Goal: Task Accomplishment & Management: Manage account settings

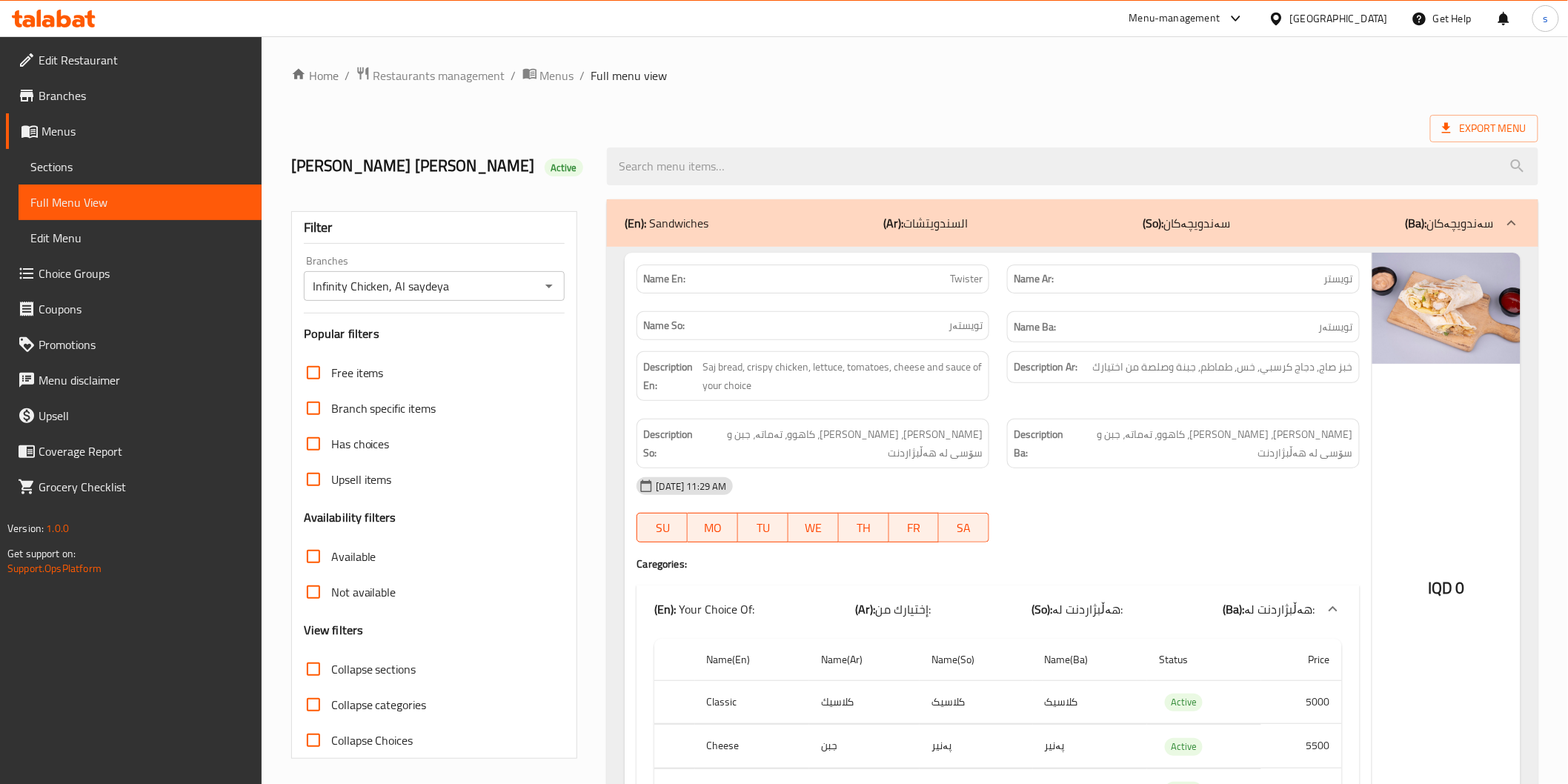
click at [62, 2] on div "Menu-management Iraq Get Help s" at bounding box center [784, 19] width 1568 height 35
click at [70, 11] on icon at bounding box center [53, 19] width 83 height 18
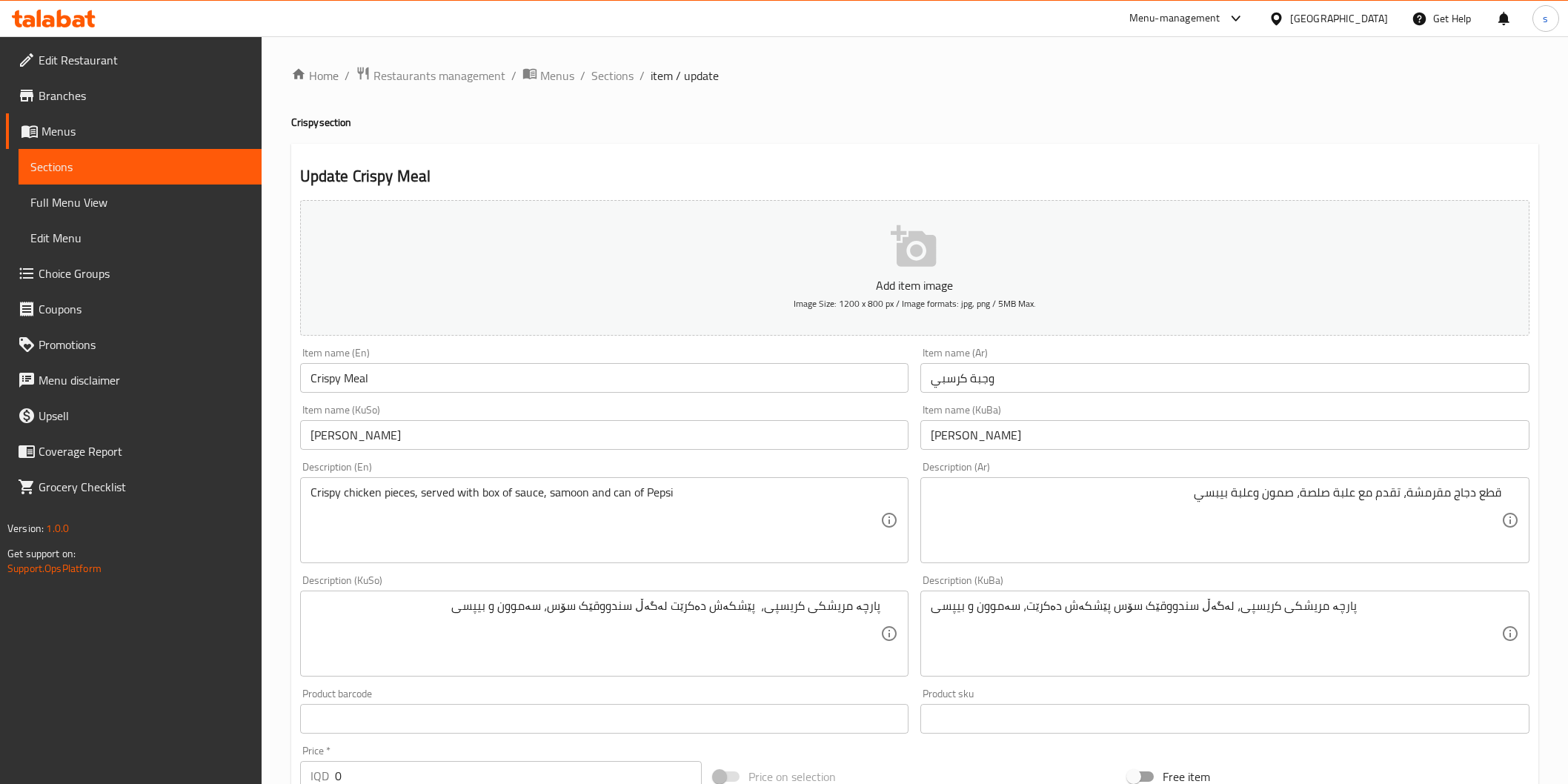
scroll to position [244, 0]
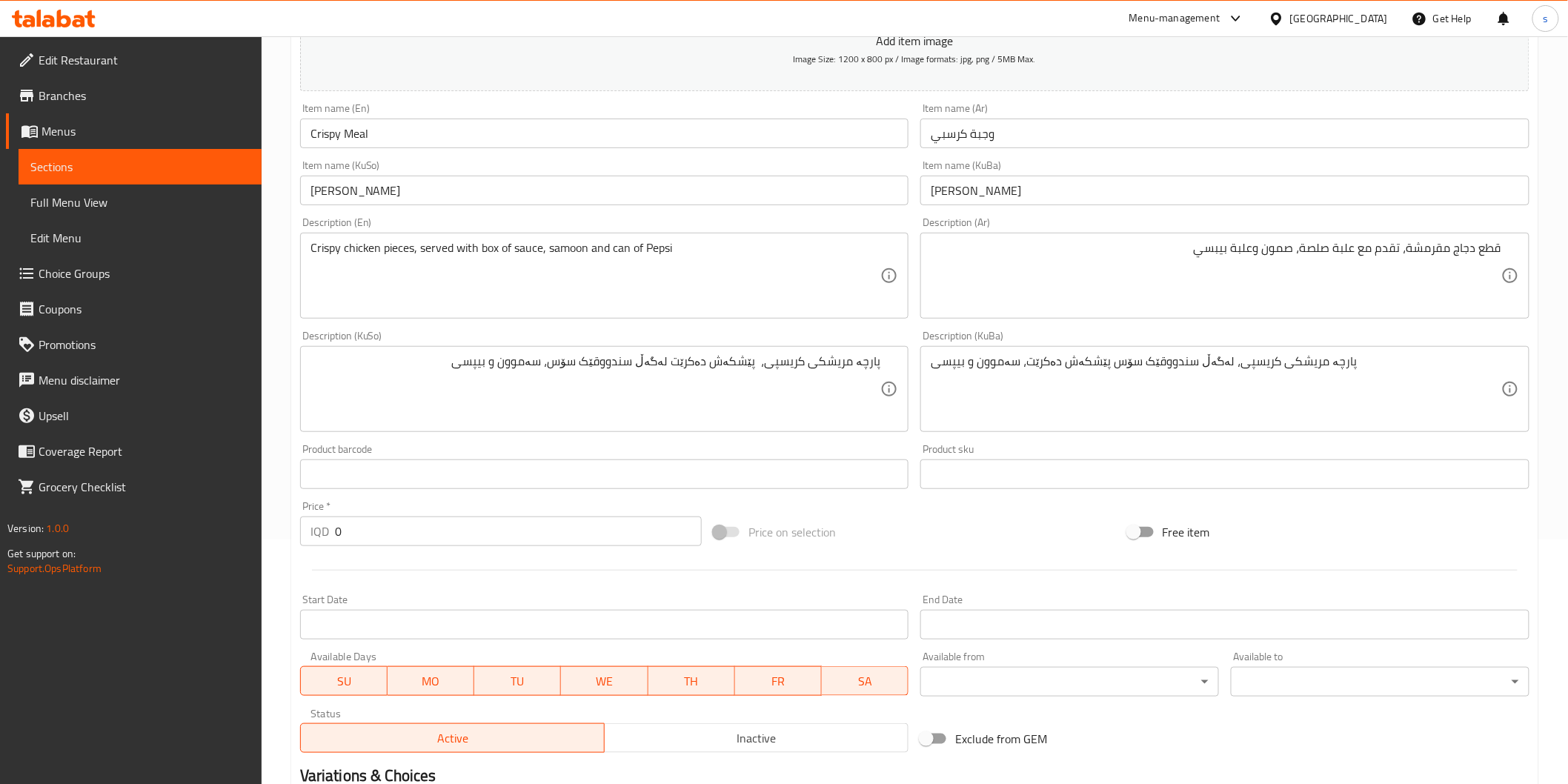
click at [83, 8] on div at bounding box center [54, 19] width 108 height 29
click at [83, 17] on icon at bounding box center [78, 21] width 13 height 13
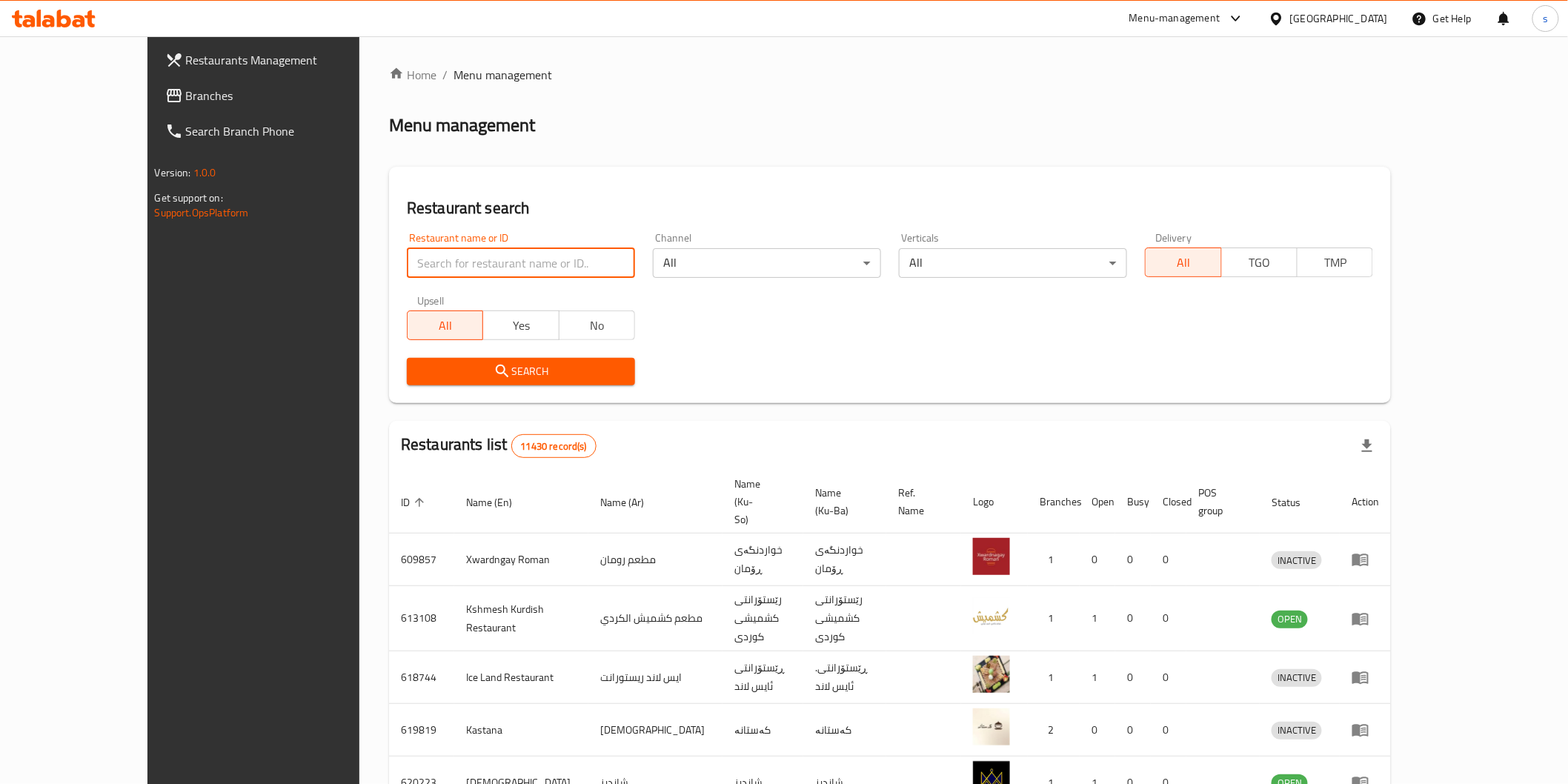
click at [407, 253] on input "search" at bounding box center [521, 263] width 228 height 29
paste input "Froot Mood"
type input "Froot Mood"
click button "Search" at bounding box center [521, 372] width 228 height 27
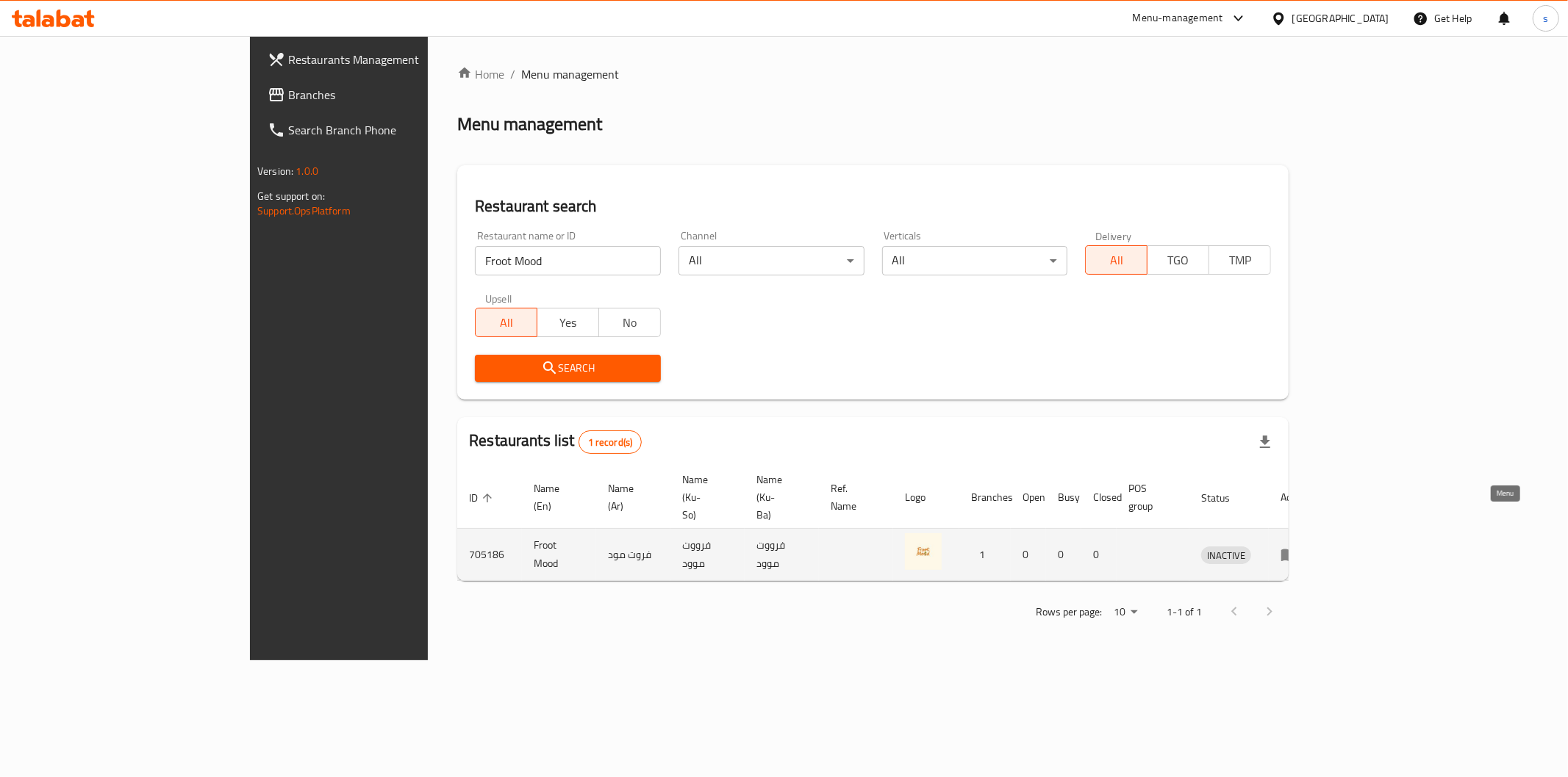
click at [1298, 546] on icon "enhanced table" at bounding box center [1289, 554] width 18 height 18
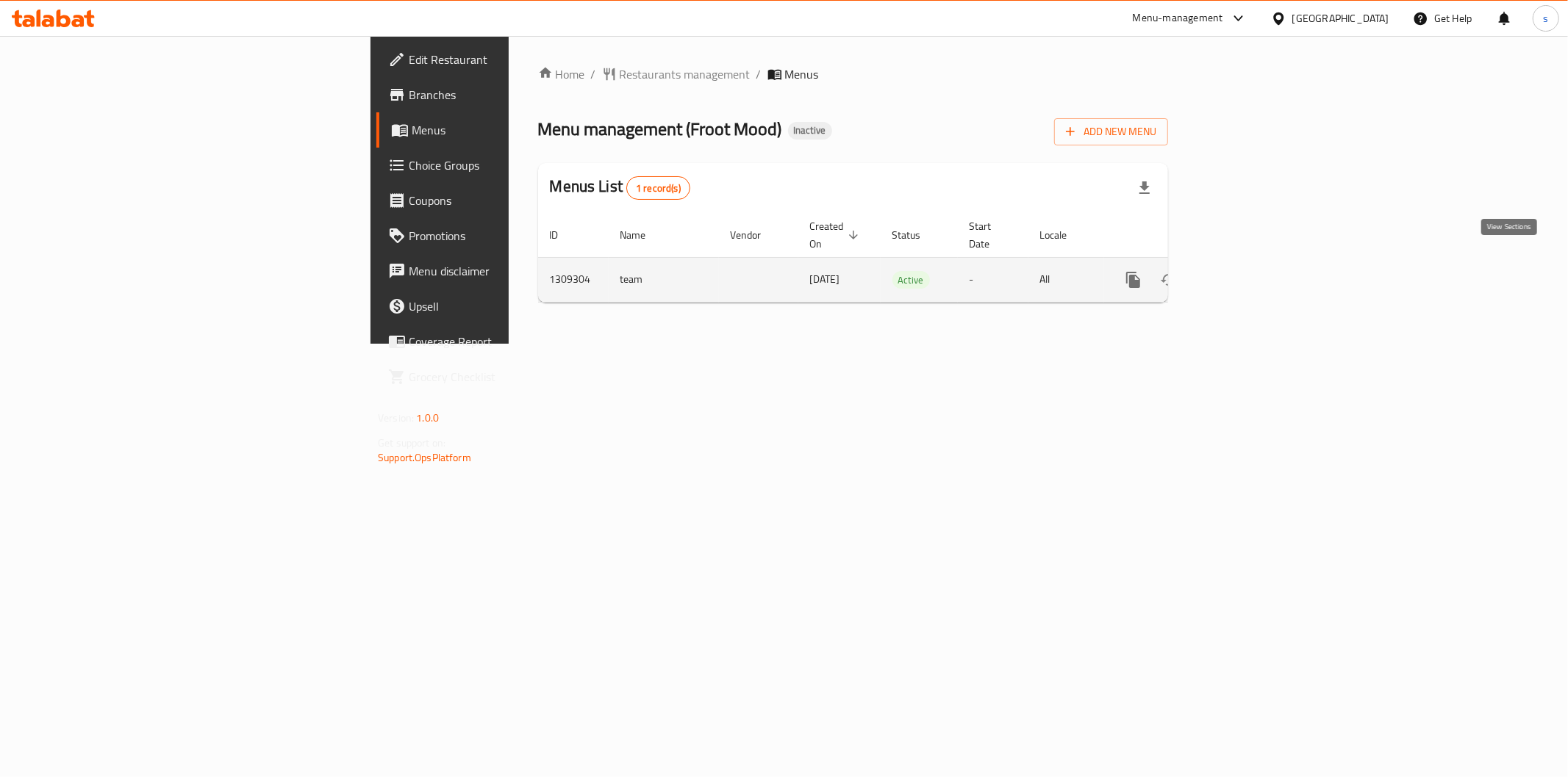
click at [1248, 272] on icon "enhanced table" at bounding box center [1239, 280] width 18 height 18
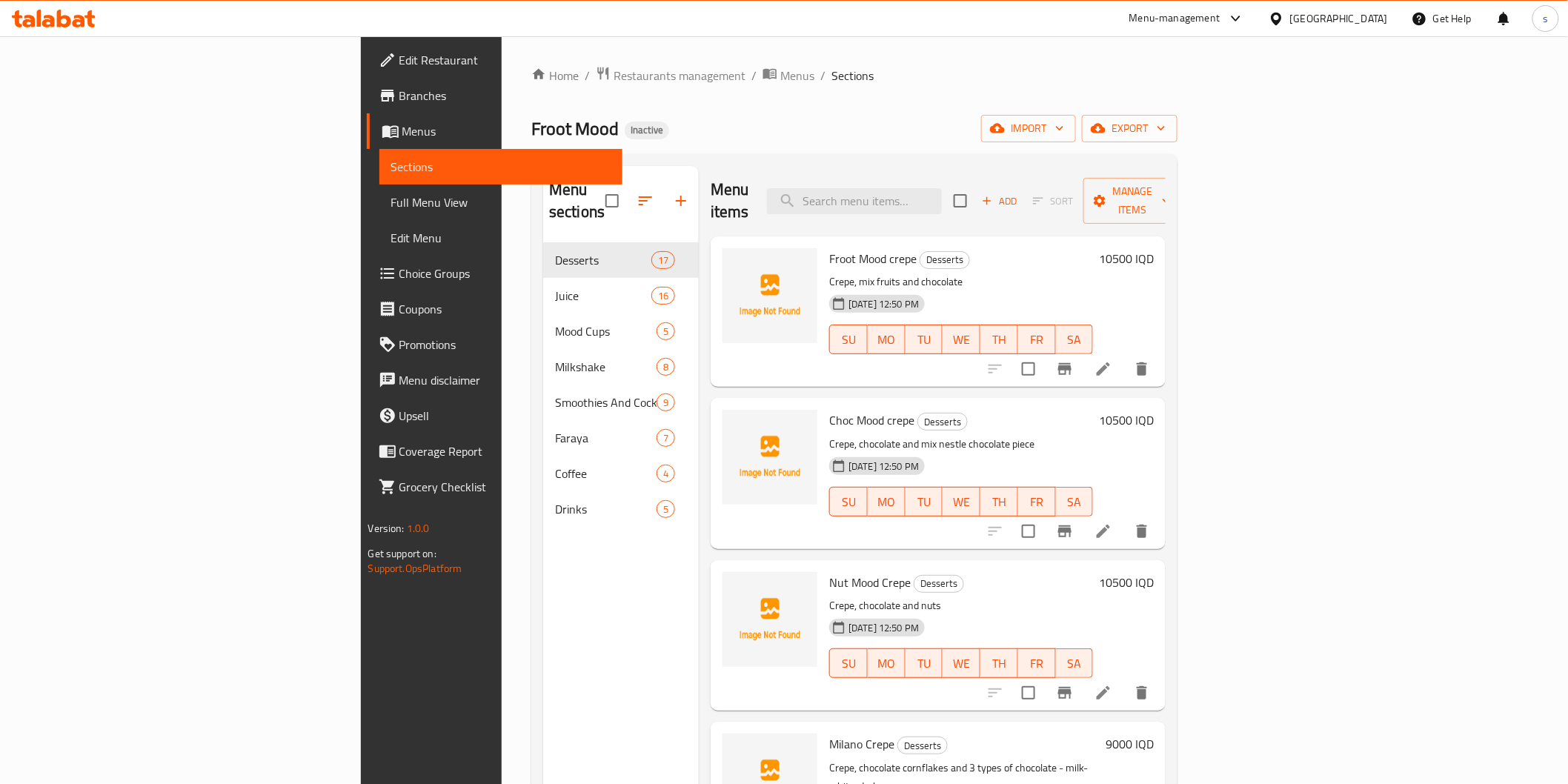
click at [379, 213] on link "Full Menu View" at bounding box center [501, 202] width 243 height 35
click at [391, 206] on span "Full Menu View" at bounding box center [501, 202] width 220 height 18
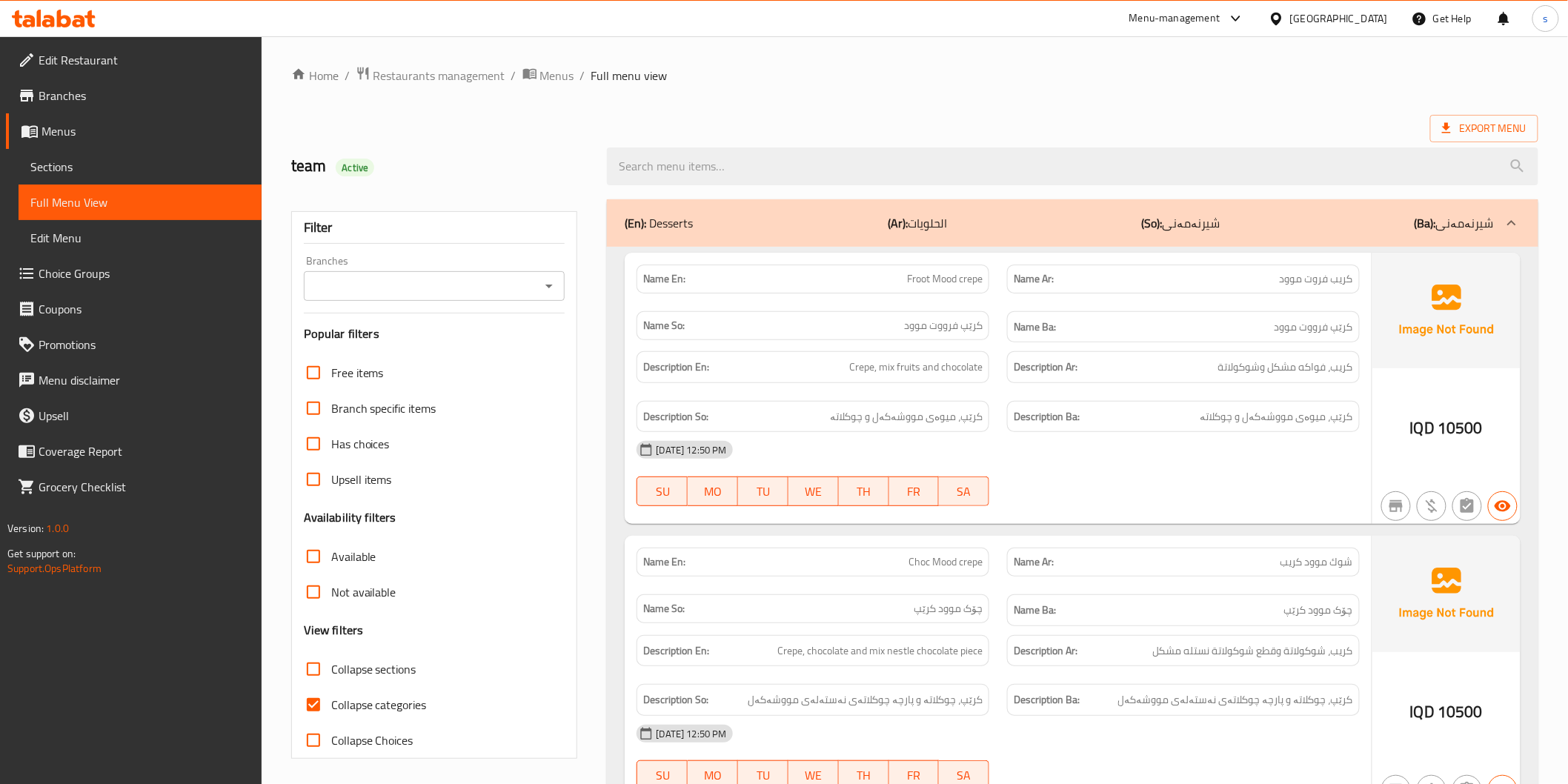
click at [380, 305] on div "Filter Branches Branches Popular filters Free items Branch specific items Has c…" at bounding box center [434, 485] width 286 height 548
click at [390, 289] on input "Branches" at bounding box center [422, 286] width 228 height 21
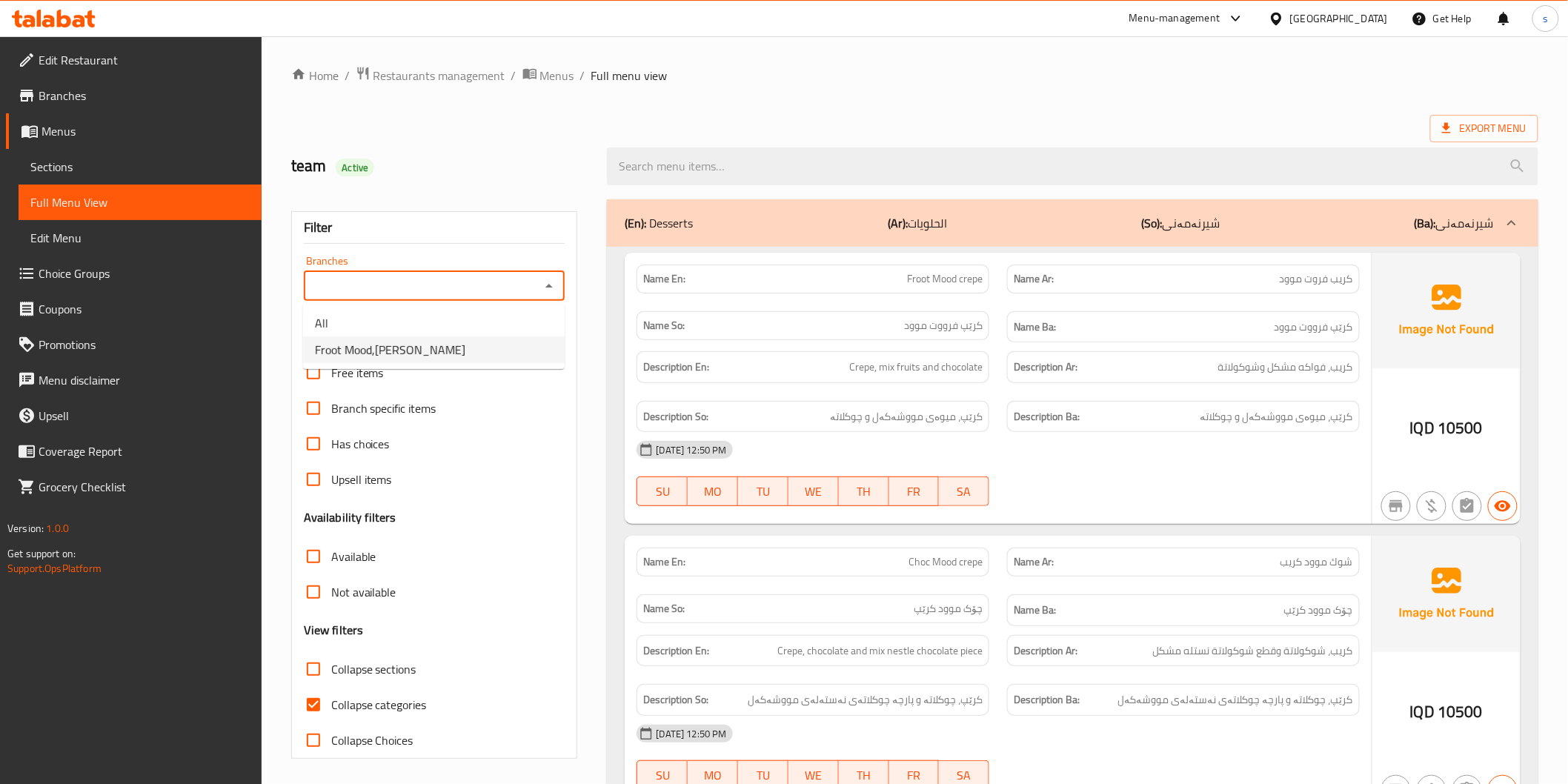
click at [386, 343] on span "Froot Mood,[PERSON_NAME]" at bounding box center [389, 350] width 150 height 18
type input "Froot Mood,[PERSON_NAME]"
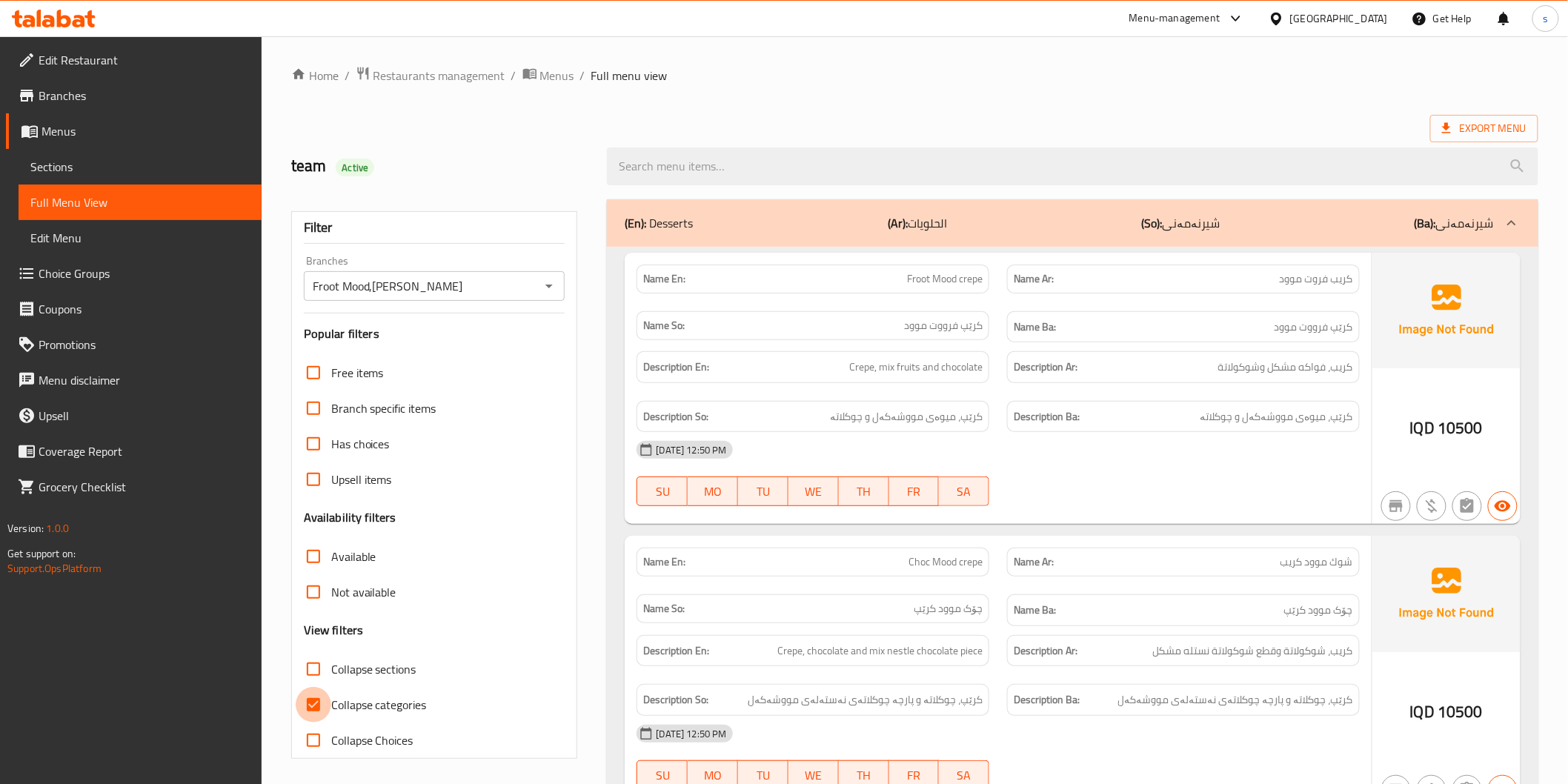
click at [317, 701] on input "Collapse categories" at bounding box center [313, 705] width 35 height 35
checkbox input "false"
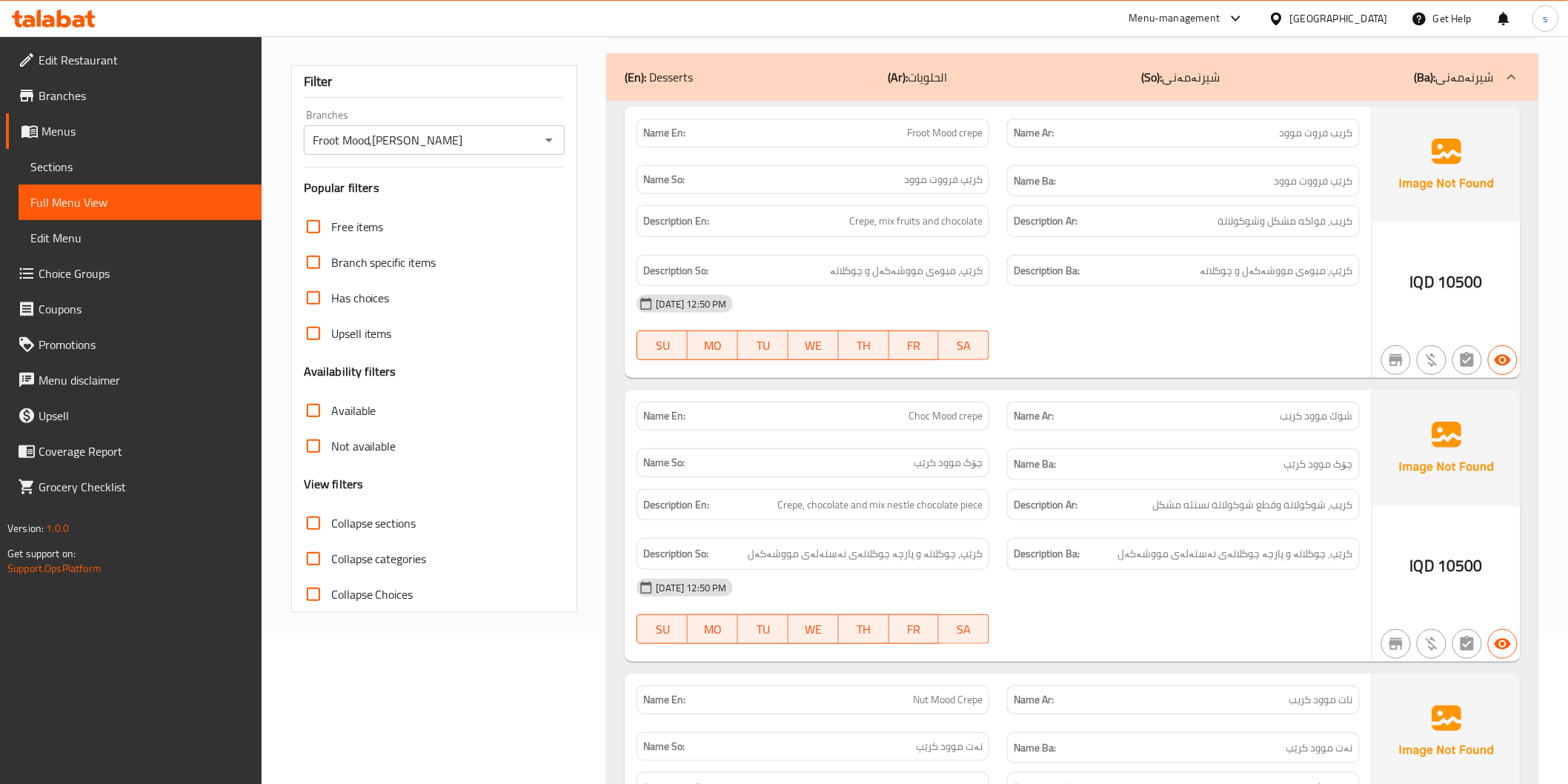
scroll to position [165, 0]
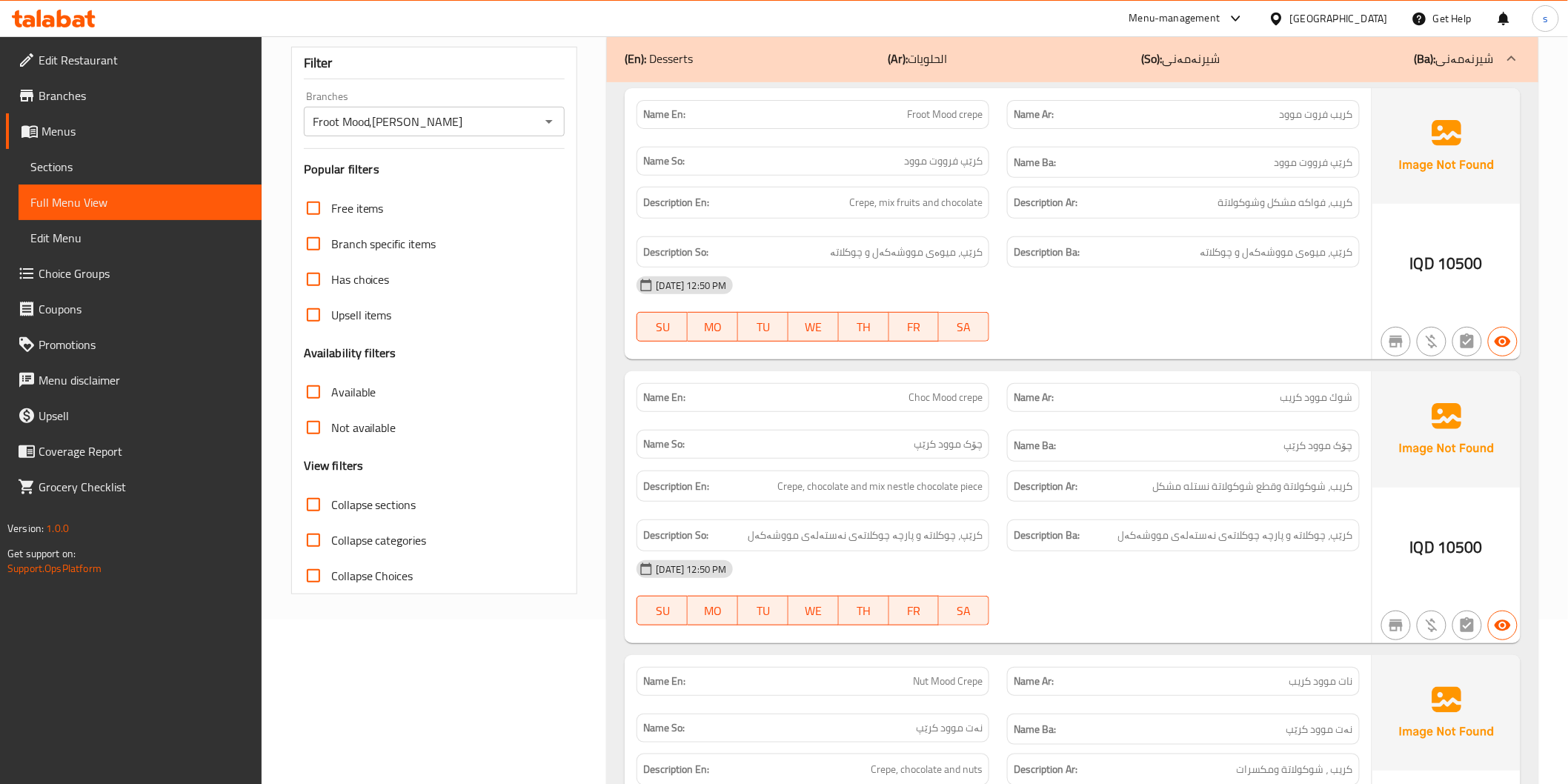
click at [1138, 442] on h6 "Name Ba: چۆک موود کرێپ" at bounding box center [1184, 445] width 339 height 19
click at [376, 497] on span "Collapse sections" at bounding box center [374, 505] width 85 height 18
click at [331, 494] on input "Collapse sections" at bounding box center [313, 504] width 35 height 35
checkbox input "true"
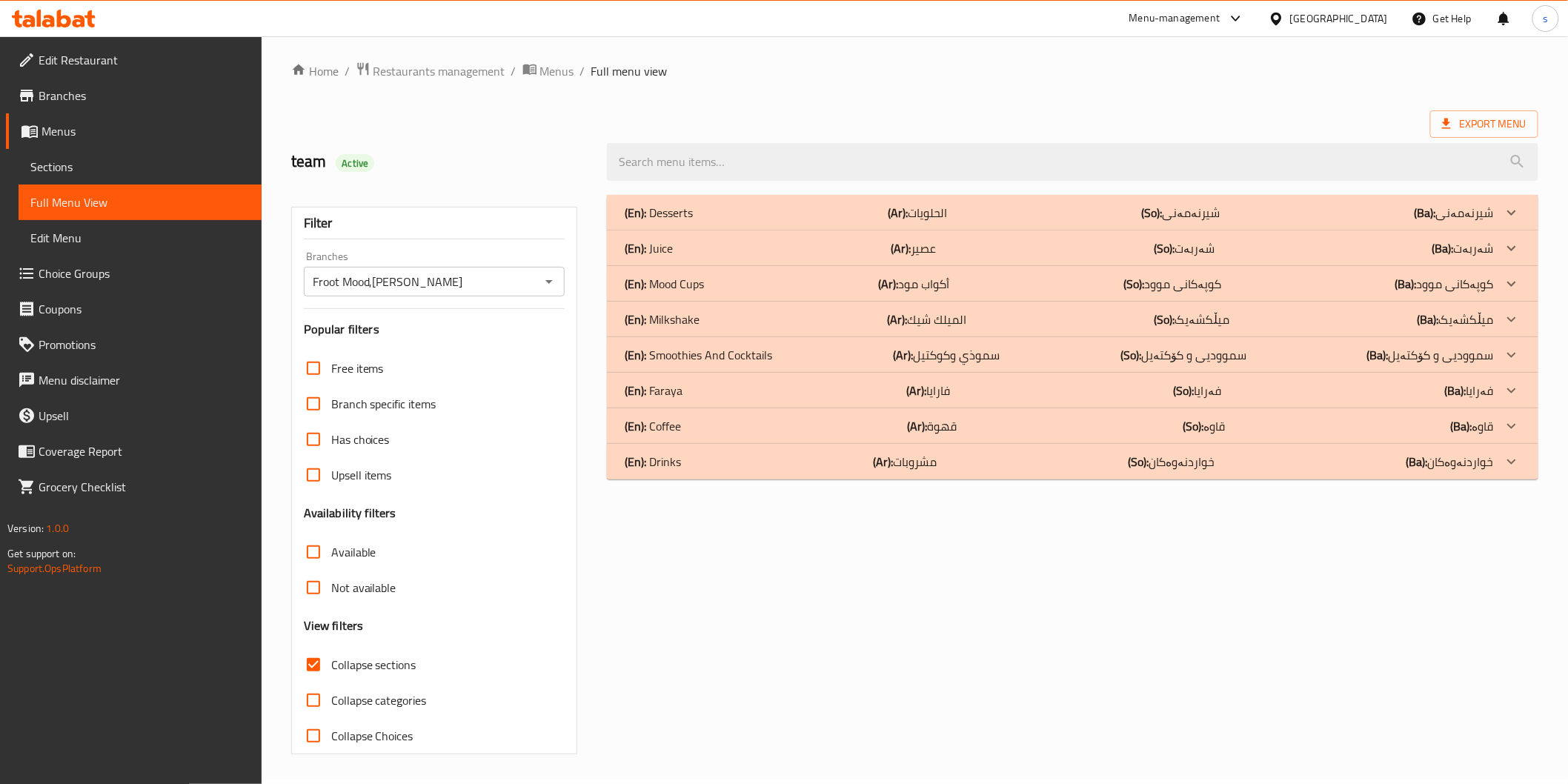
scroll to position [4, 0]
click at [908, 223] on p "(Ar): مشروبات" at bounding box center [917, 214] width 59 height 18
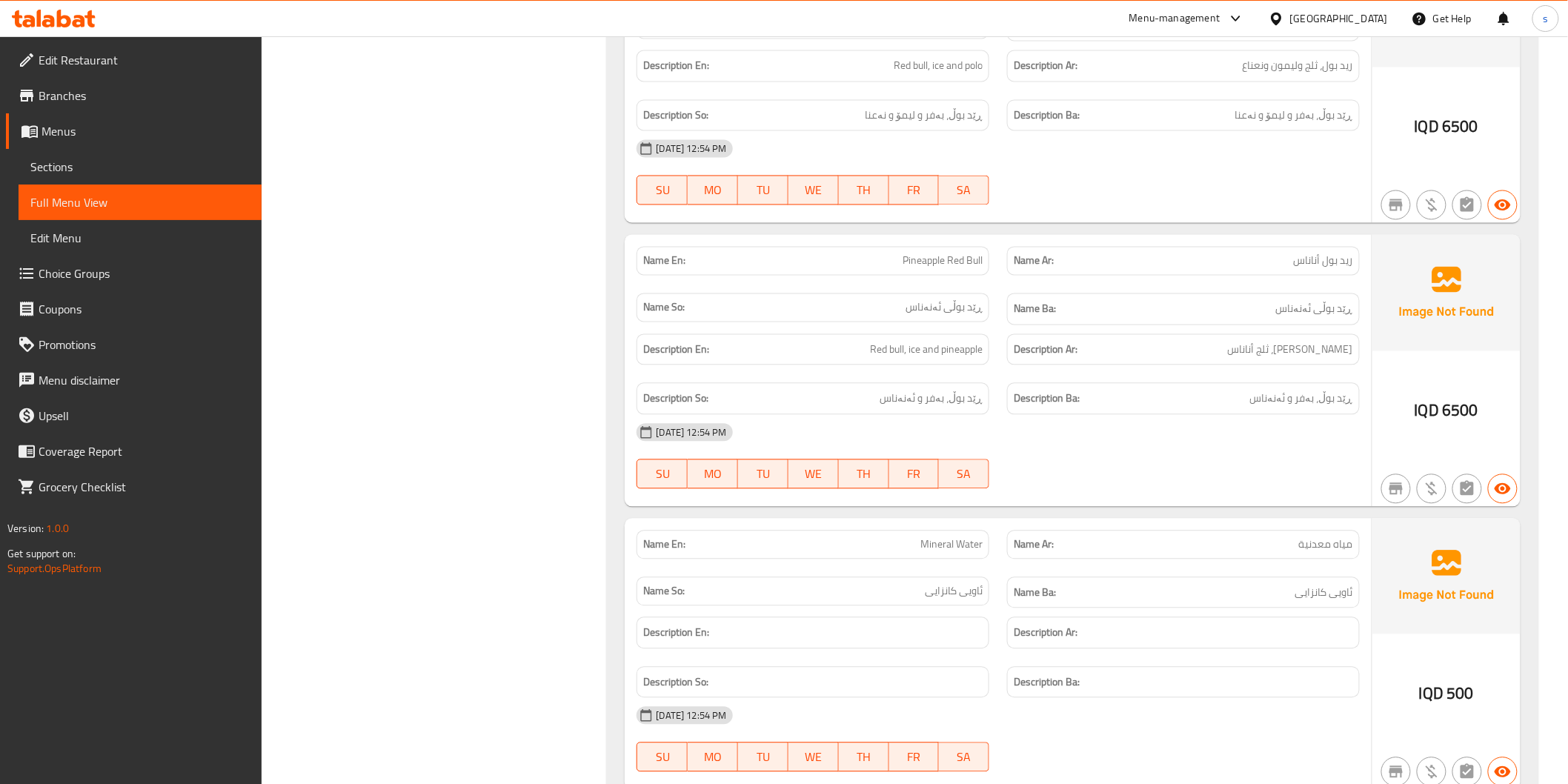
scroll to position [1197, 0]
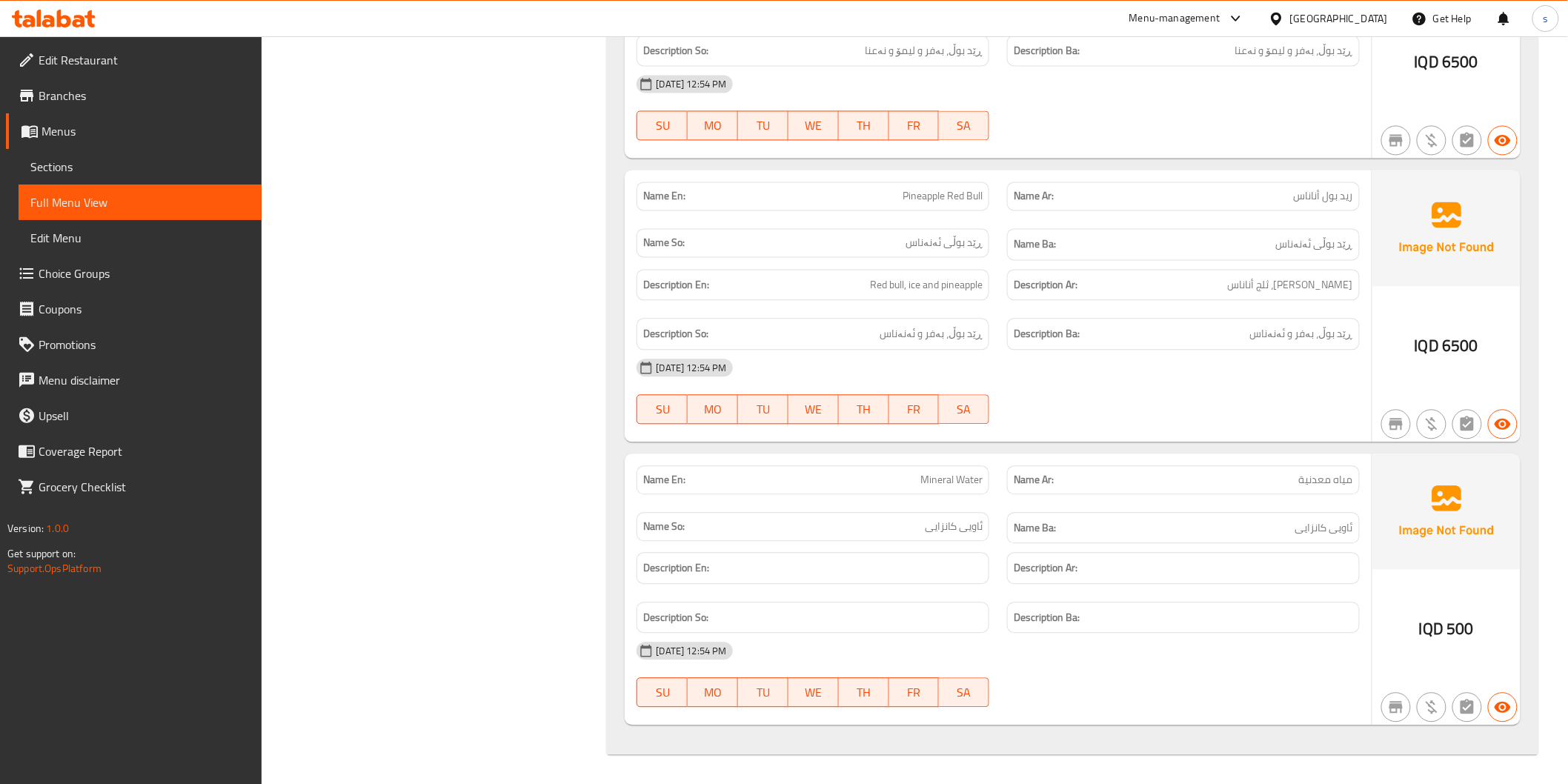
click at [1233, 253] on div "Name Ba: ڕێد بوڵی ئەنەناس" at bounding box center [1184, 244] width 353 height 31
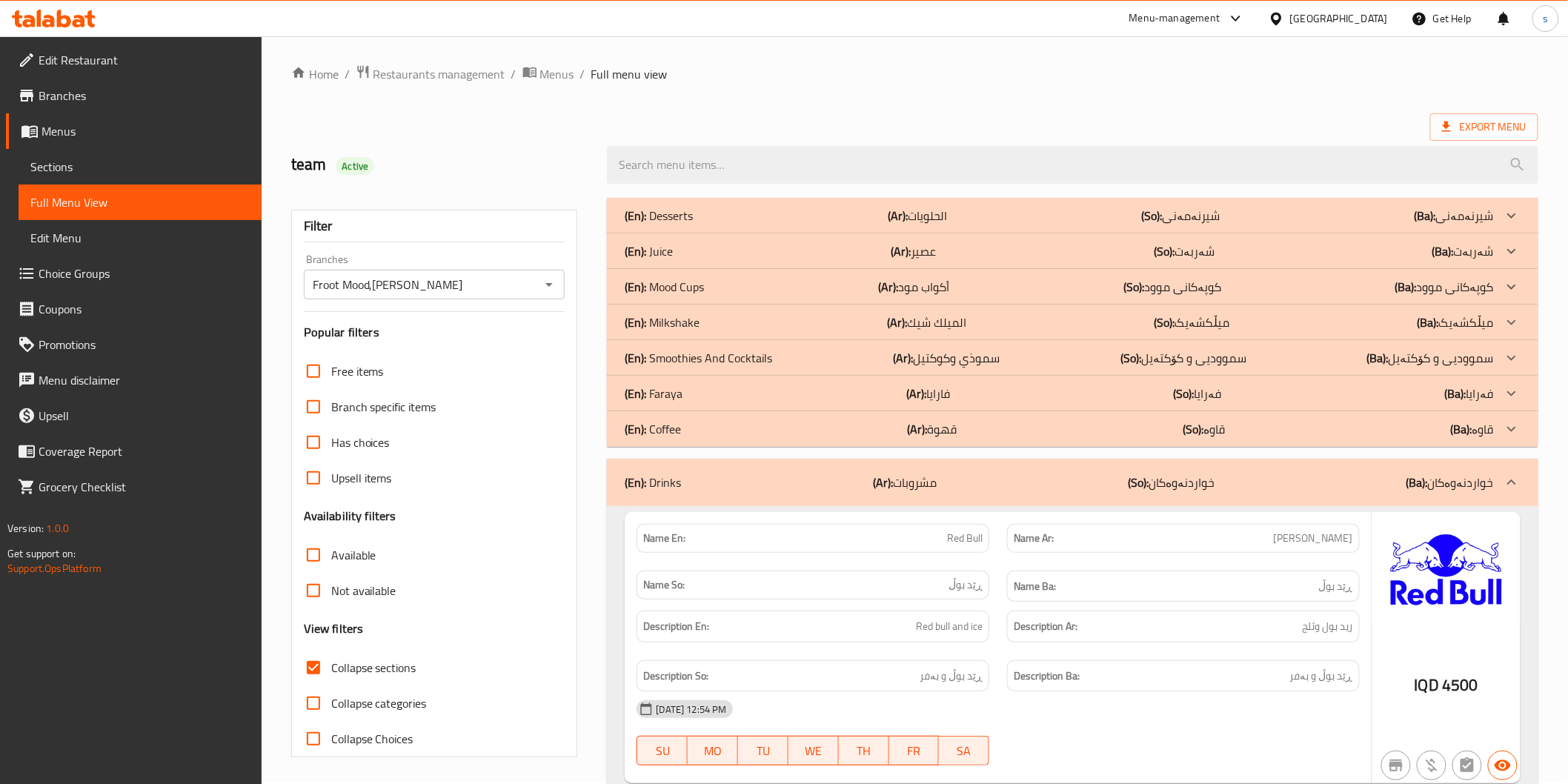
scroll to position [0, 0]
click at [972, 212] on div "(En): Desserts (Ar): الحلويات (So): شیرنەمەنی (Ba): شیرنەمەنی" at bounding box center [1059, 217] width 869 height 18
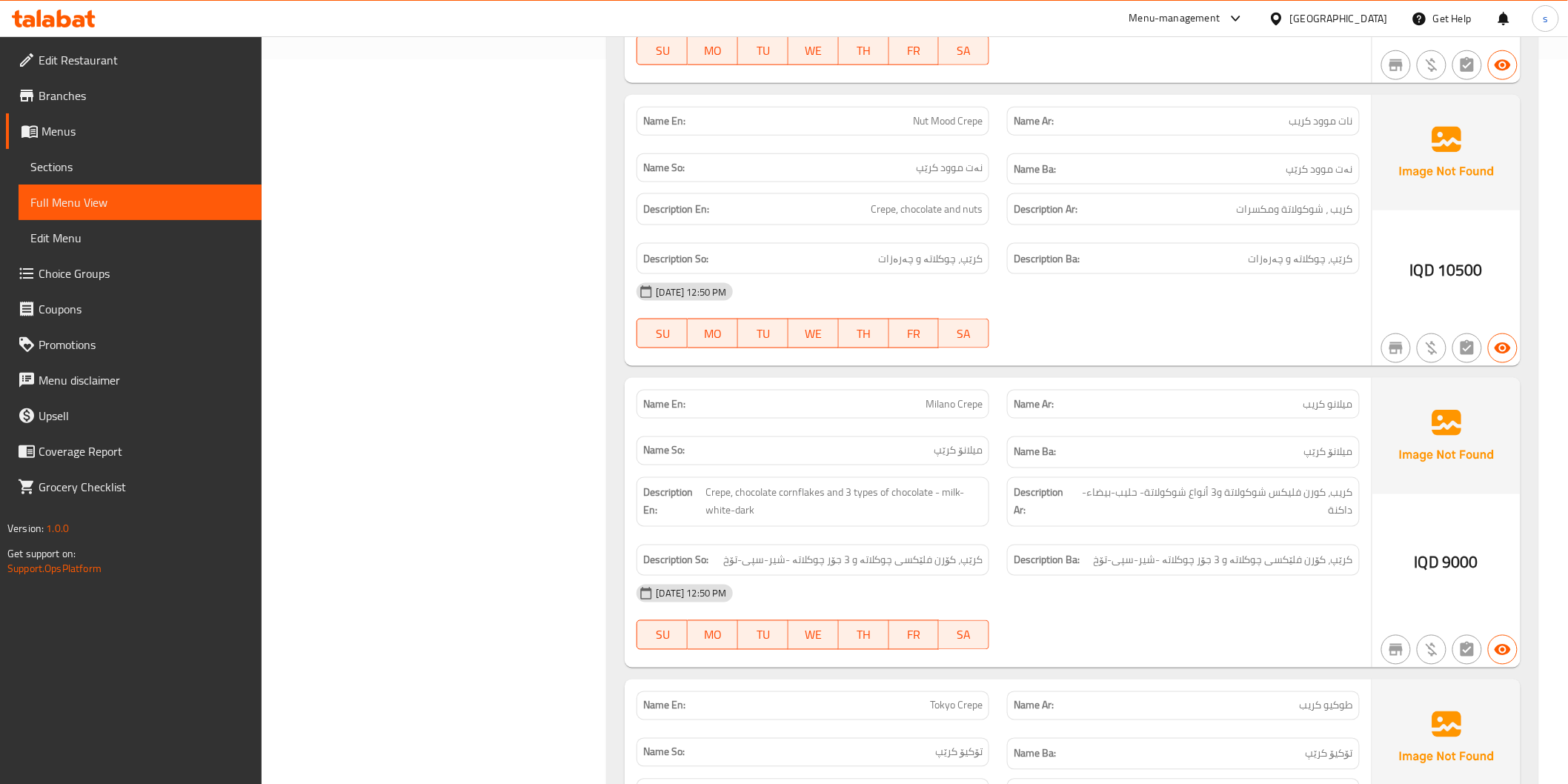
scroll to position [823, 0]
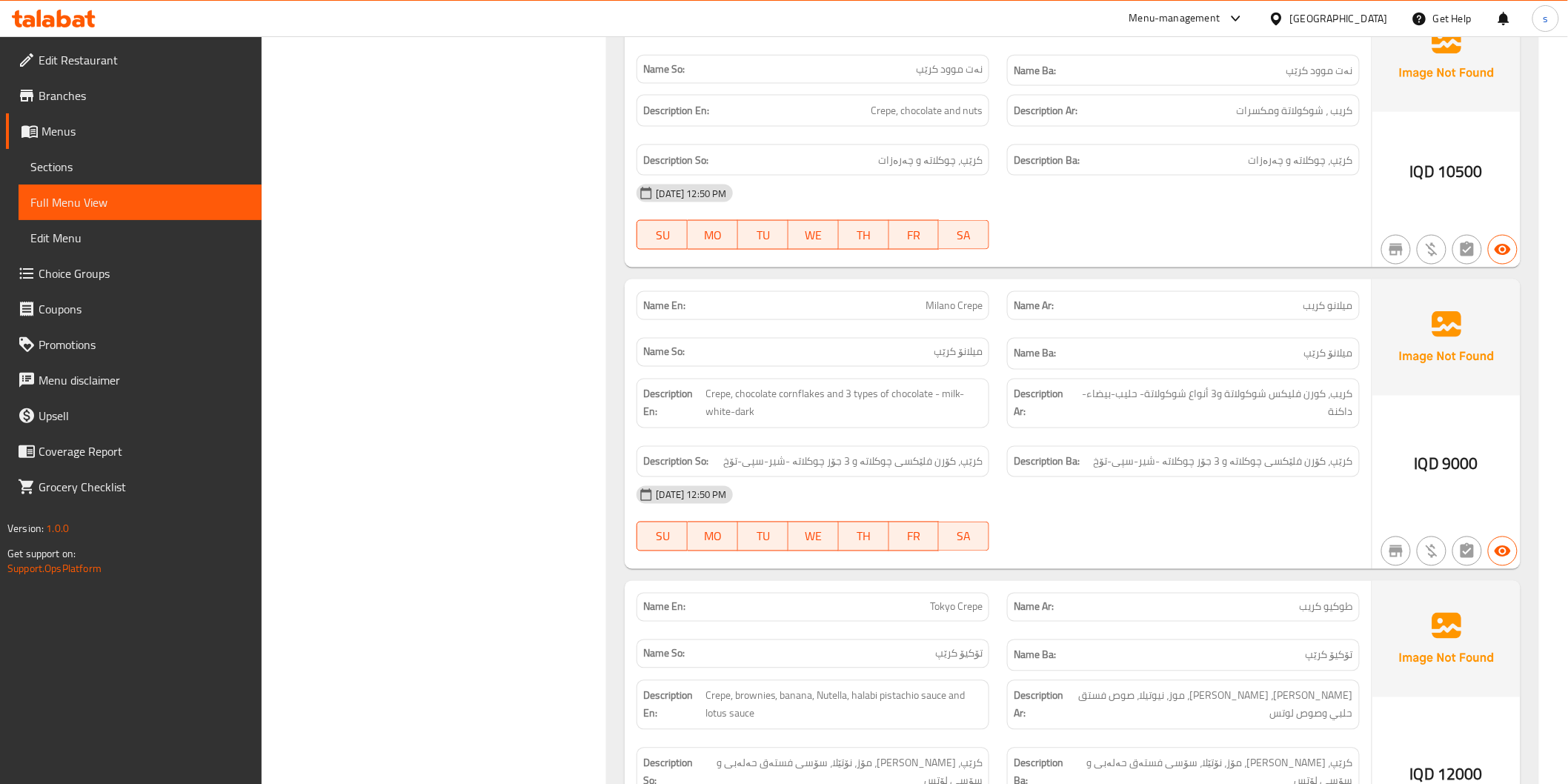
click at [962, 311] on span "Milano Crepe" at bounding box center [954, 306] width 57 height 16
copy span "Milano Crepe"
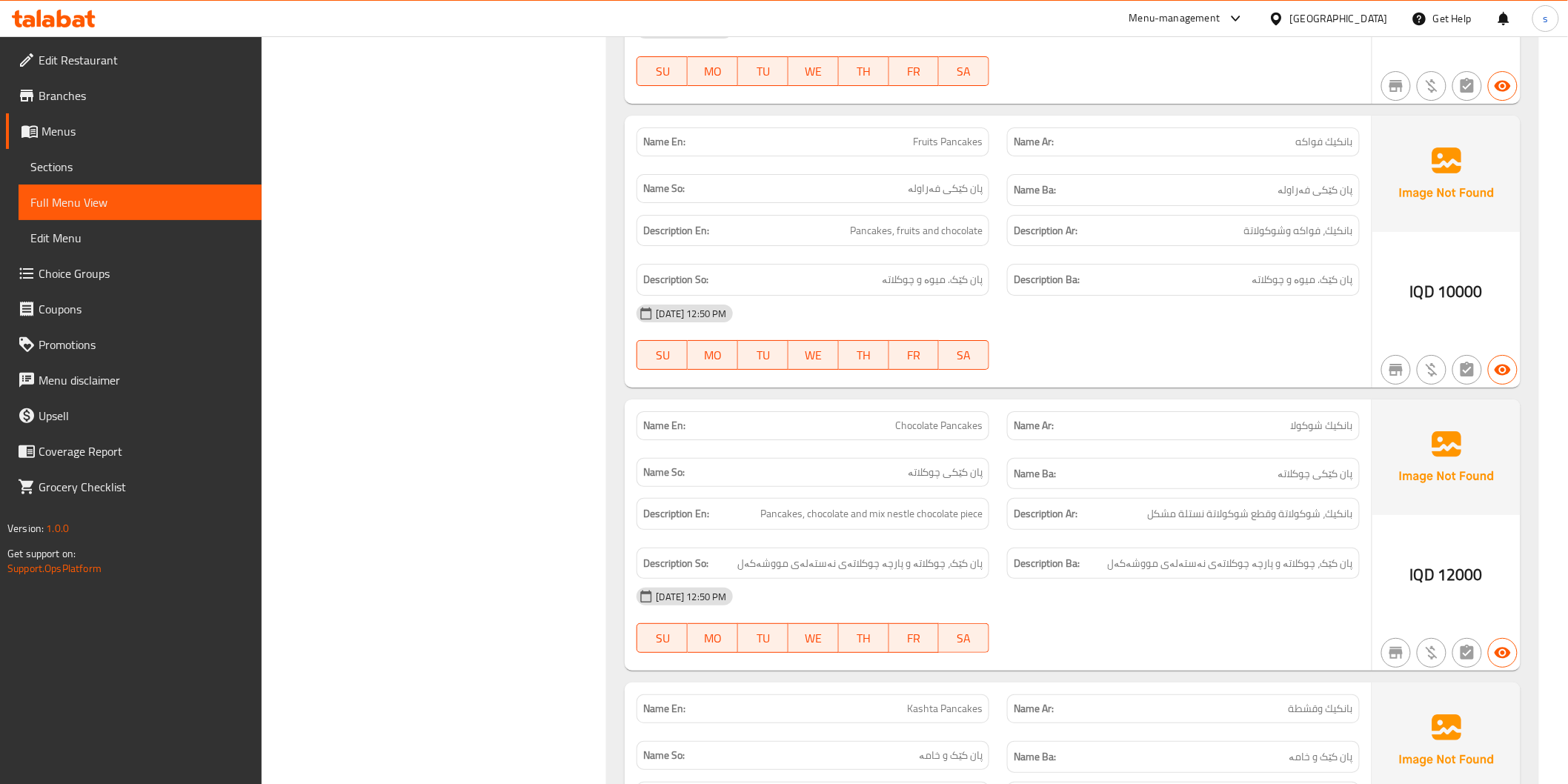
scroll to position [2224, 0]
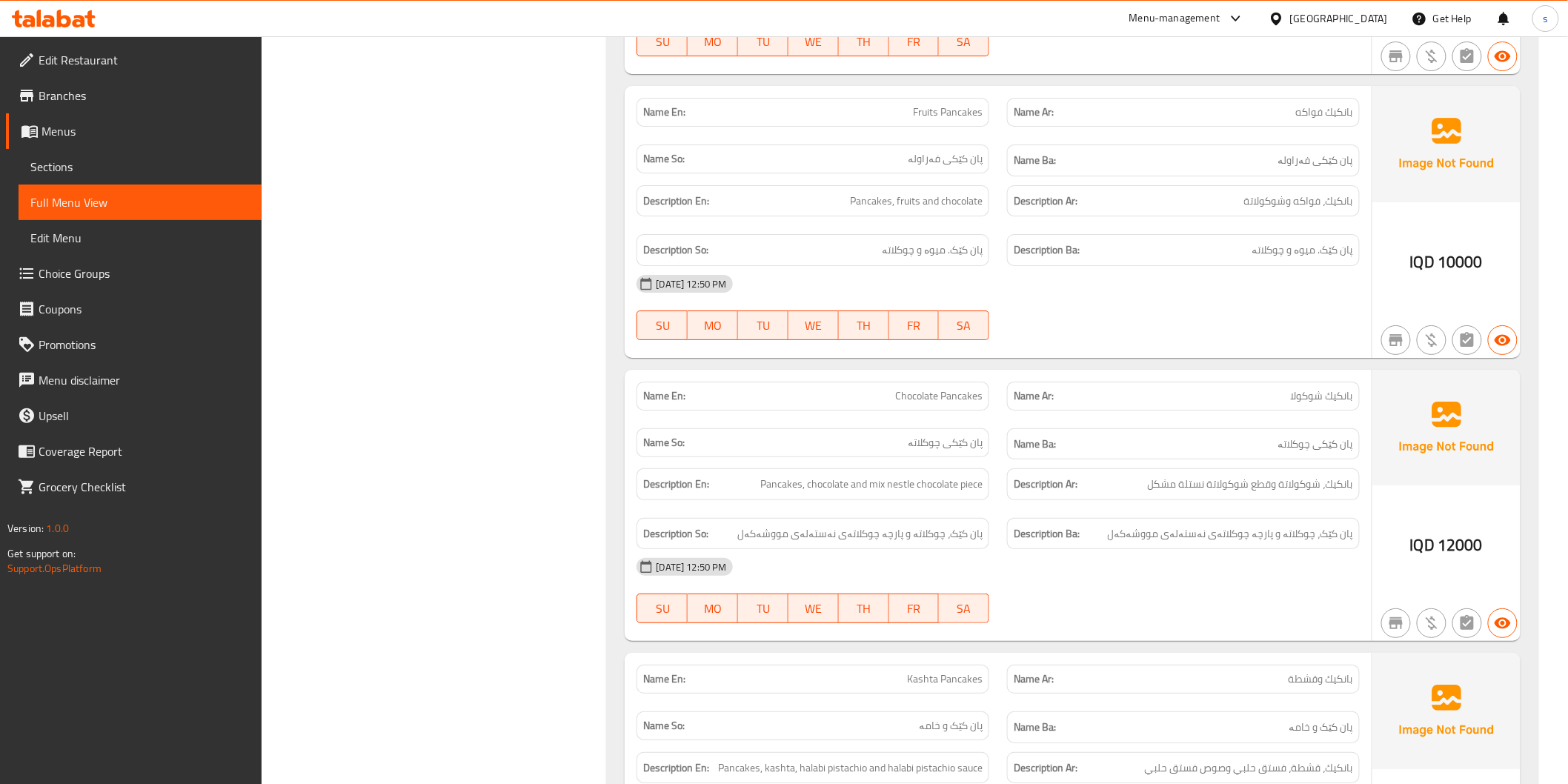
click at [1004, 430] on div "Name Ba: پان کێکی چوکلاتە" at bounding box center [1184, 444] width 371 height 50
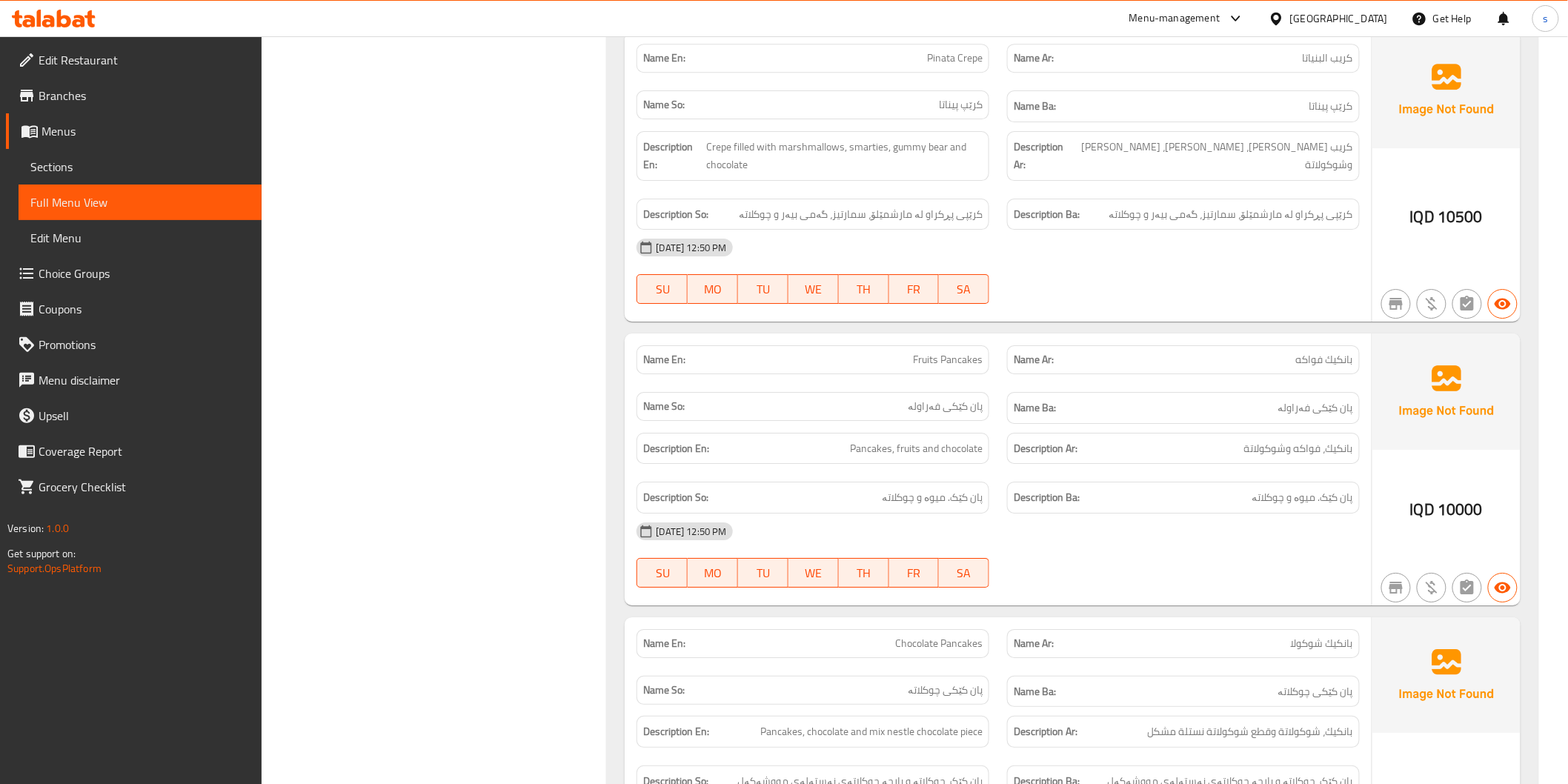
scroll to position [2059, 0]
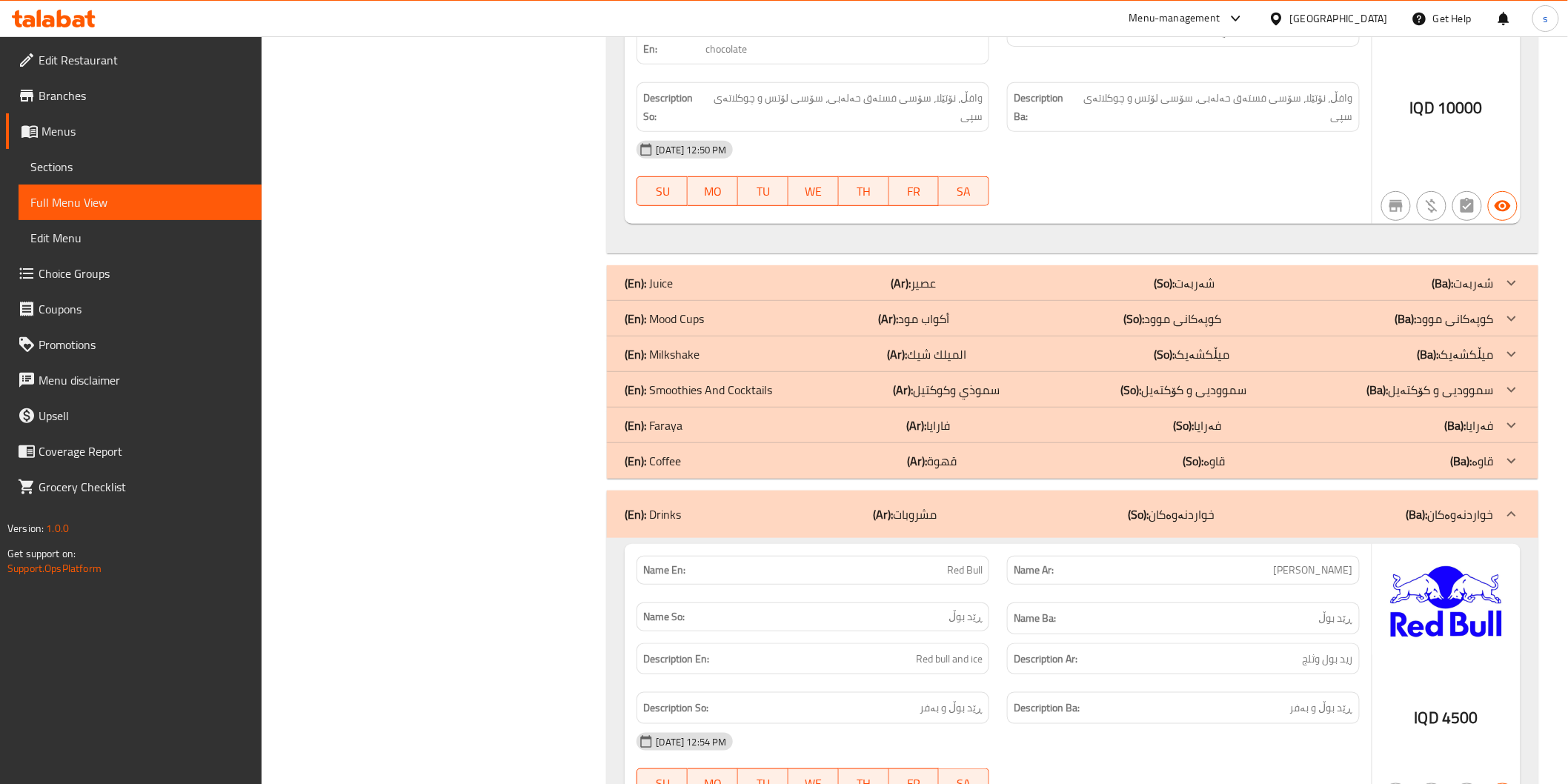
scroll to position [4939, 0]
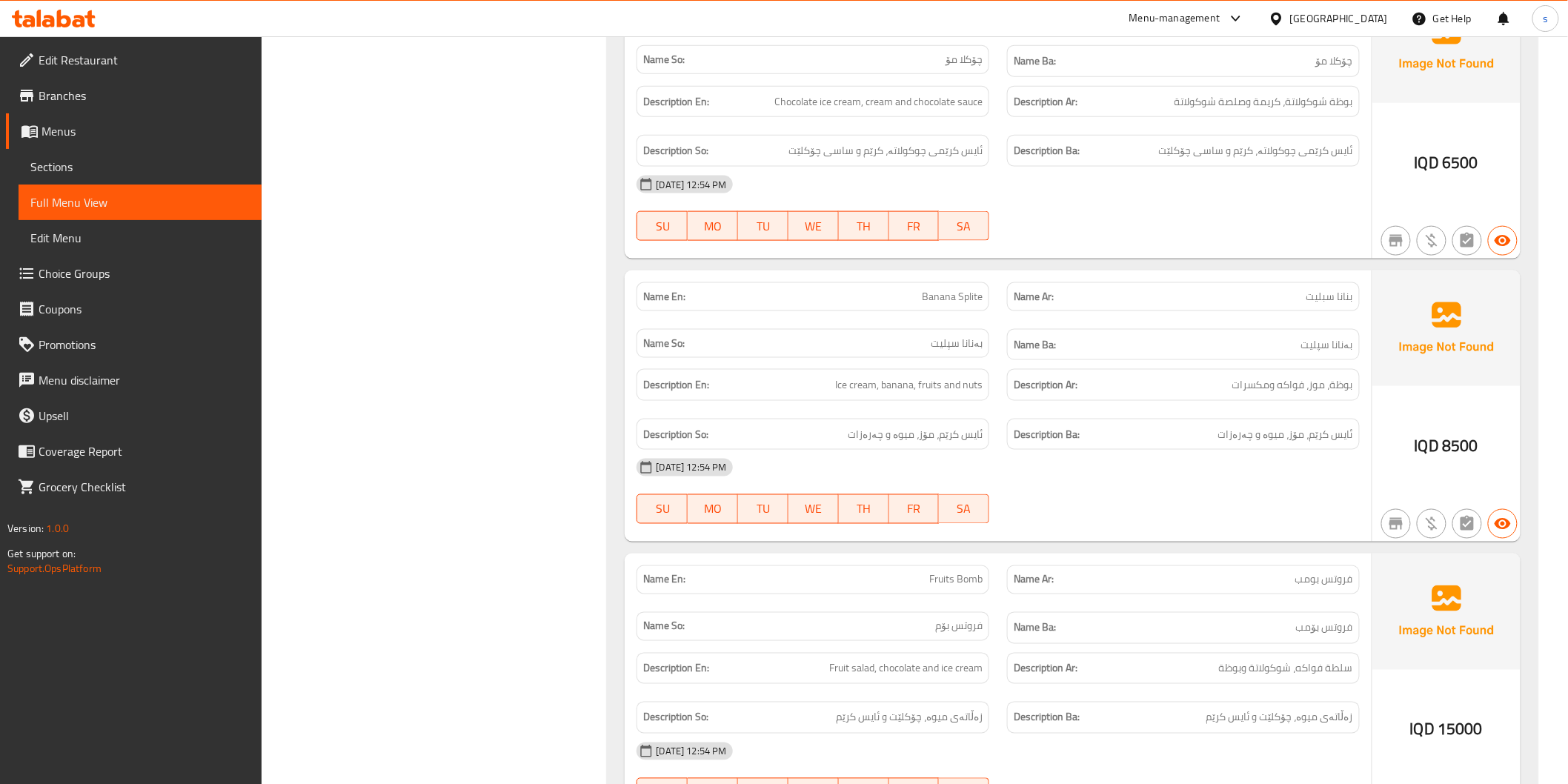
scroll to position [5022, 0]
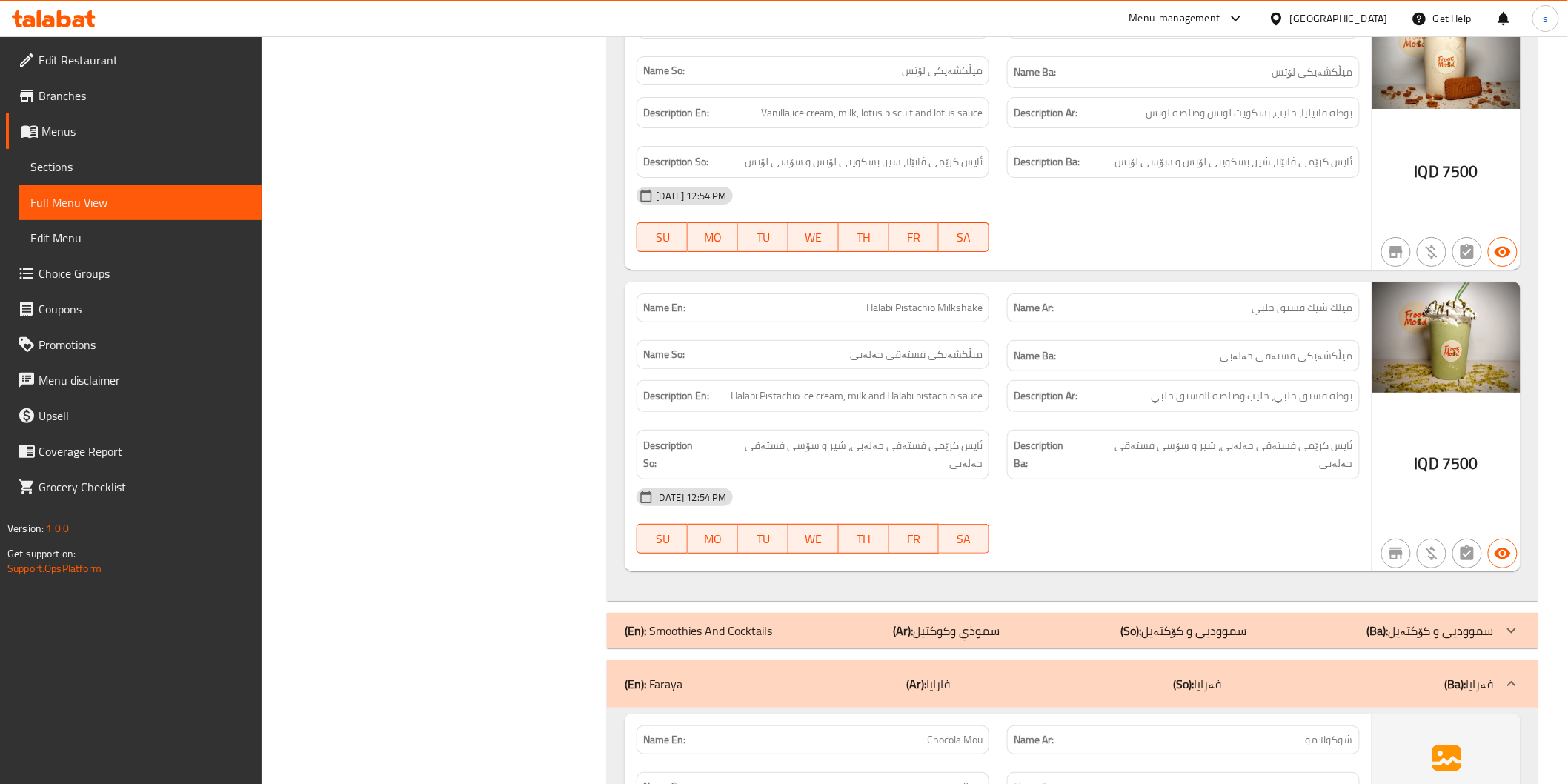
scroll to position [7082, 0]
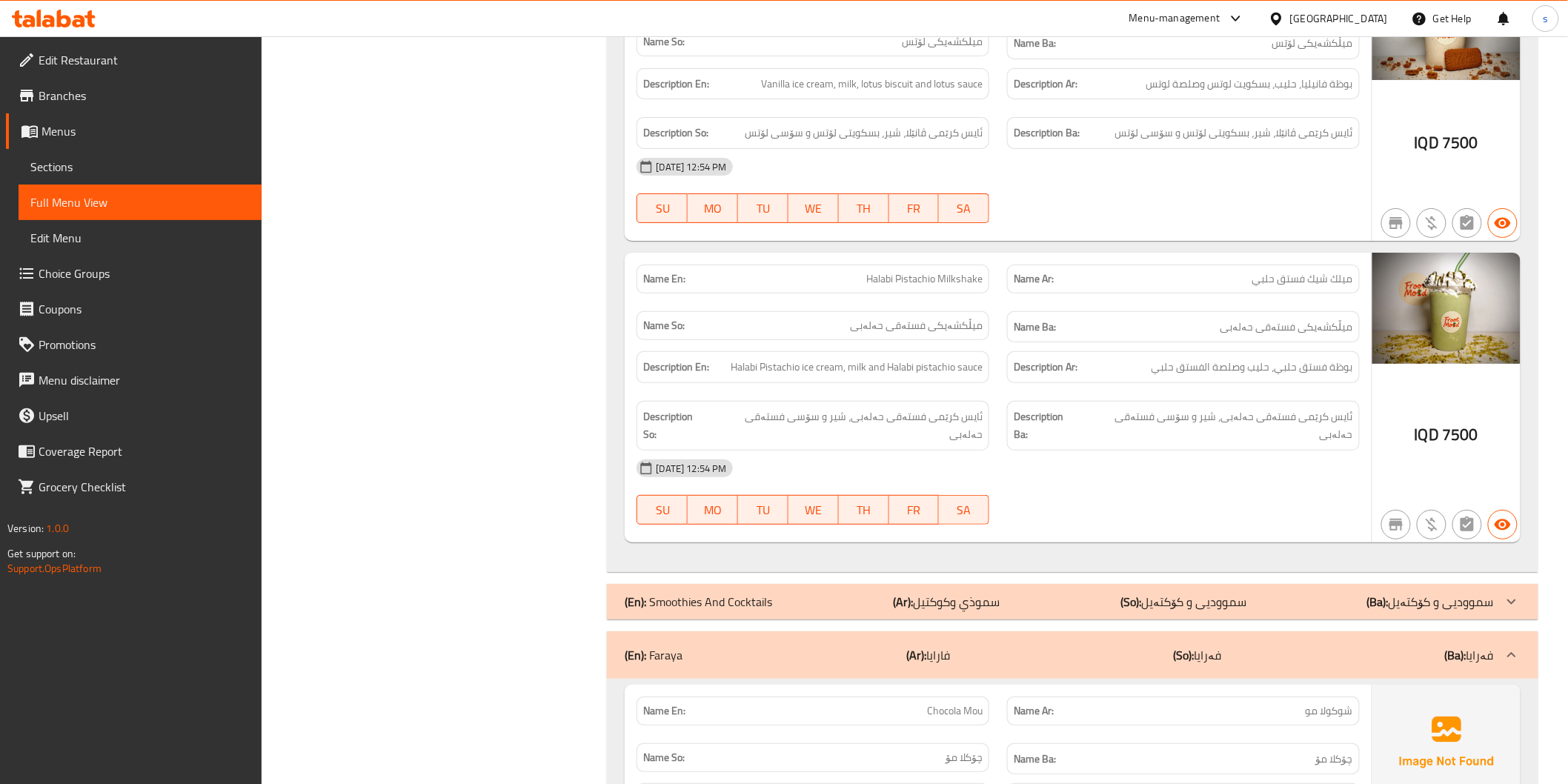
click at [113, 178] on link "Sections" at bounding box center [140, 167] width 243 height 35
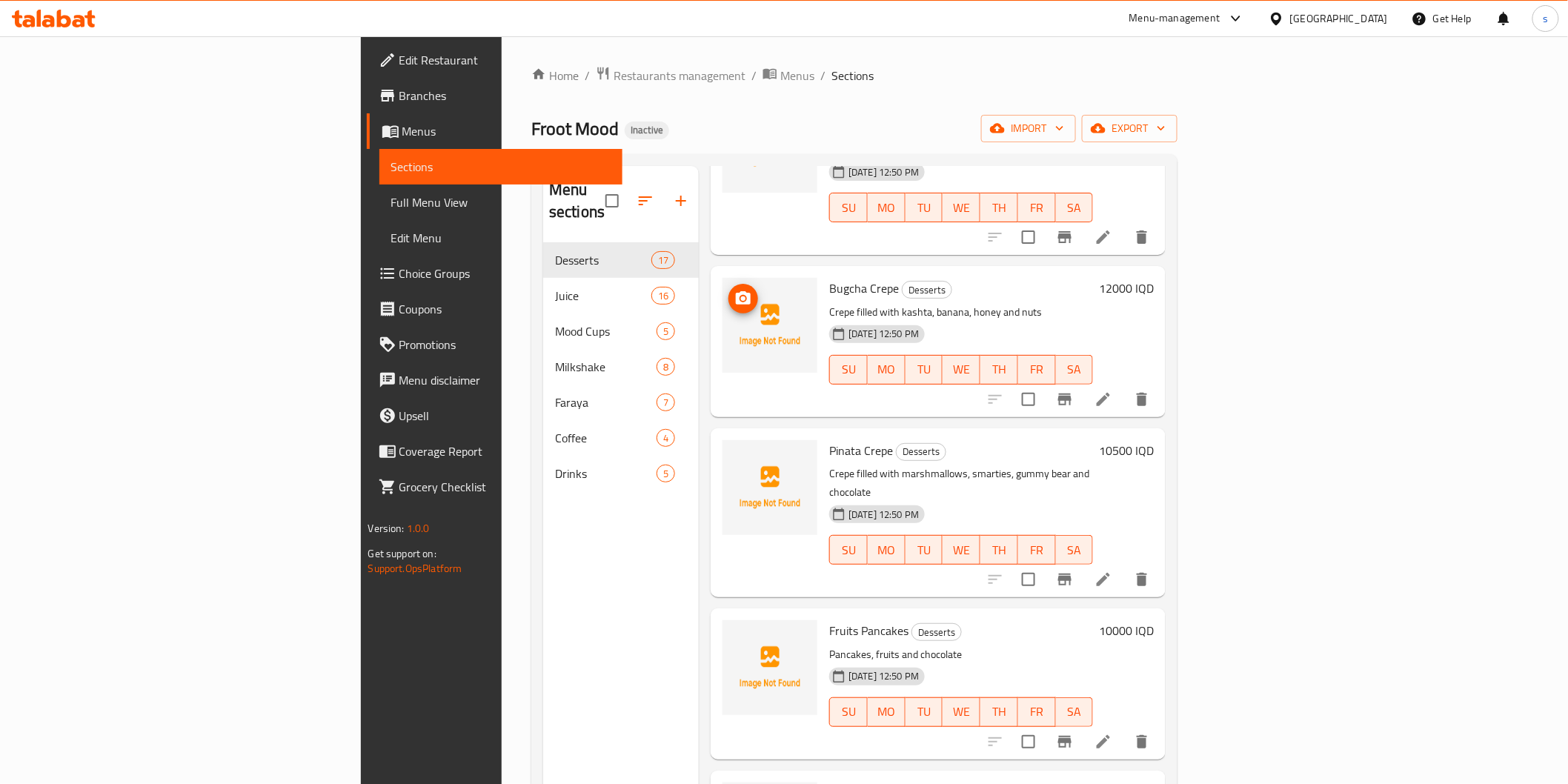
scroll to position [823, 0]
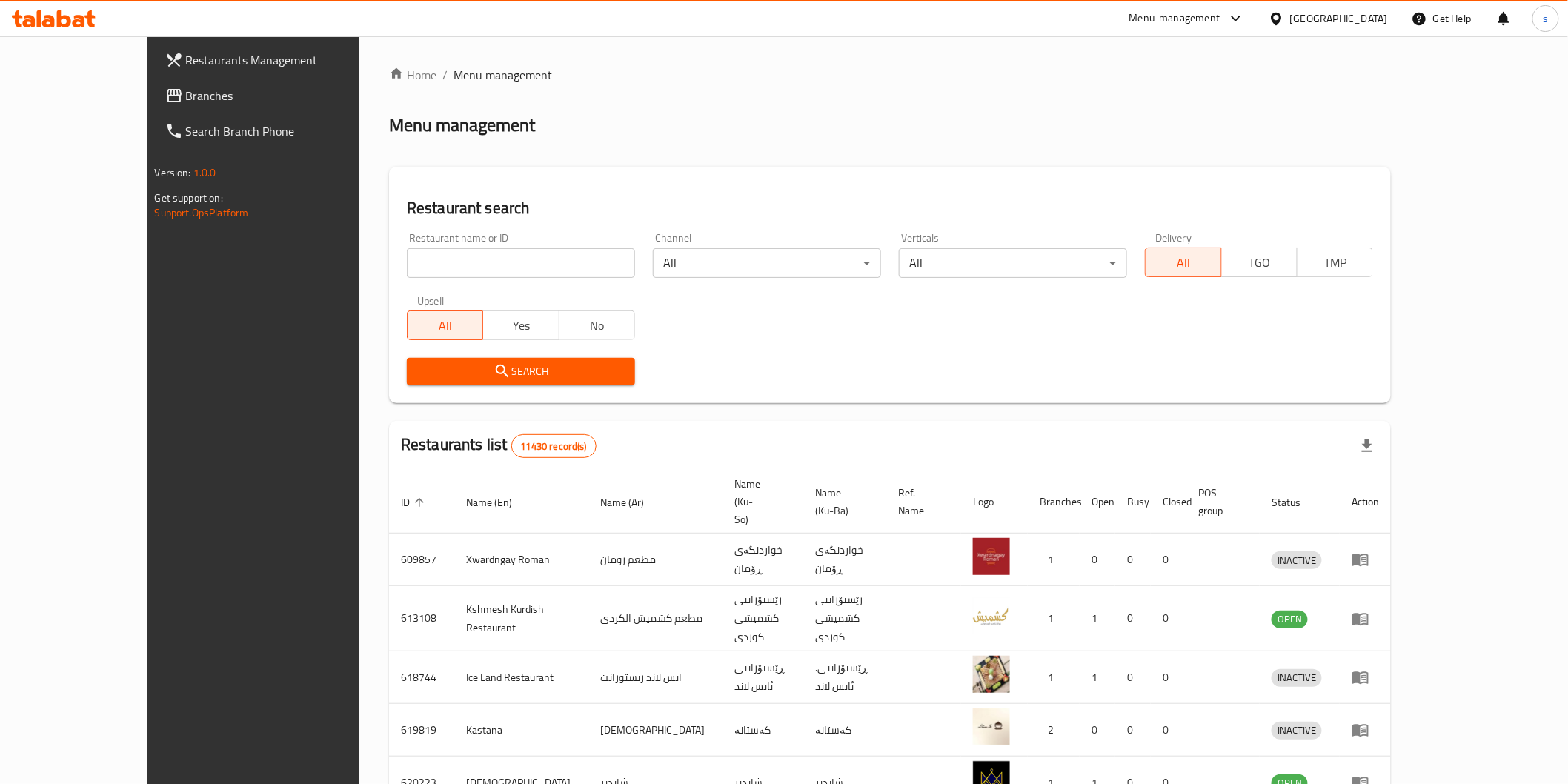
click at [480, 256] on input "search" at bounding box center [521, 263] width 228 height 29
paste input "748552"
type input "748552"
click button "Search" at bounding box center [521, 372] width 228 height 27
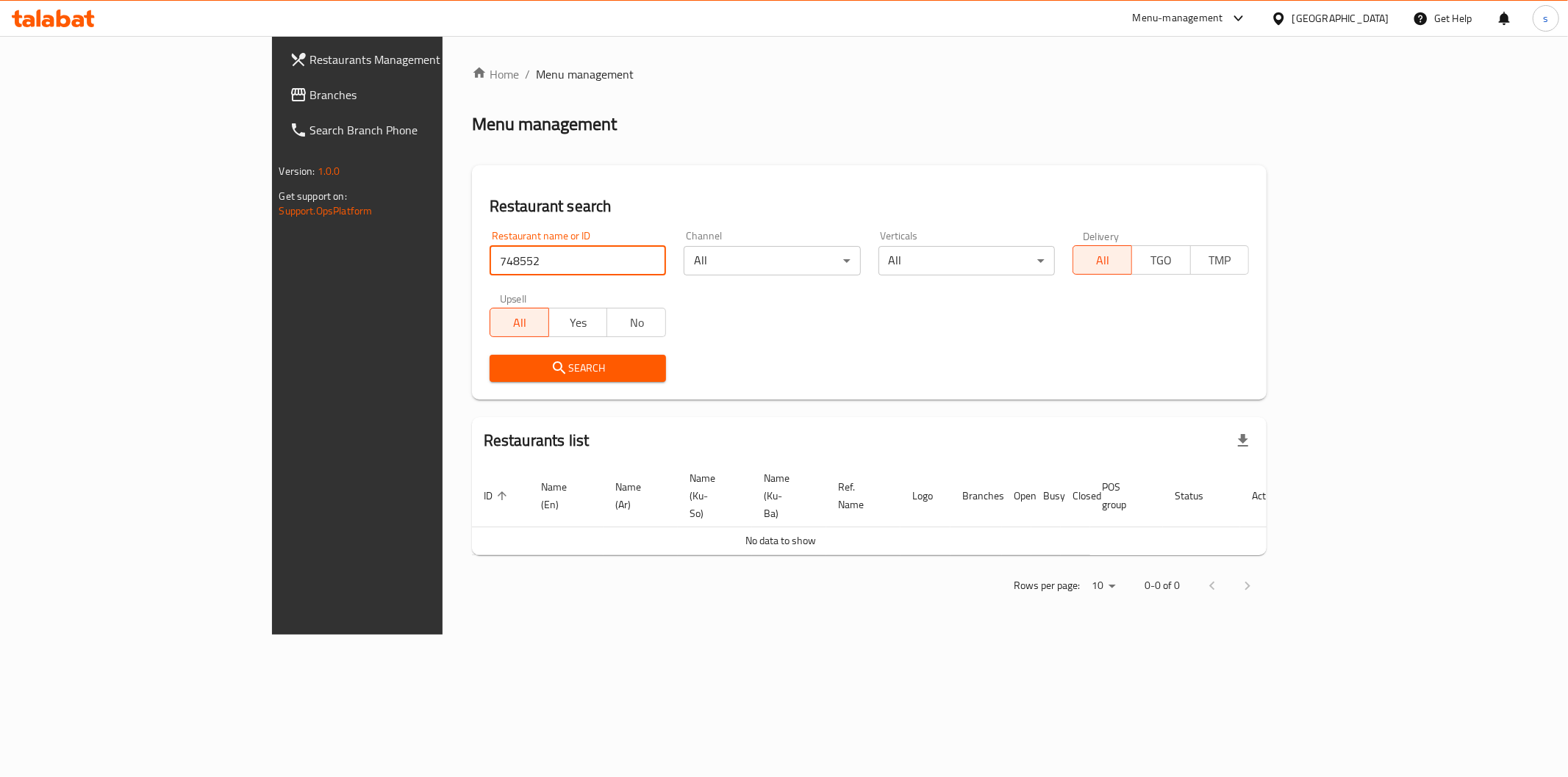
click at [310, 98] on span "Branches" at bounding box center [416, 94] width 212 height 18
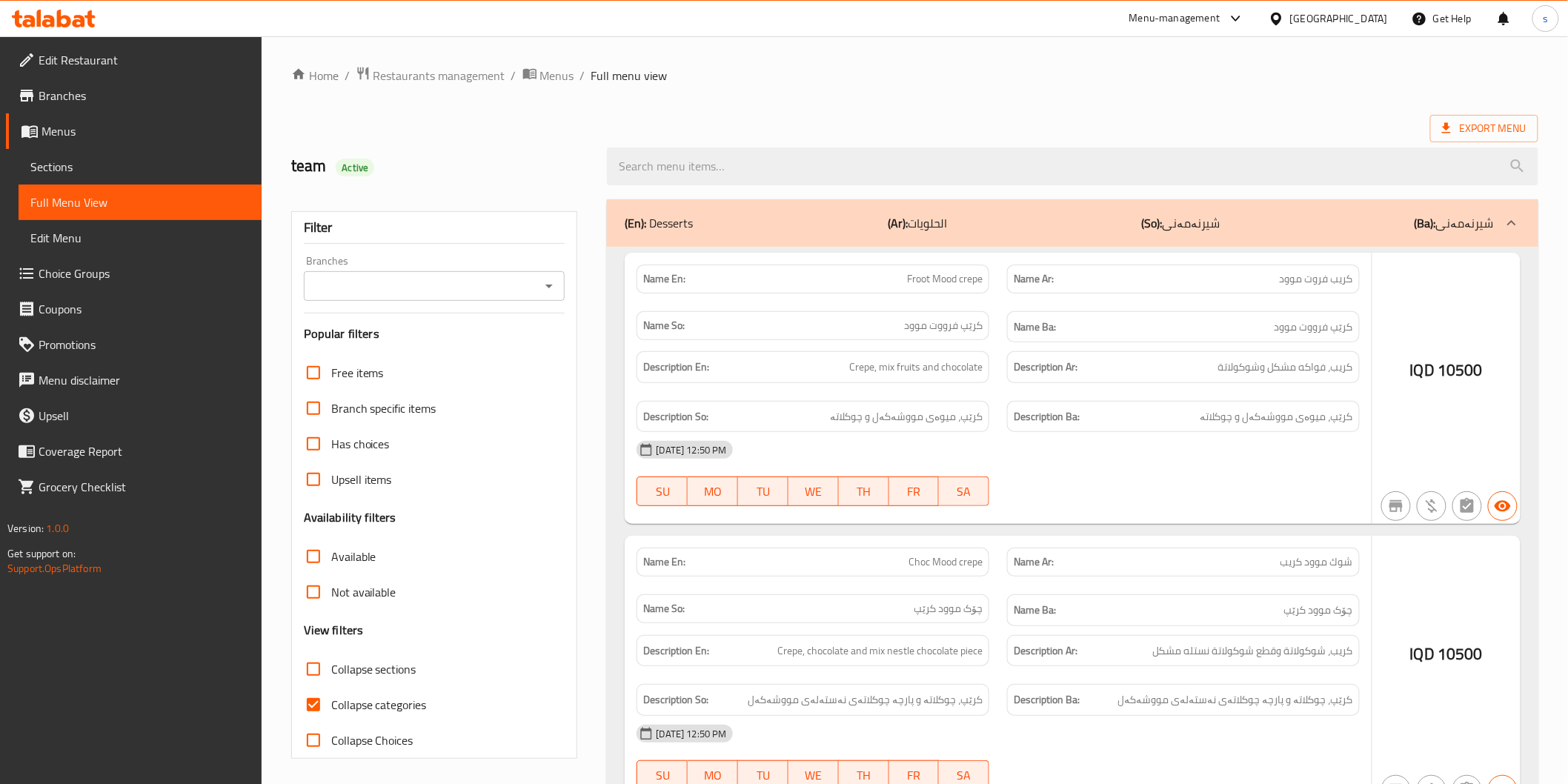
click at [63, 161] on div at bounding box center [784, 392] width 1568 height 784
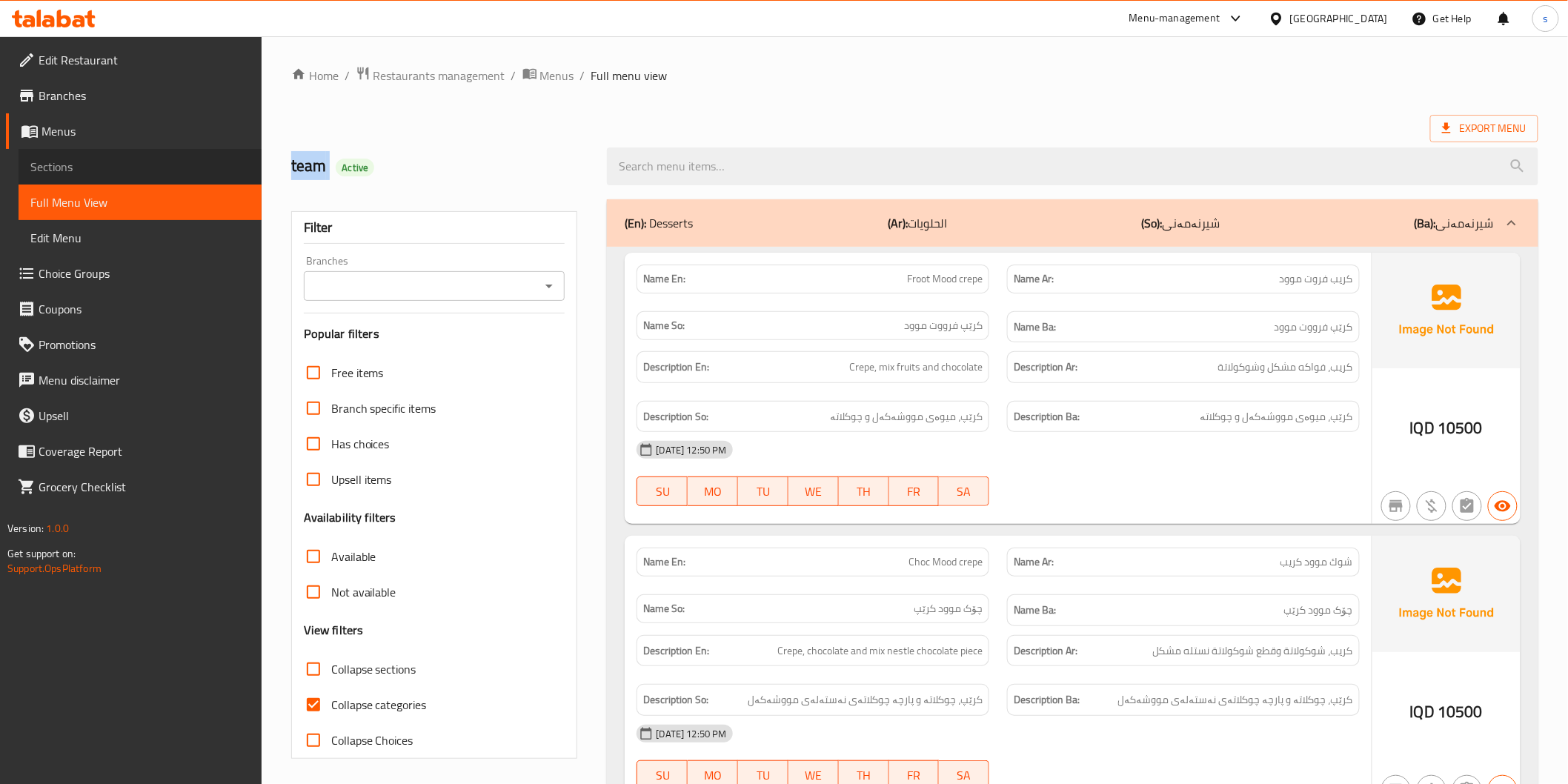
click at [63, 161] on span "Sections" at bounding box center [140, 167] width 220 height 18
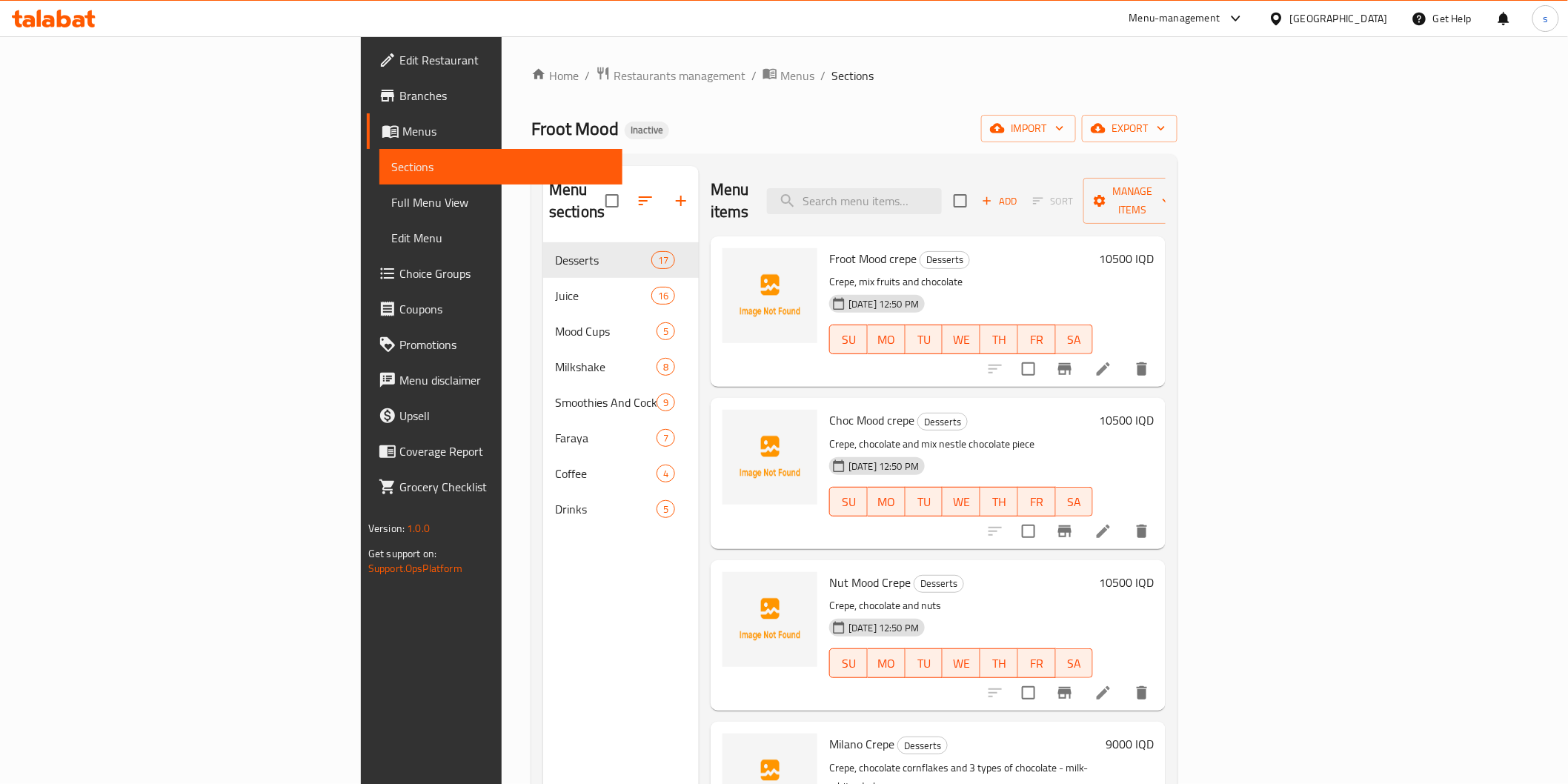
click at [819, 168] on div "Menu items Add Sort Manage items" at bounding box center [938, 201] width 455 height 71
click at [925, 175] on div "Menu items Add Sort Manage items" at bounding box center [938, 201] width 455 height 71
click at [936, 188] on input "search" at bounding box center [854, 201] width 175 height 26
paste input "Milano Crepe"
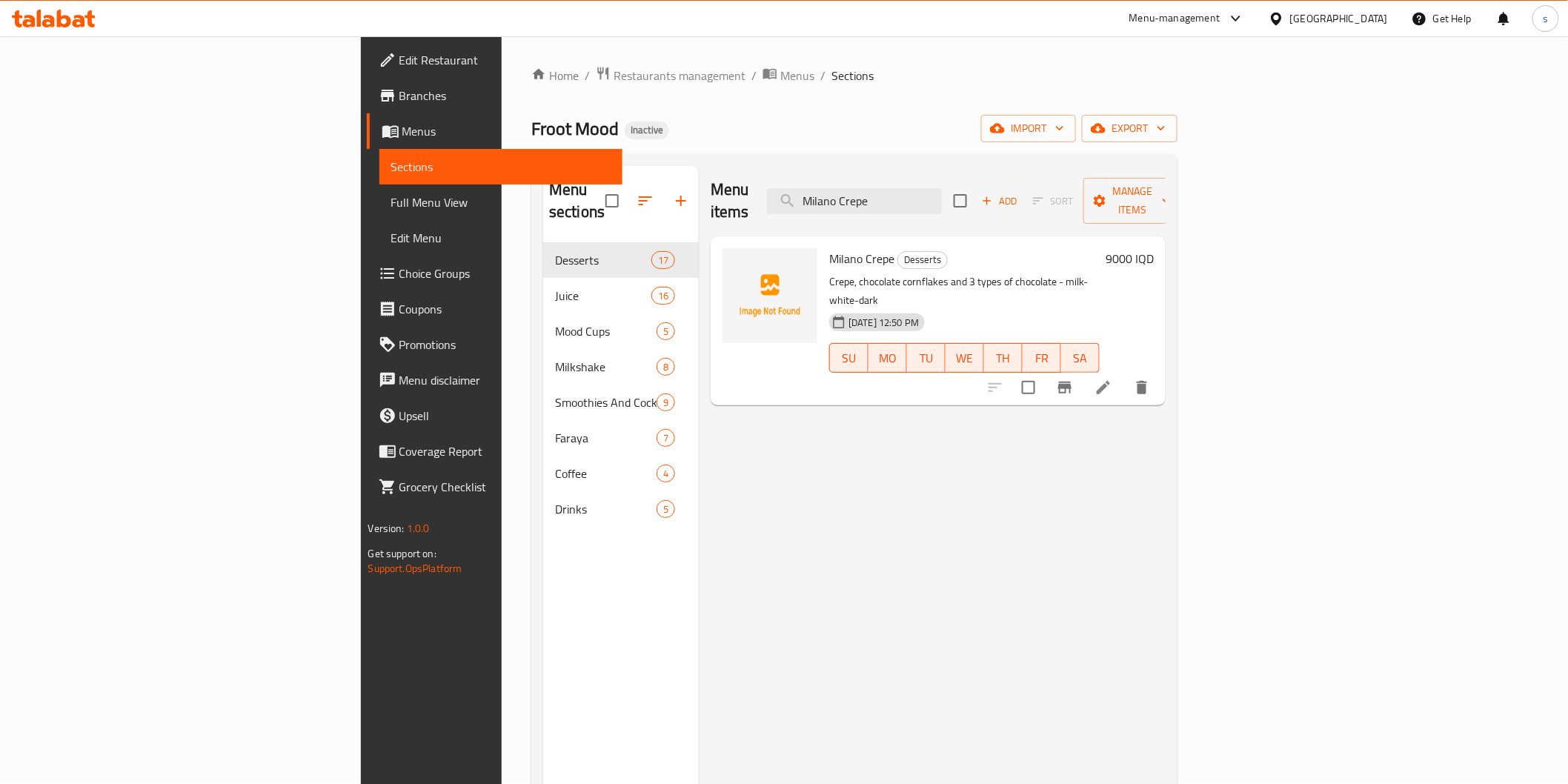
type input "Milano Crepe"
click at [1112, 379] on icon at bounding box center [1103, 388] width 18 height 18
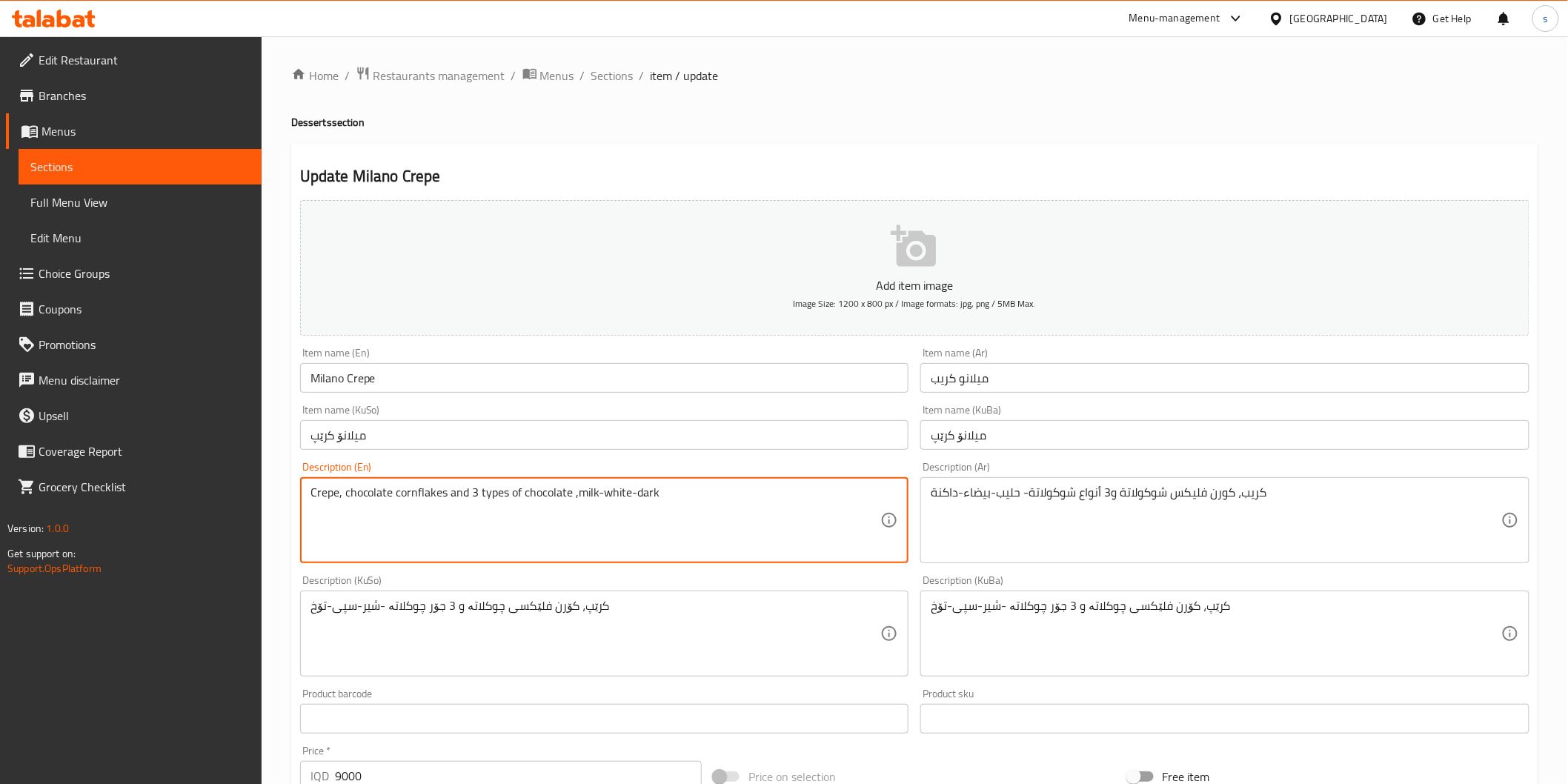
click at [594, 492] on textarea "Crepe, chocolate cornflakes and 3 types of chocolate ,milk-white-dark" at bounding box center [596, 521] width 571 height 71
drag, startPoint x: 635, startPoint y: 491, endPoint x: 628, endPoint y: 495, distance: 8.1
click at [628, 495] on textarea "Crepe, chocolate cornflakes and 3 types of chocolate ,milk, white-dark" at bounding box center [596, 521] width 571 height 71
type textarea "Crepe, chocolate cornflakes and 3 types of chocolate ,milk, white and dark"
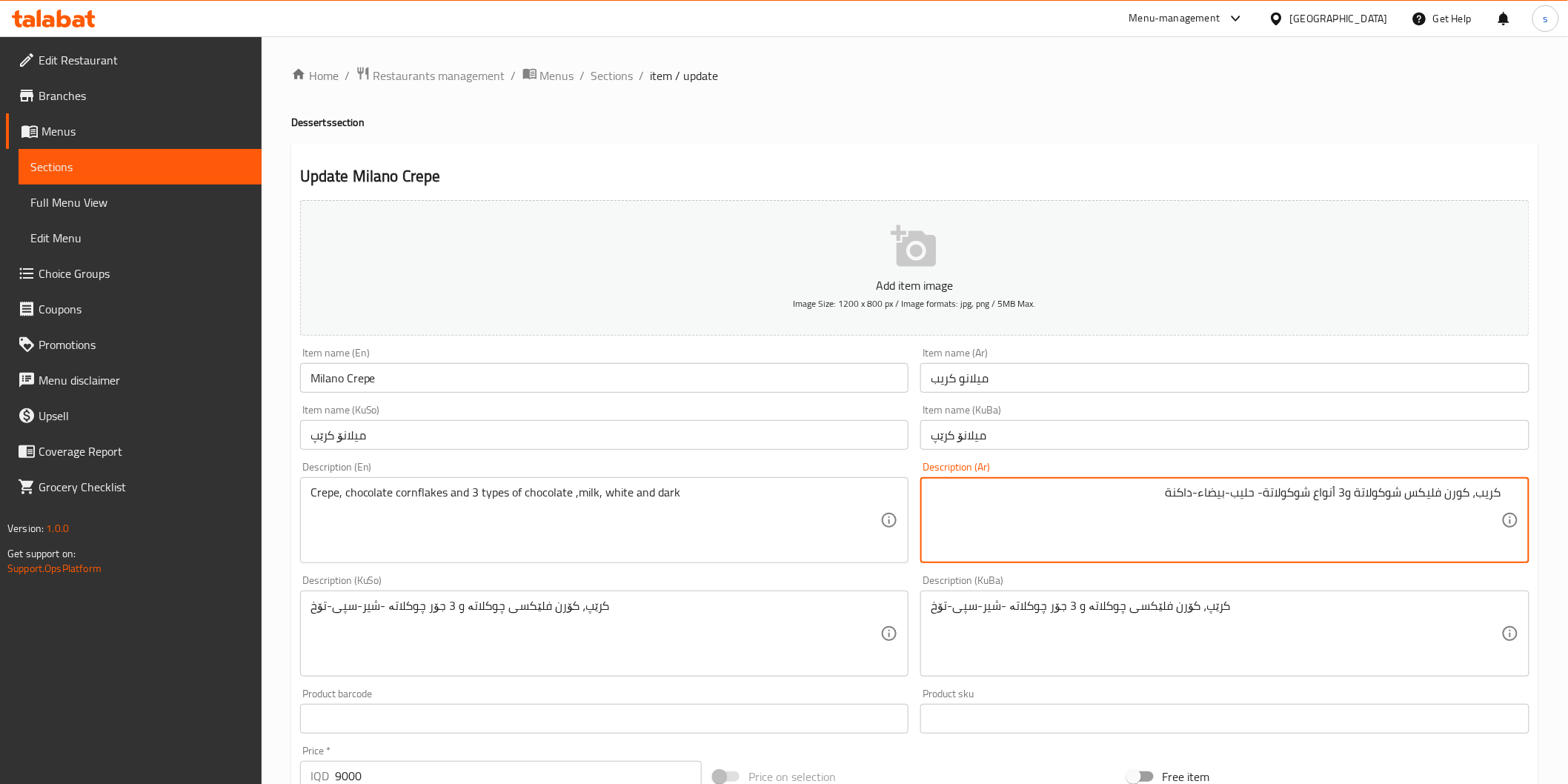
click at [1258, 493] on textarea "كريب، كورن فليكس شوكولاتة و3 أنواع شوكولاتة- حليب-بيضاء-داكنة" at bounding box center [1216, 521] width 571 height 71
click at [1231, 493] on textarea "كريب، كورن فليكس شوكولاتة و3 أنواع شوكولاتة، حليب-بيضاء-داكنة" at bounding box center [1216, 521] width 571 height 71
click at [1260, 504] on textarea "كريب، كورن فليكس شوكولاتة و3 أنواع شوكولاتة، حليب،بيضاء-داكنة" at bounding box center [1216, 521] width 571 height 71
click at [1233, 491] on textarea "كريب، كورن فليكس شوكولاتة و3 أنواع شوكولاتة حليب،بيضاء-داكنة" at bounding box center [1216, 521] width 571 height 71
click at [1196, 497] on textarea "كريب، كورن فليكس شوكولاتة و3 أنواع شوكولاتة حليب، بيضاء-داكنة" at bounding box center [1216, 521] width 571 height 71
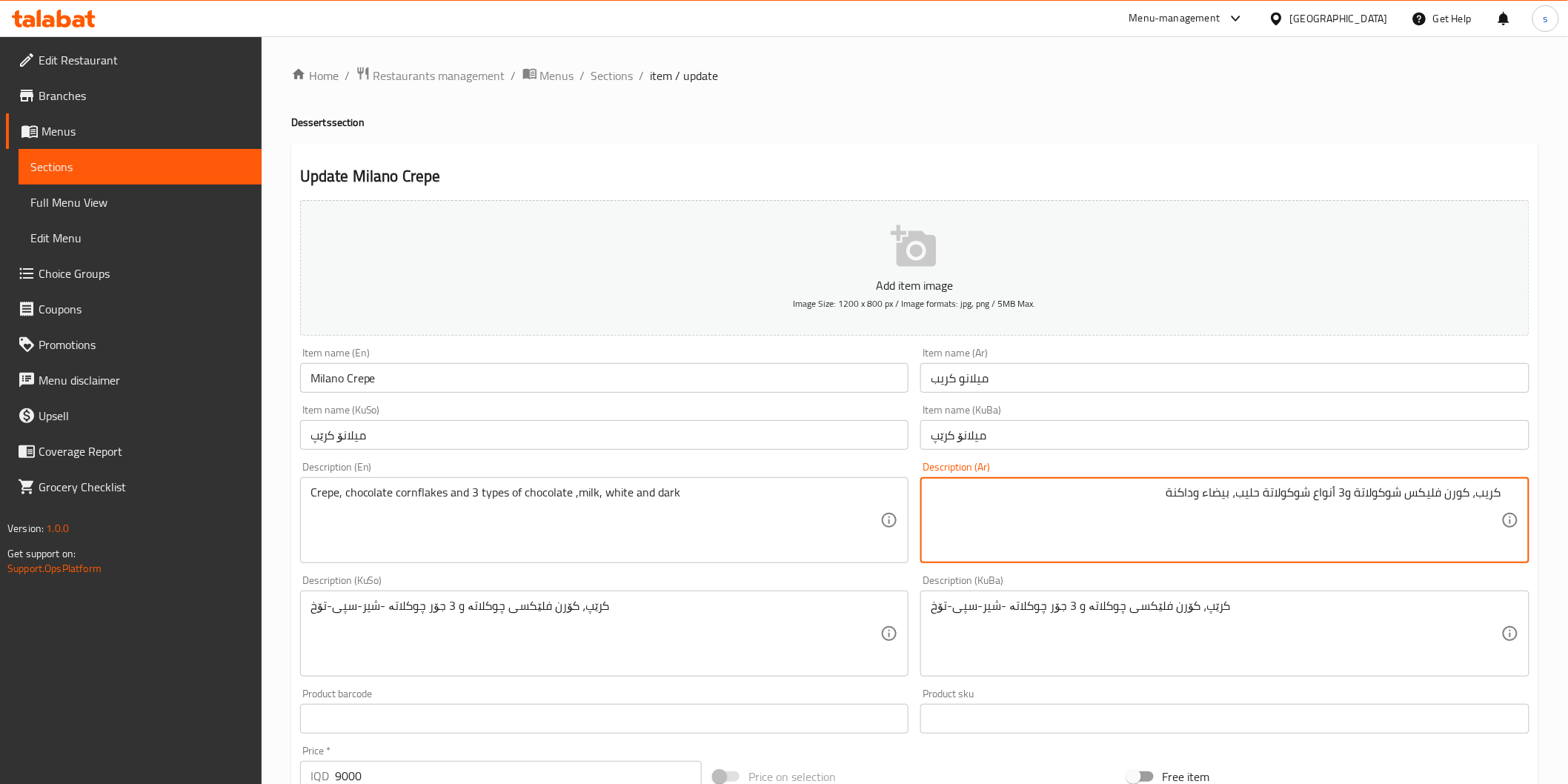
type textarea "كريب، كورن فليكس شوكولاتة و3 أنواع شوكولاتة حليب، بيضاء وداكنة"
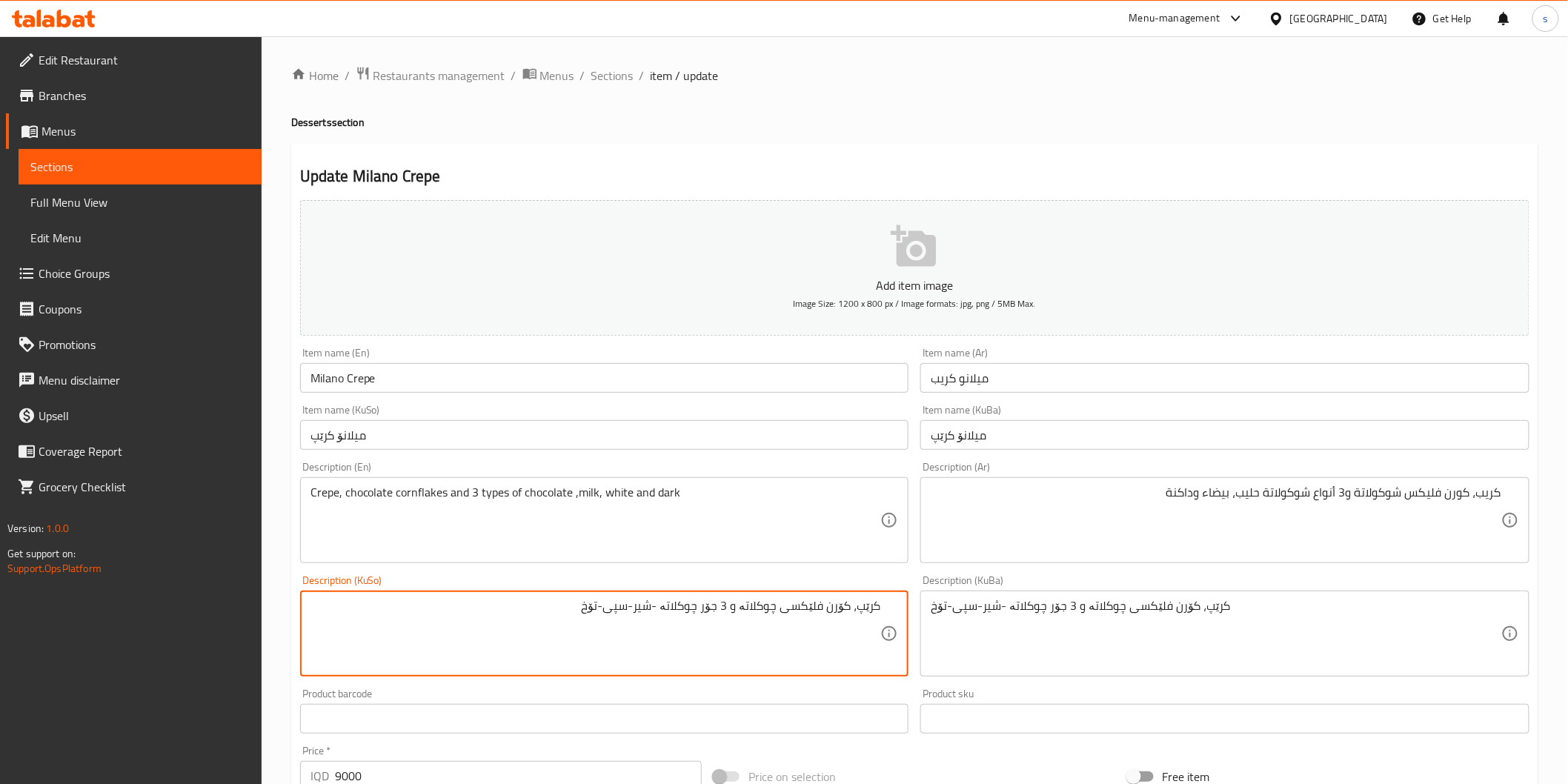
click at [664, 605] on textarea "کرێپ، کۆرن فلێکسی چوکلاتە و 3 جۆر چوکلاتە -شیر-سپی-تۆخ" at bounding box center [596, 635] width 571 height 71
click at [644, 611] on textarea "کرێپ، کۆرن فلێکسی چوکلاتە و 3 جۆر چوکلاتە شیر-سپی-تۆخ" at bounding box center [596, 635] width 571 height 71
click at [614, 609] on textarea "کرێپ، کۆرن فلێکسی چوکلاتە و 3 جۆر چوکلاتە شیر، سپی-تۆخ" at bounding box center [596, 635] width 571 height 71
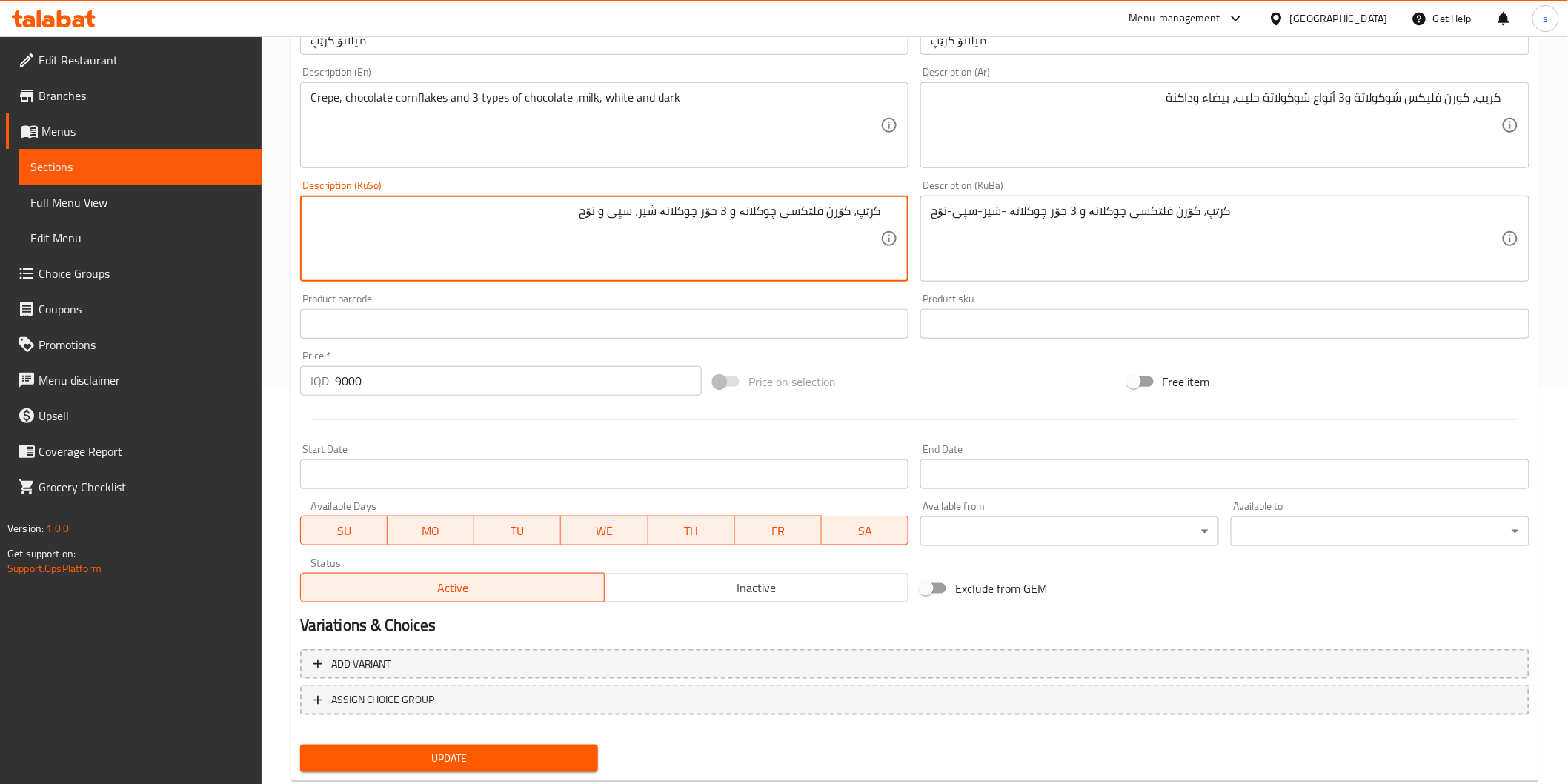
scroll to position [431, 0]
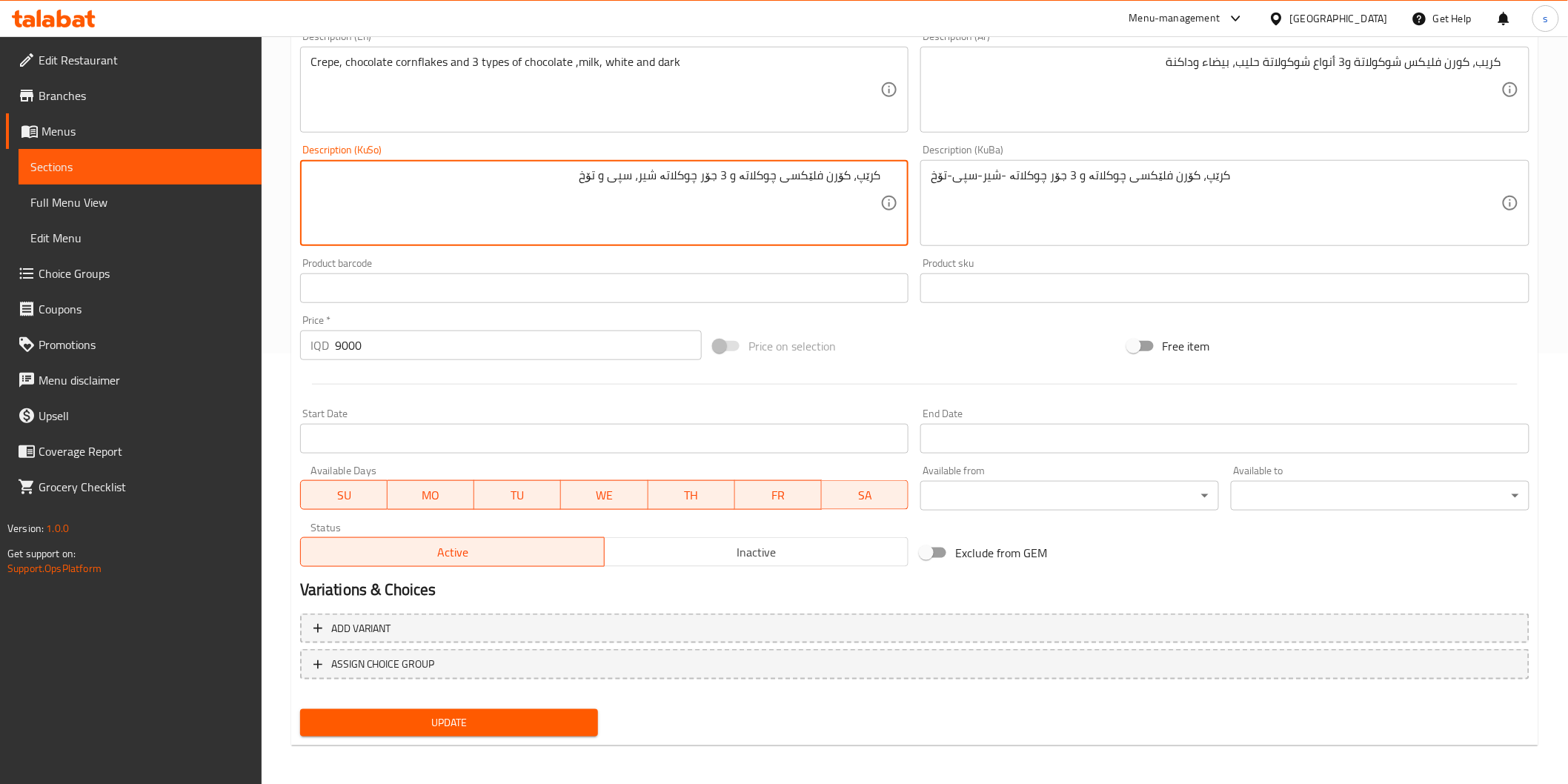
type textarea "کرێپ، کۆرن فلێکسی چوکلاتە و 3 جۆر چوکلاتە شیر، سپی و تۆخ"
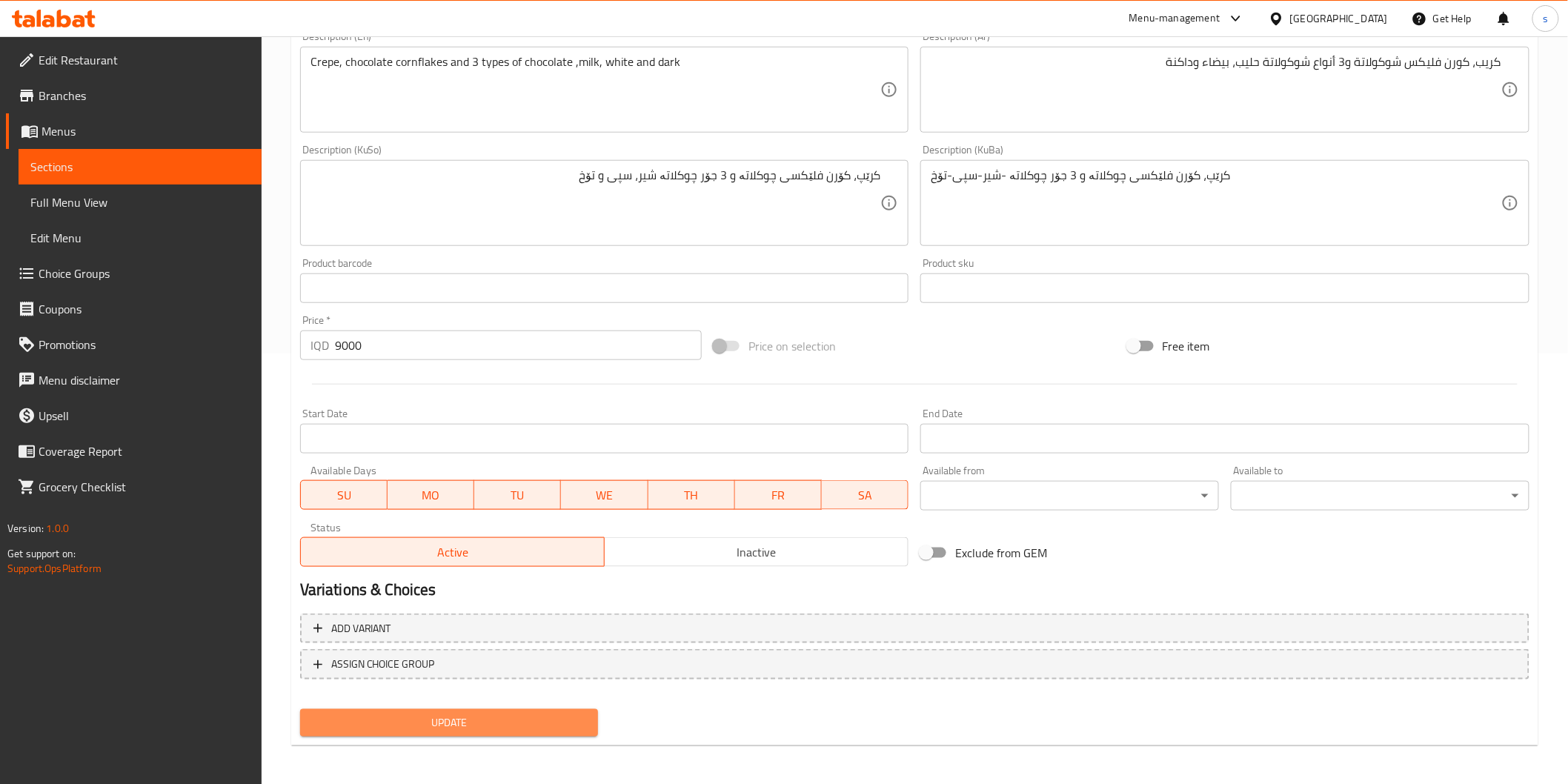
click at [483, 714] on span "Update" at bounding box center [449, 723] width 275 height 19
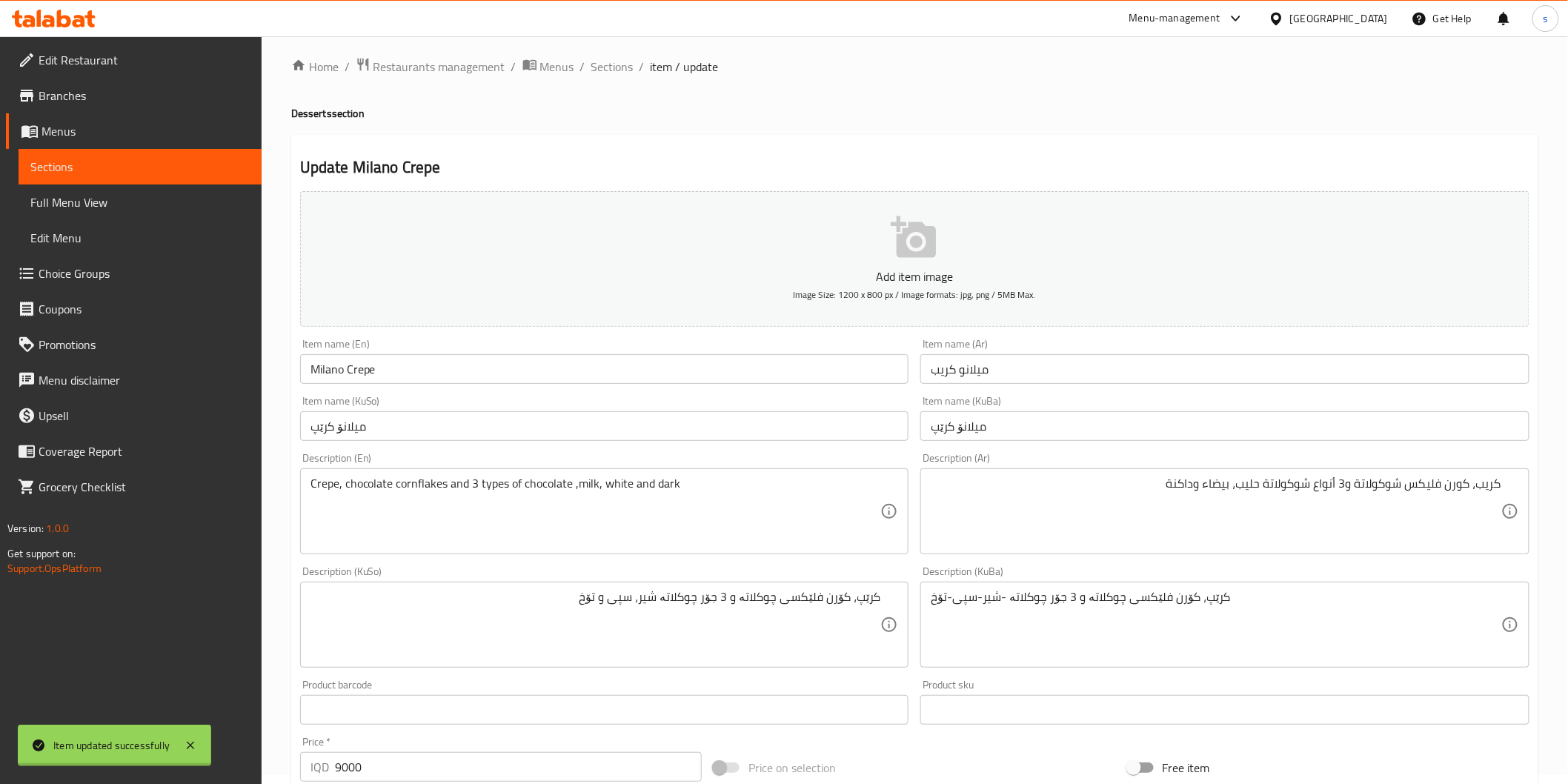
scroll to position [0, 0]
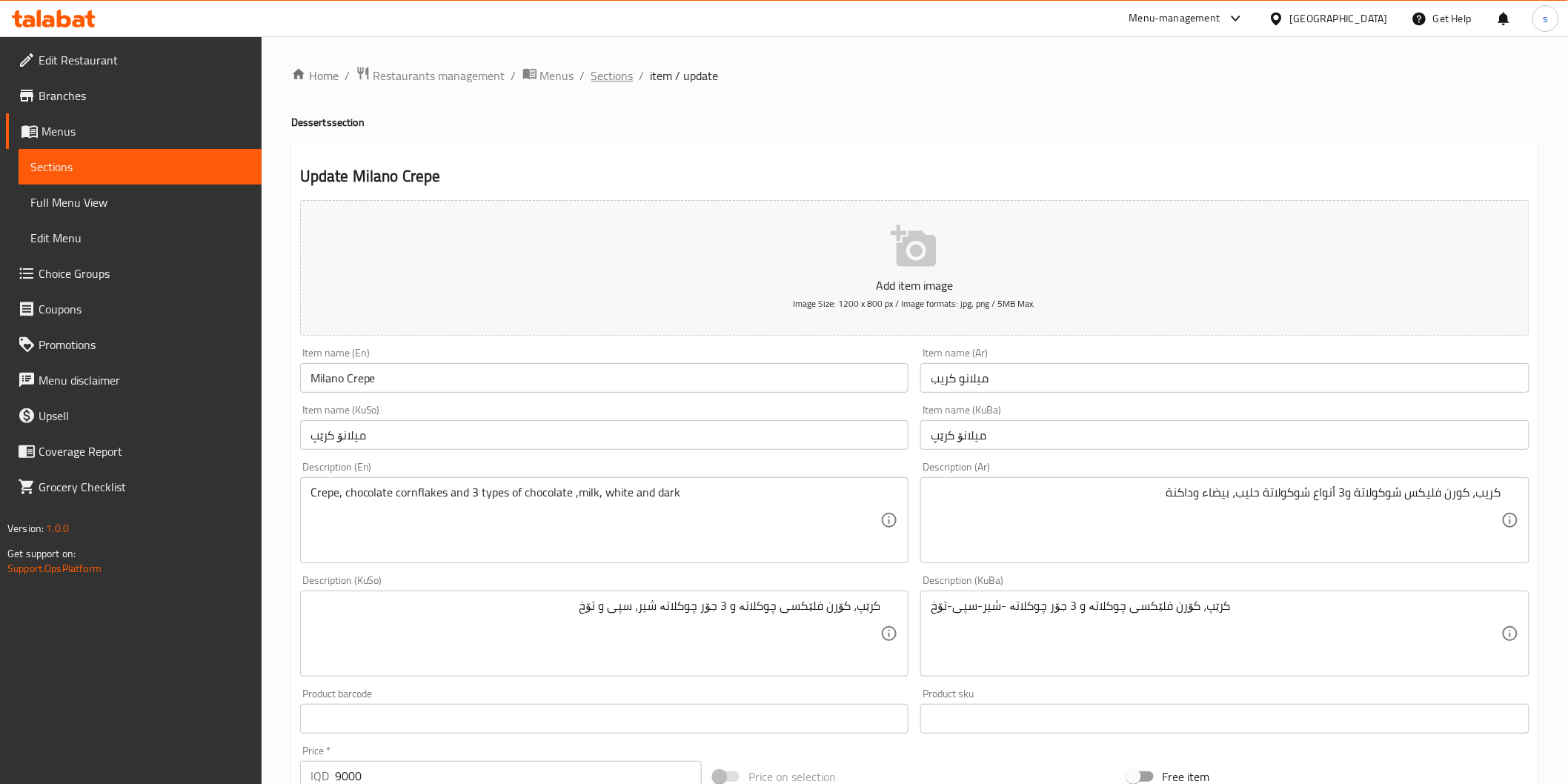
click at [595, 72] on span "Sections" at bounding box center [612, 76] width 42 height 18
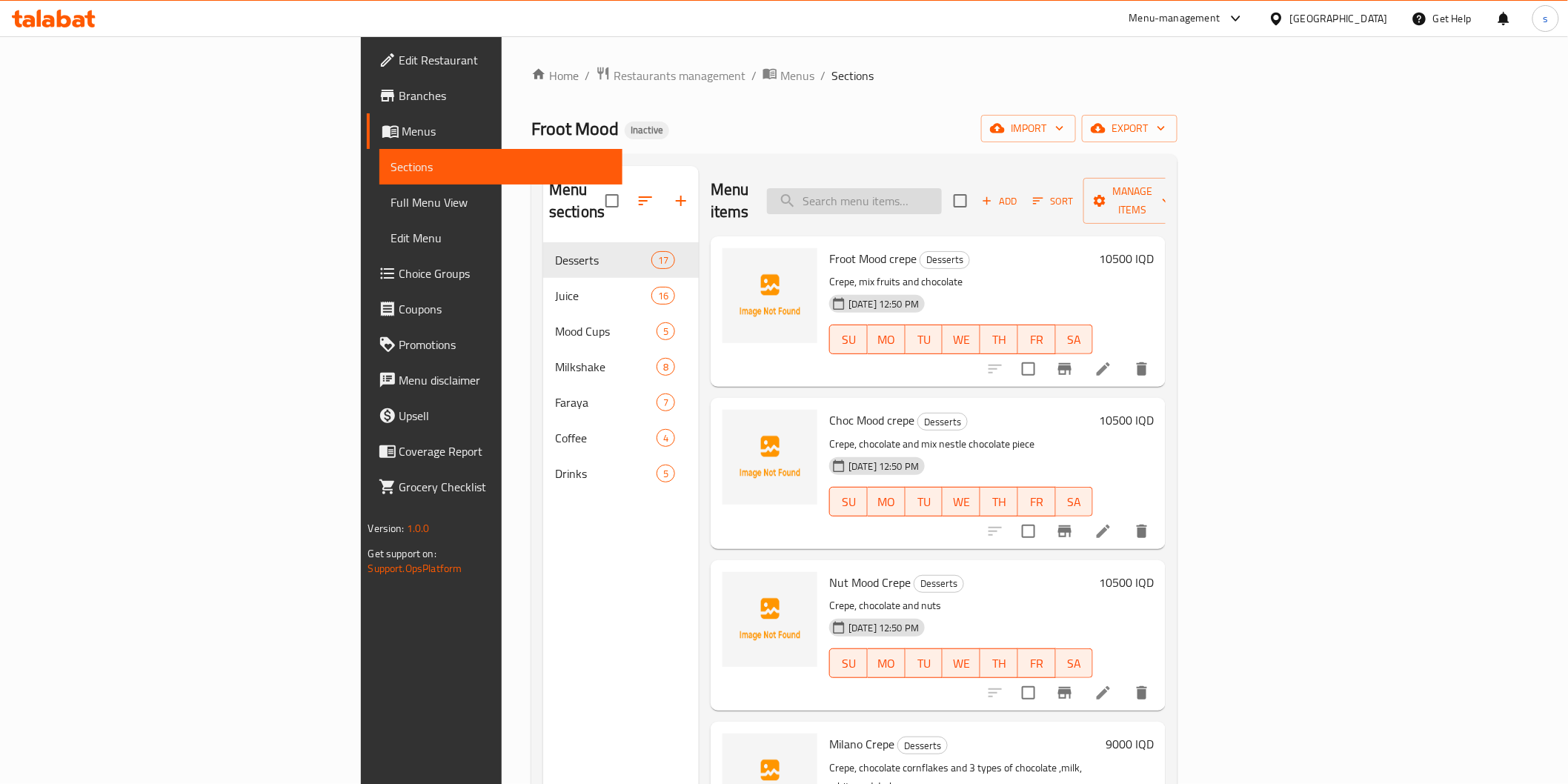
click at [927, 195] on input "search" at bounding box center [854, 201] width 175 height 26
click at [391, 209] on span "Full Menu View" at bounding box center [501, 202] width 220 height 18
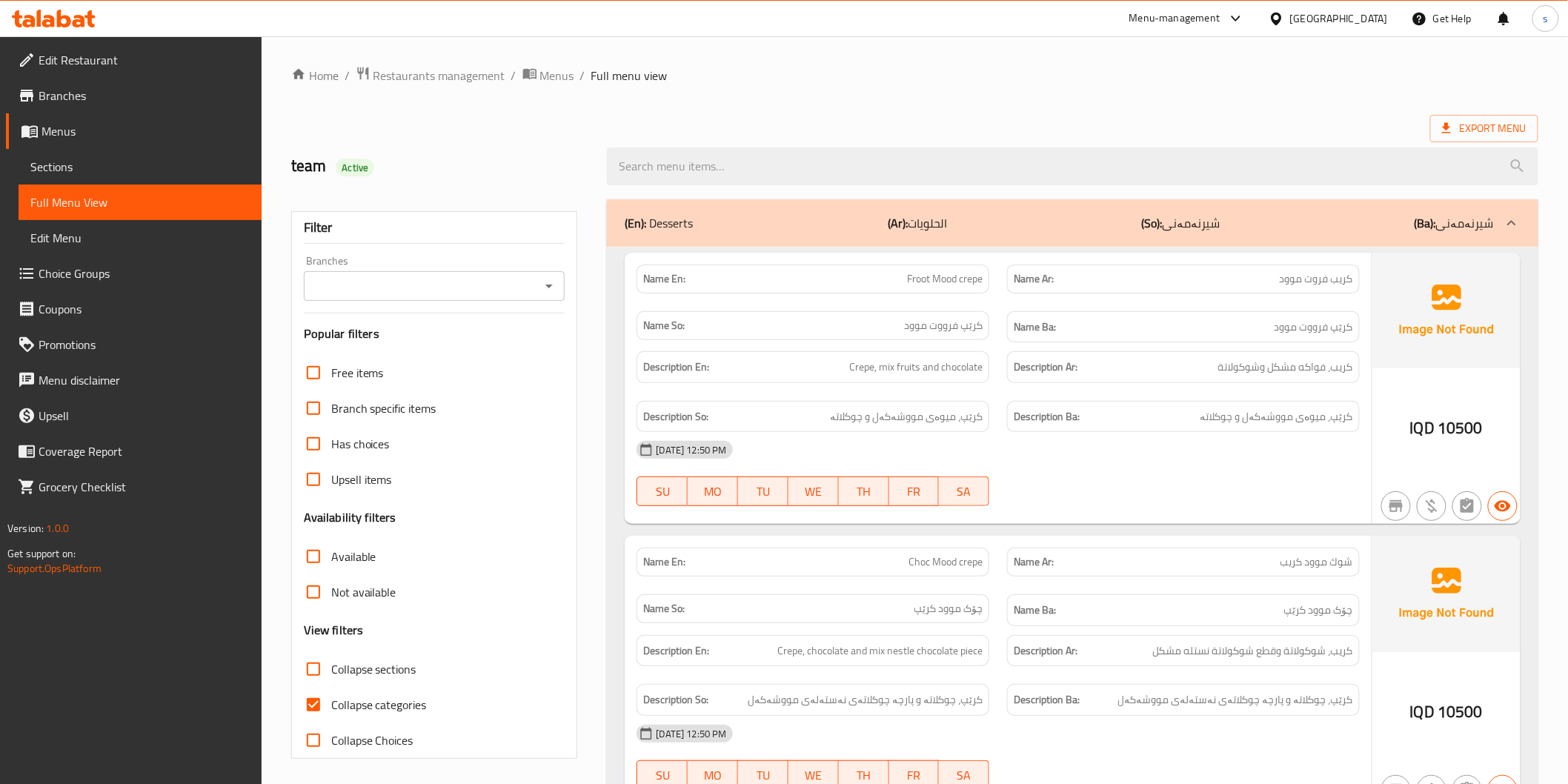
click at [408, 284] on input "Branches" at bounding box center [422, 286] width 228 height 21
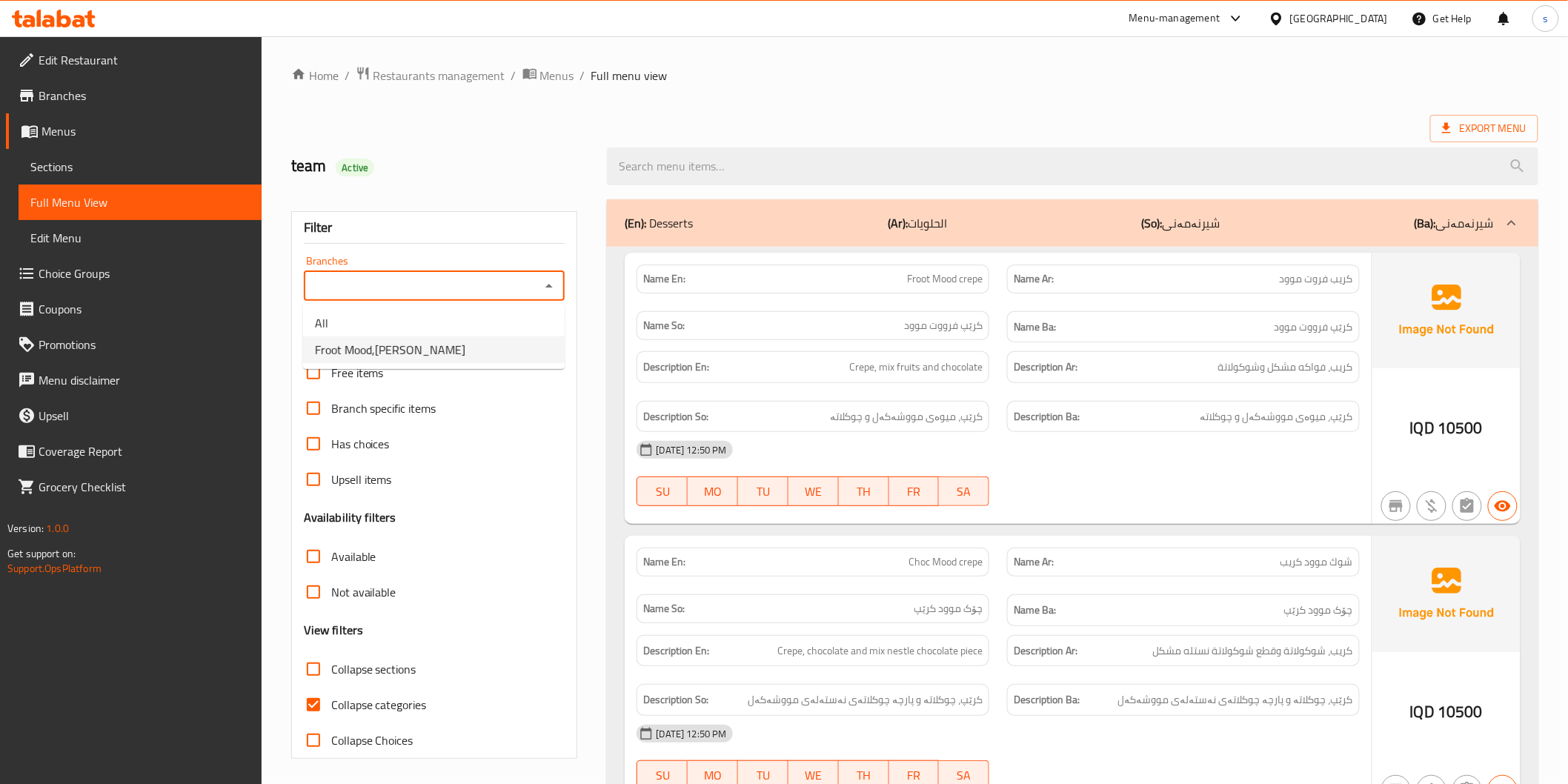
click at [402, 359] on span "Froot Mood,[PERSON_NAME]" at bounding box center [389, 350] width 150 height 18
type input "Froot Mood,[PERSON_NAME]"
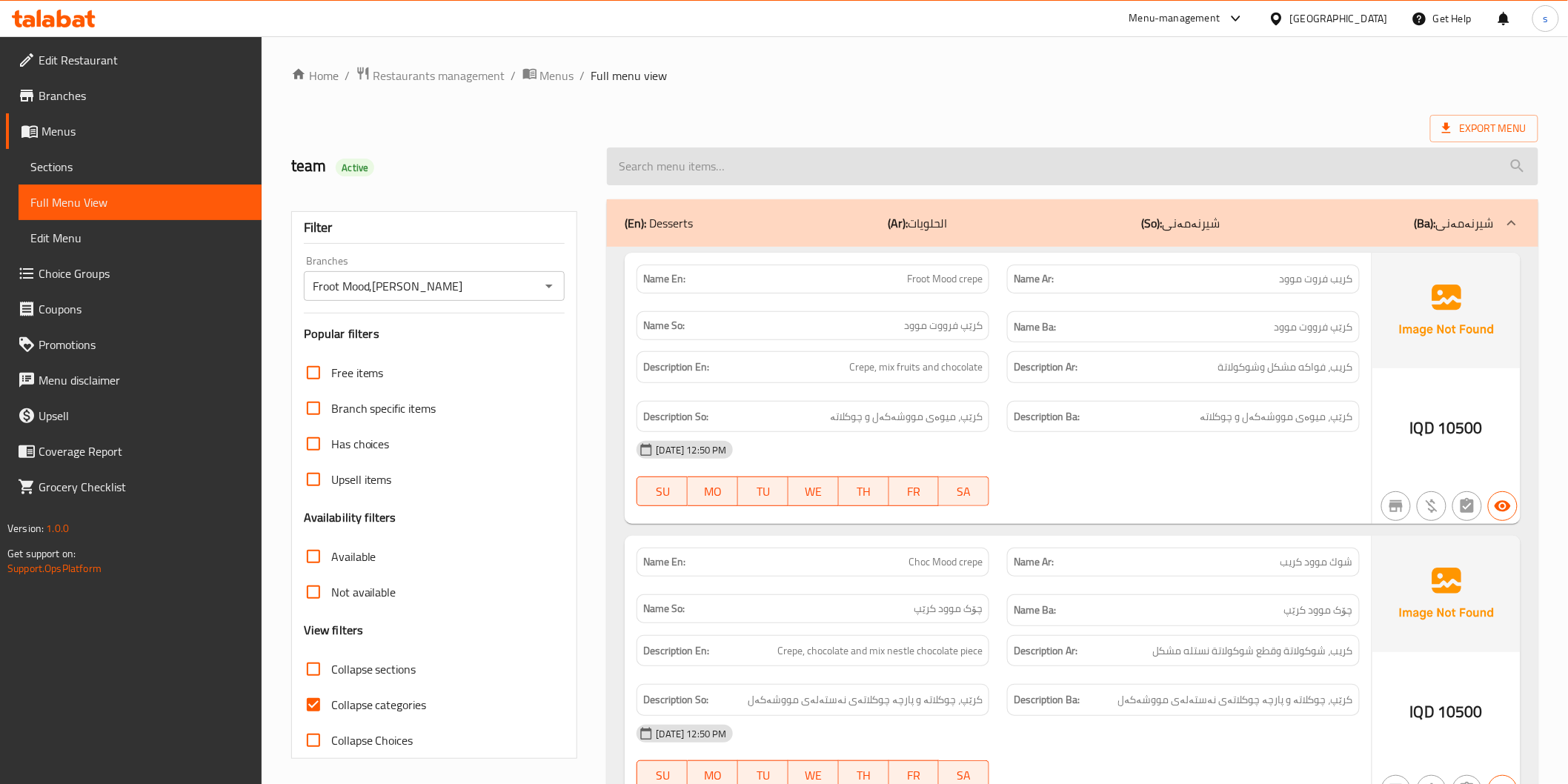
click at [631, 173] on input "search" at bounding box center [1072, 166] width 931 height 38
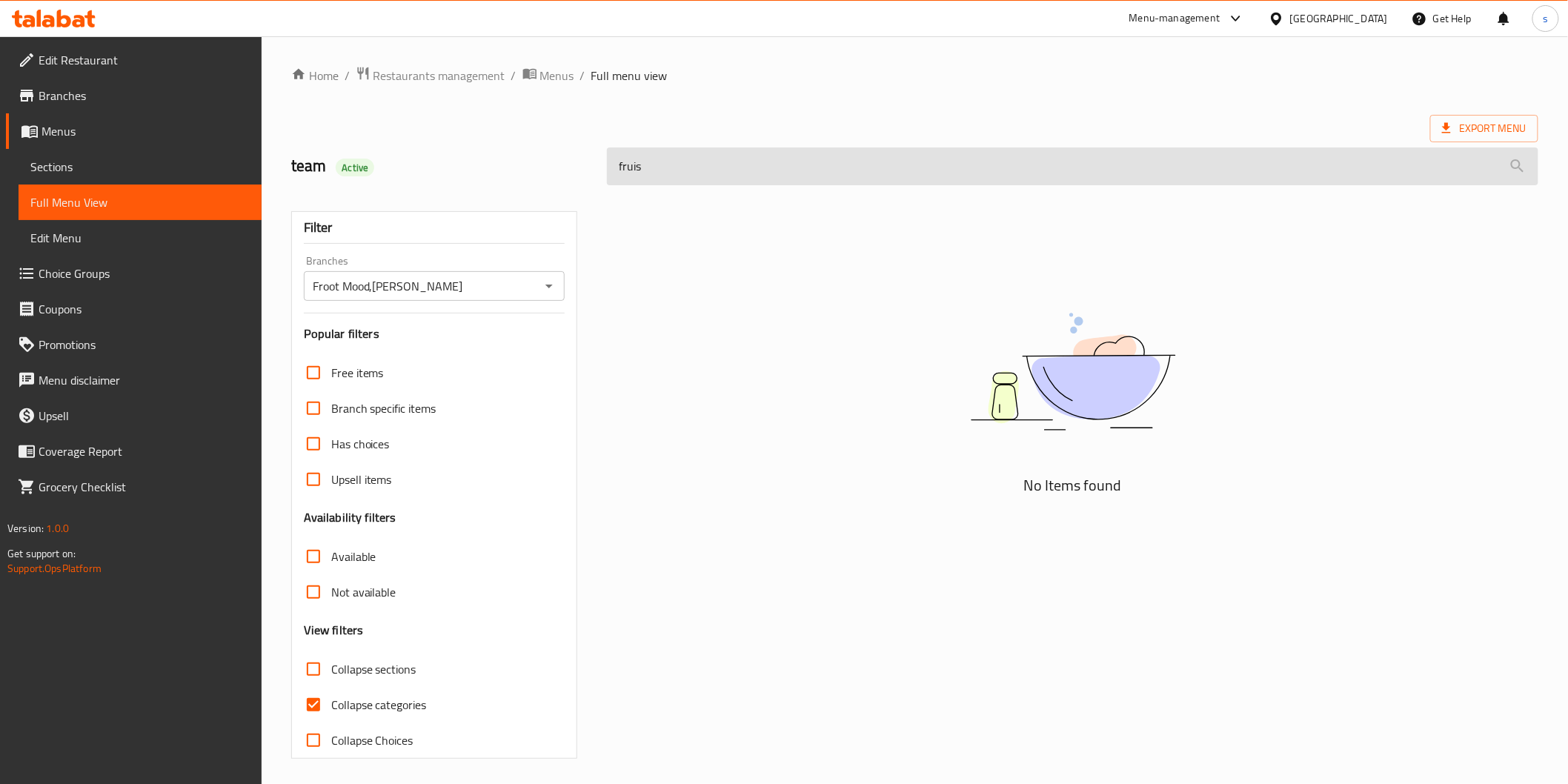
click at [631, 173] on input "fruis" at bounding box center [1072, 166] width 931 height 38
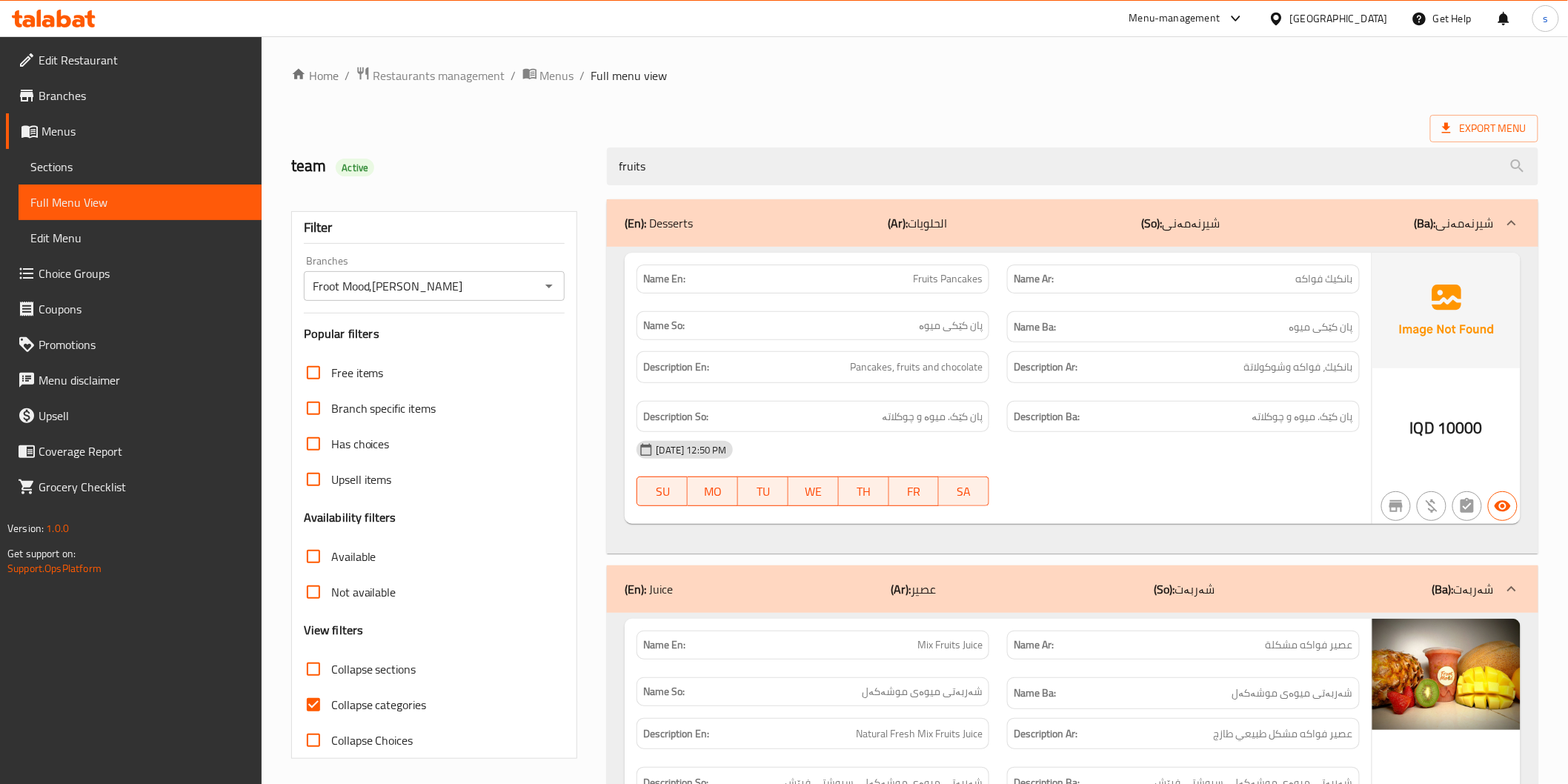
type input "fruits"
click at [130, 206] on span "Full Menu View" at bounding box center [140, 202] width 220 height 18
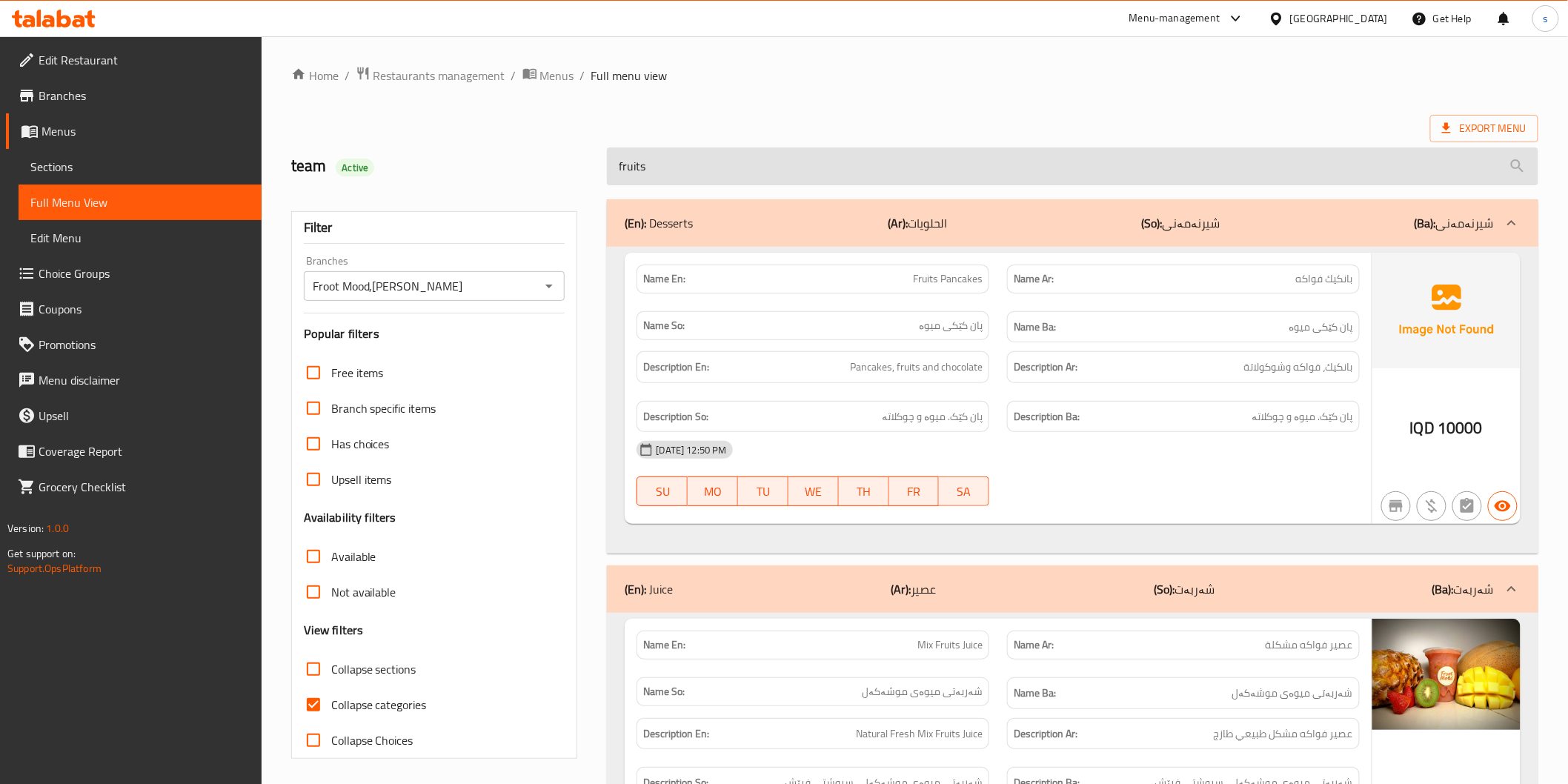
click at [678, 152] on input "fruits" at bounding box center [1072, 166] width 931 height 38
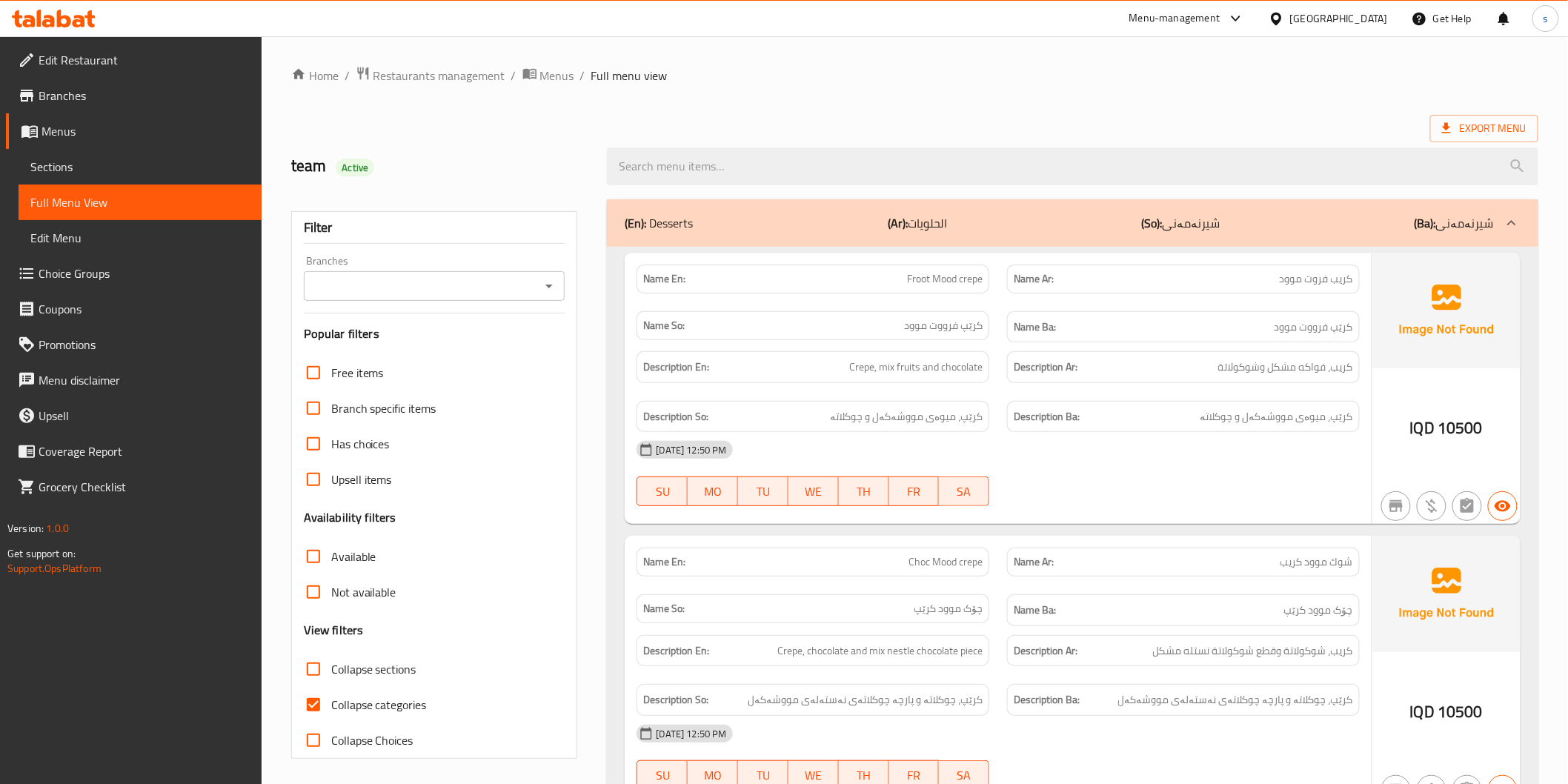
scroll to position [165, 0]
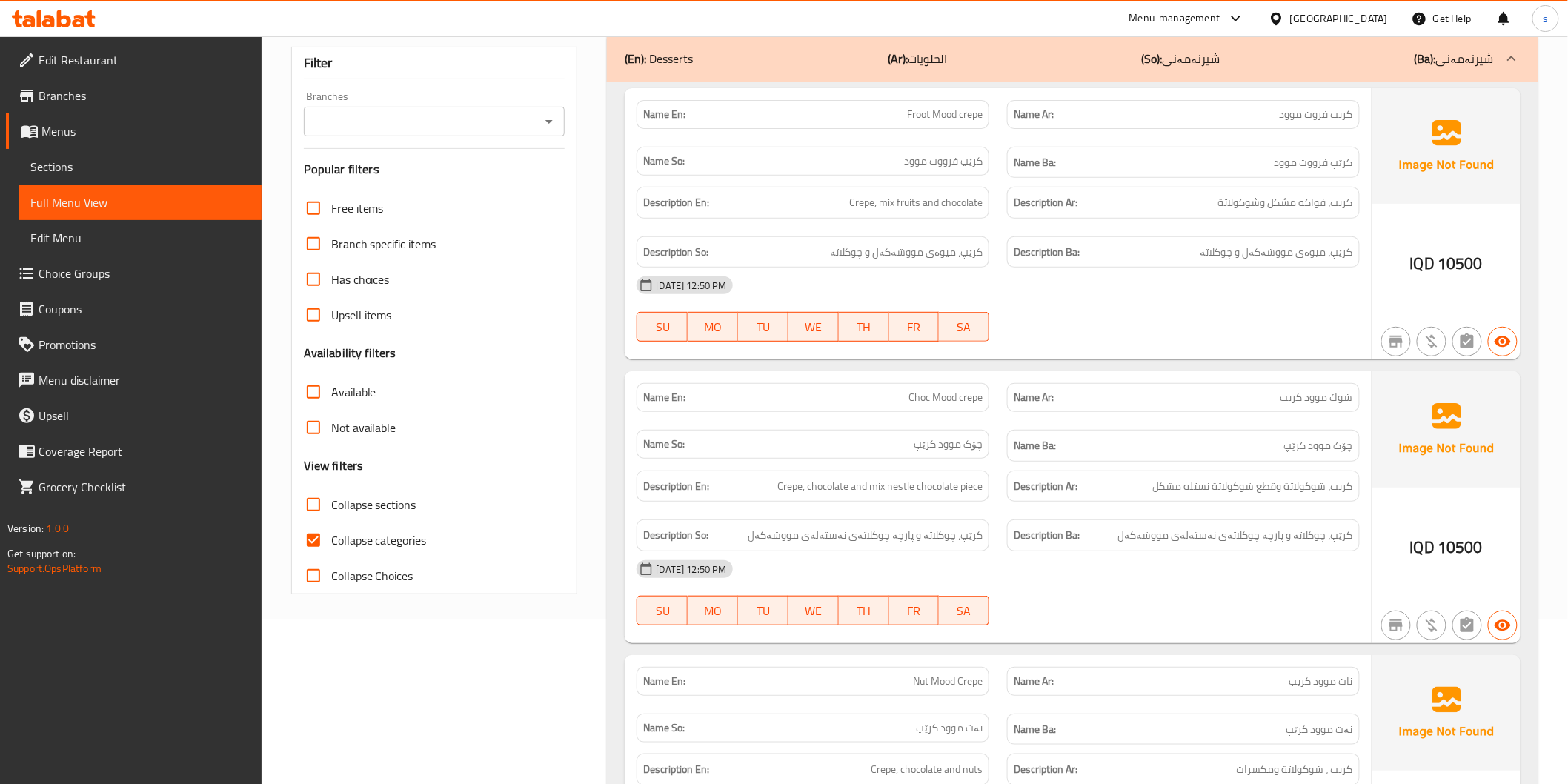
click at [373, 500] on span "Collapse sections" at bounding box center [374, 505] width 85 height 18
click at [331, 500] on input "Collapse sections" at bounding box center [313, 504] width 35 height 35
checkbox input "true"
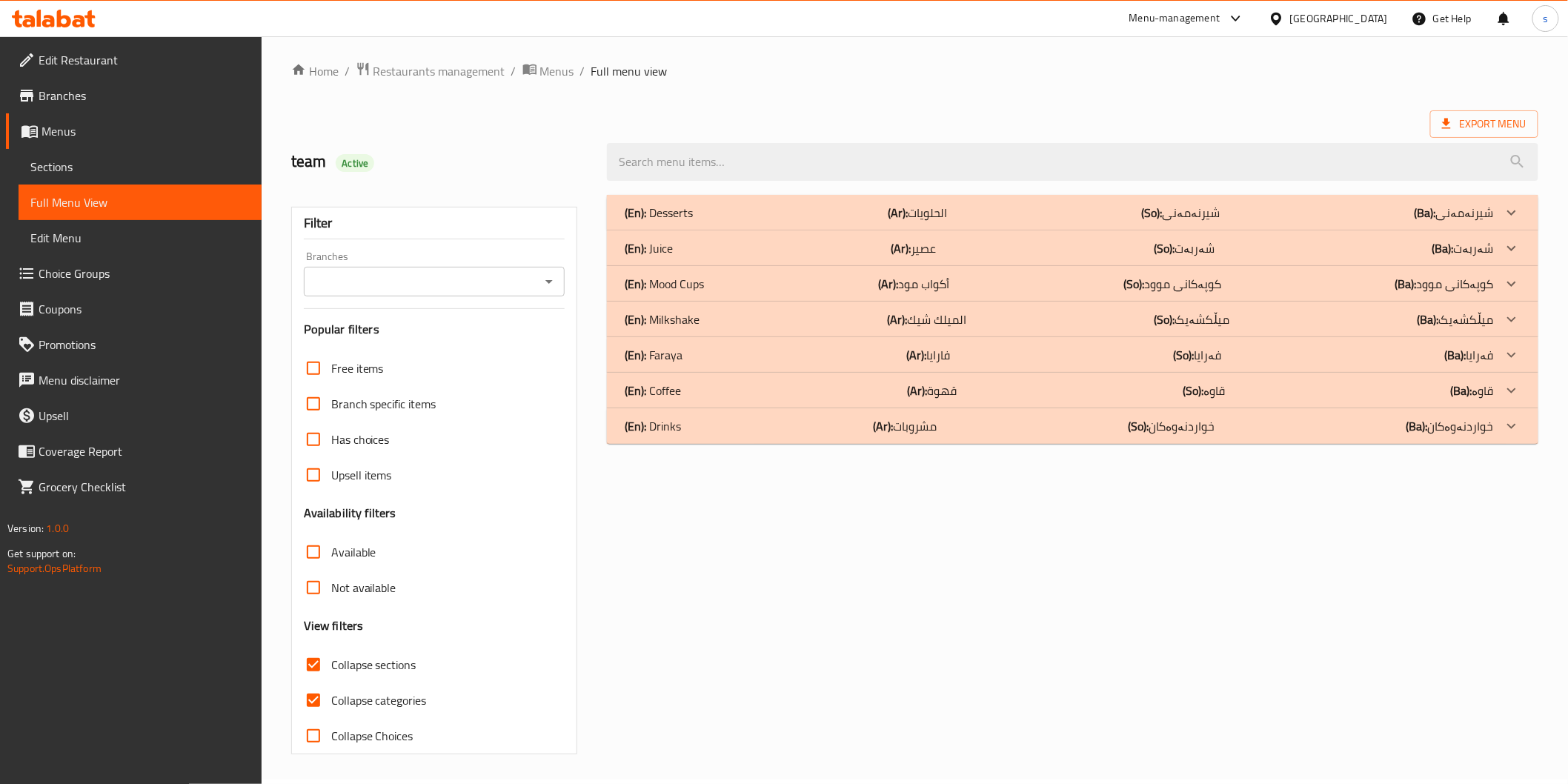
scroll to position [4, 0]
click at [846, 232] on div "(En): Drinks (Ar): مشروبات (So): خواردنەوەکان (Ba): خواردنەوەکان" at bounding box center [1072, 213] width 931 height 35
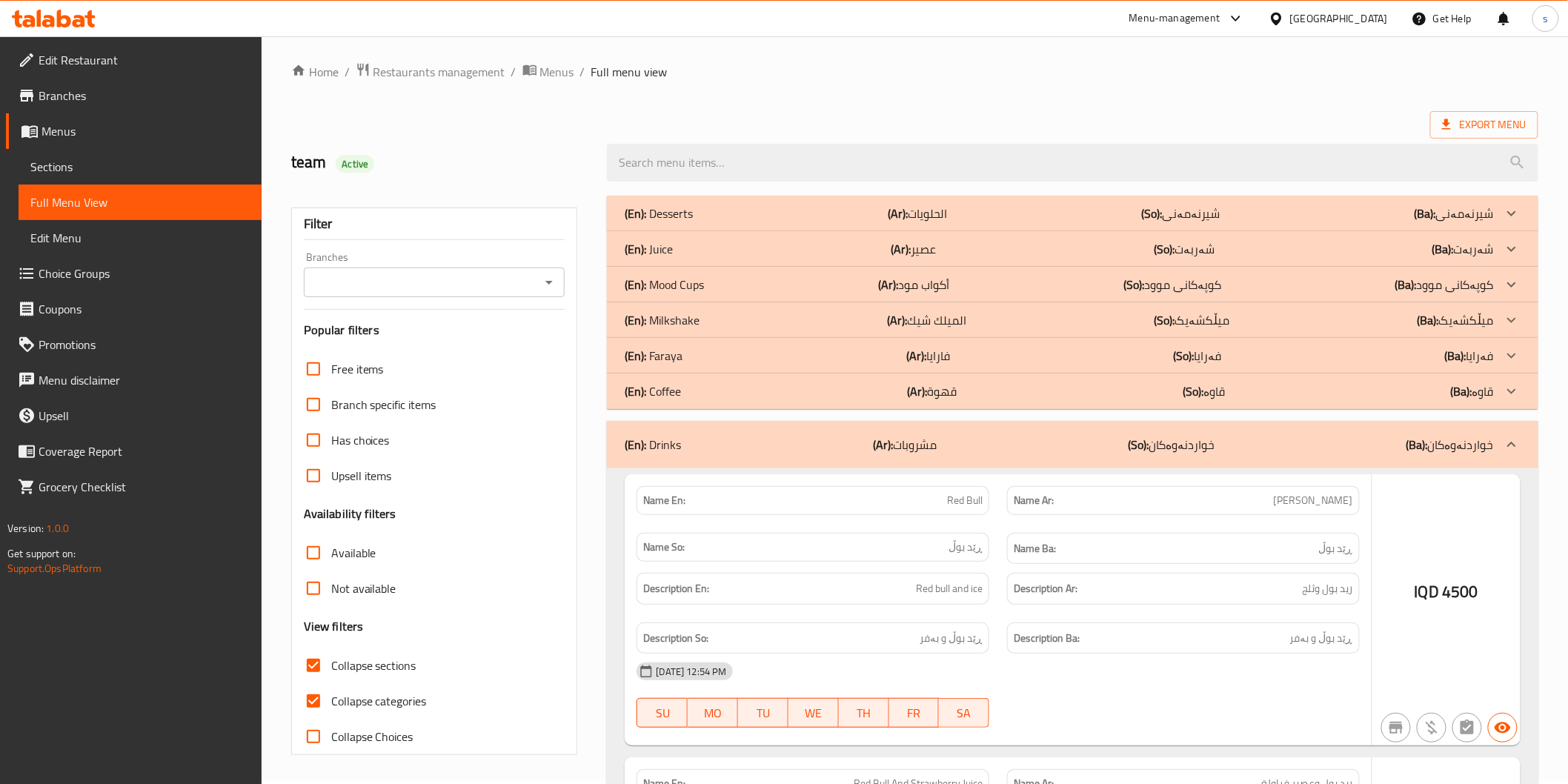
click at [853, 223] on div "(En): Coffee (Ar): قهوة (So): قاوە (Ba): قاوە" at bounding box center [1059, 214] width 869 height 18
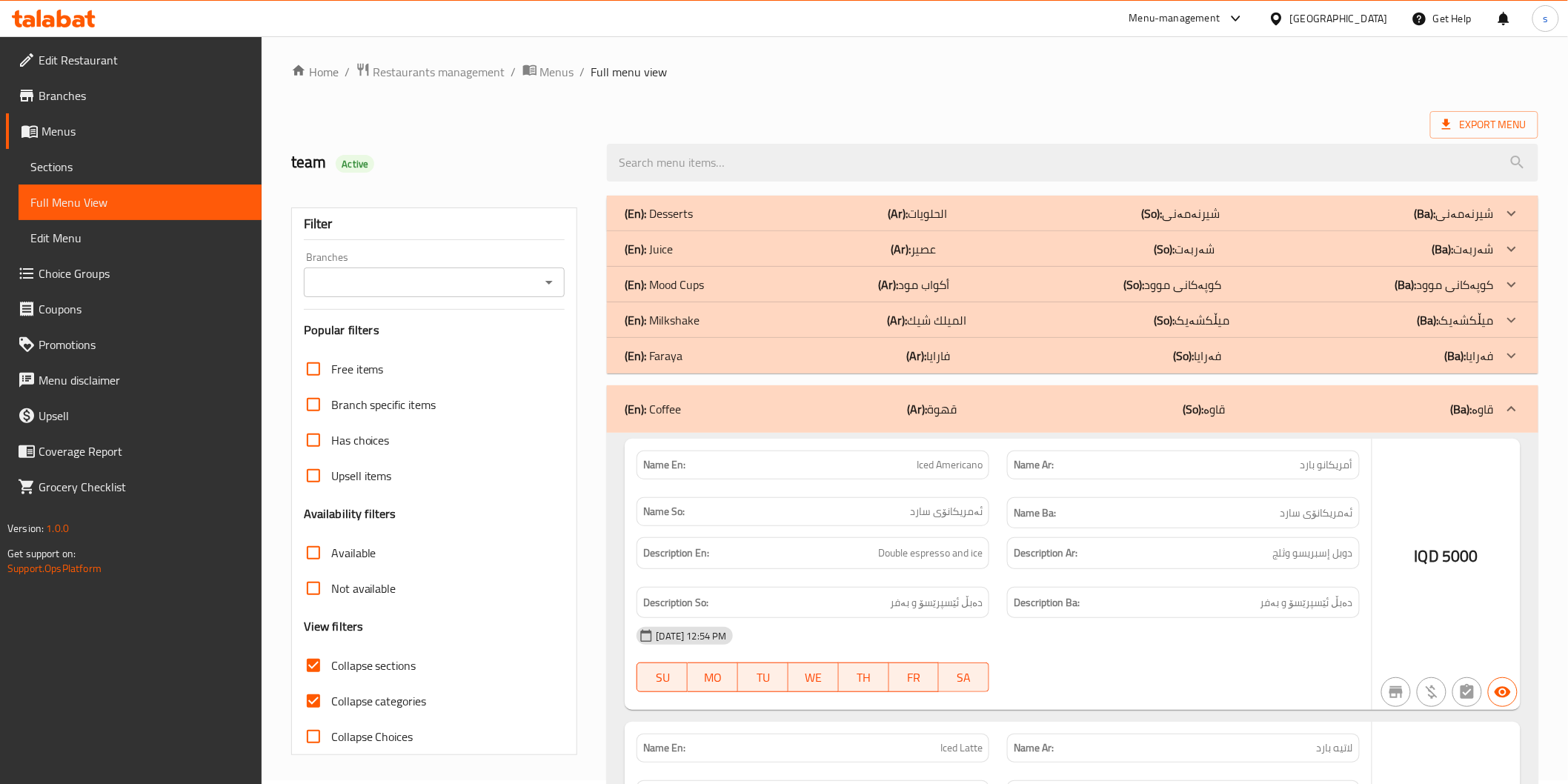
click at [858, 223] on div "(En): Faraya (Ar): فارايا (So): فەرایا (Ba): فەرایا" at bounding box center [1059, 214] width 869 height 18
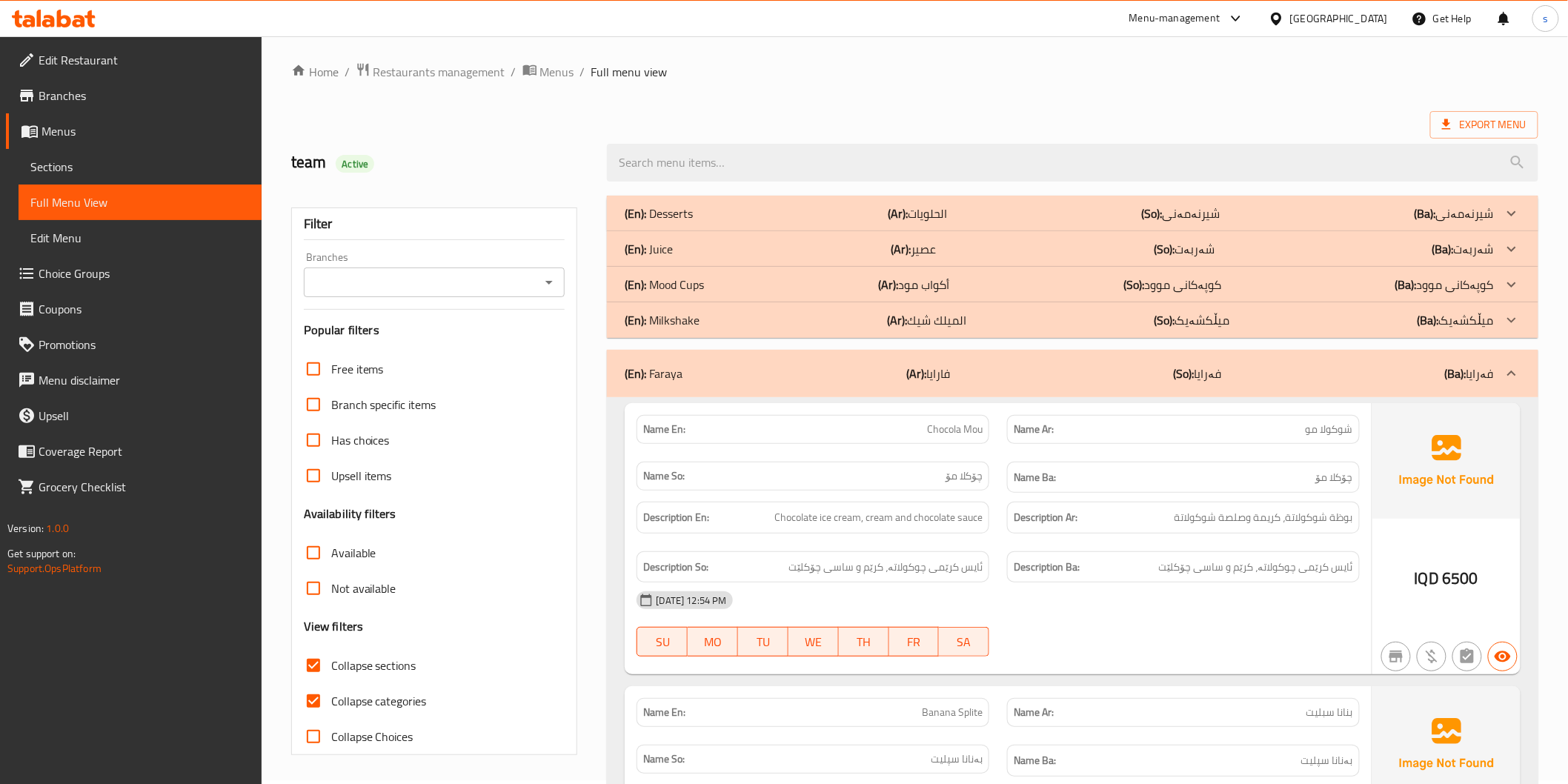
click at [864, 232] on div "(En): Milkshake (Ar): الميلك شيك (So): میڵکشەیک (Ba): میڵکشەیک" at bounding box center [1072, 213] width 931 height 35
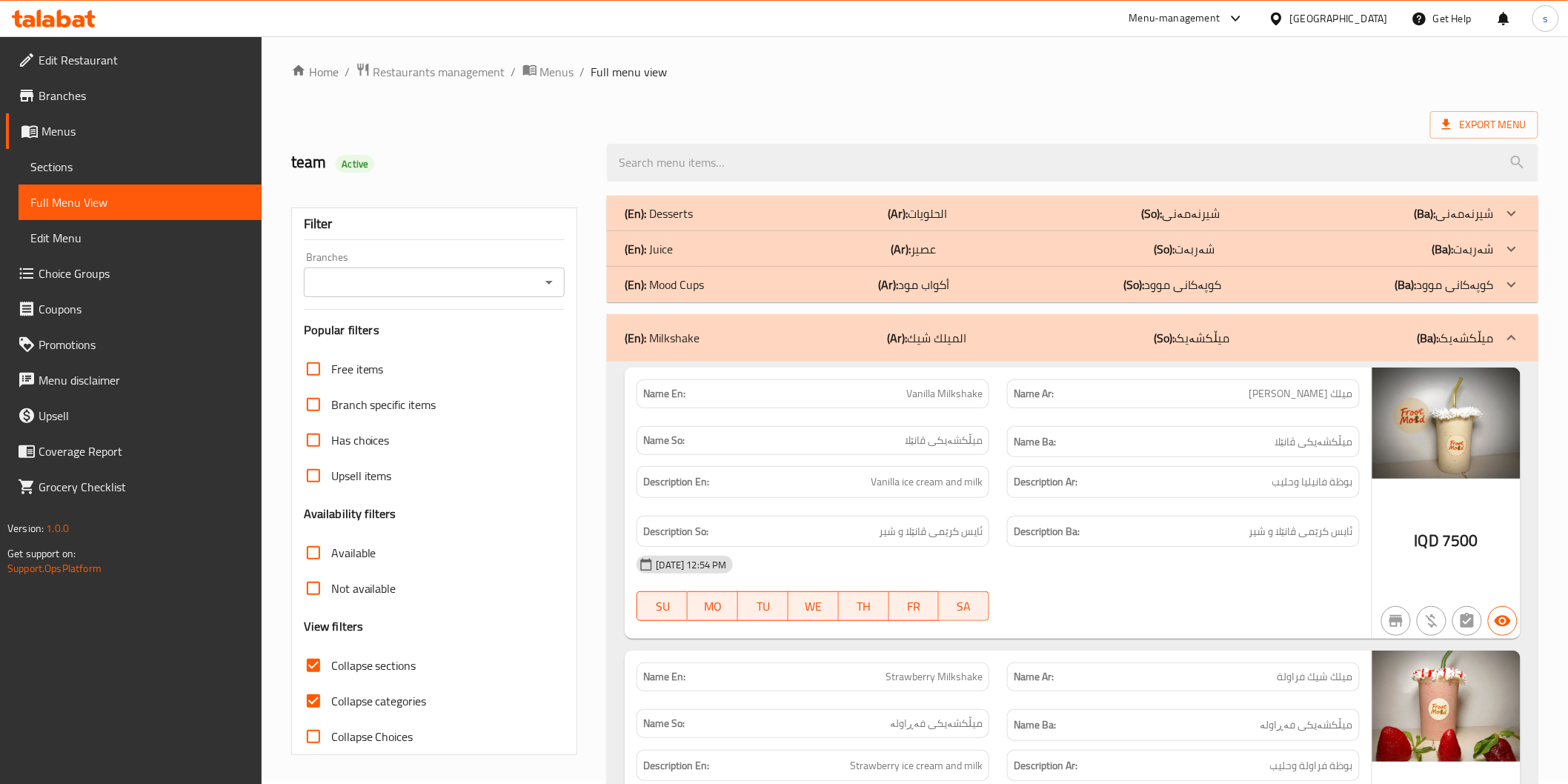
click at [876, 208] on div "(En): Desserts (Ar): الحلويات (So): شیرنەمەنی (Ba): شیرنەمەنی" at bounding box center [1059, 214] width 869 height 18
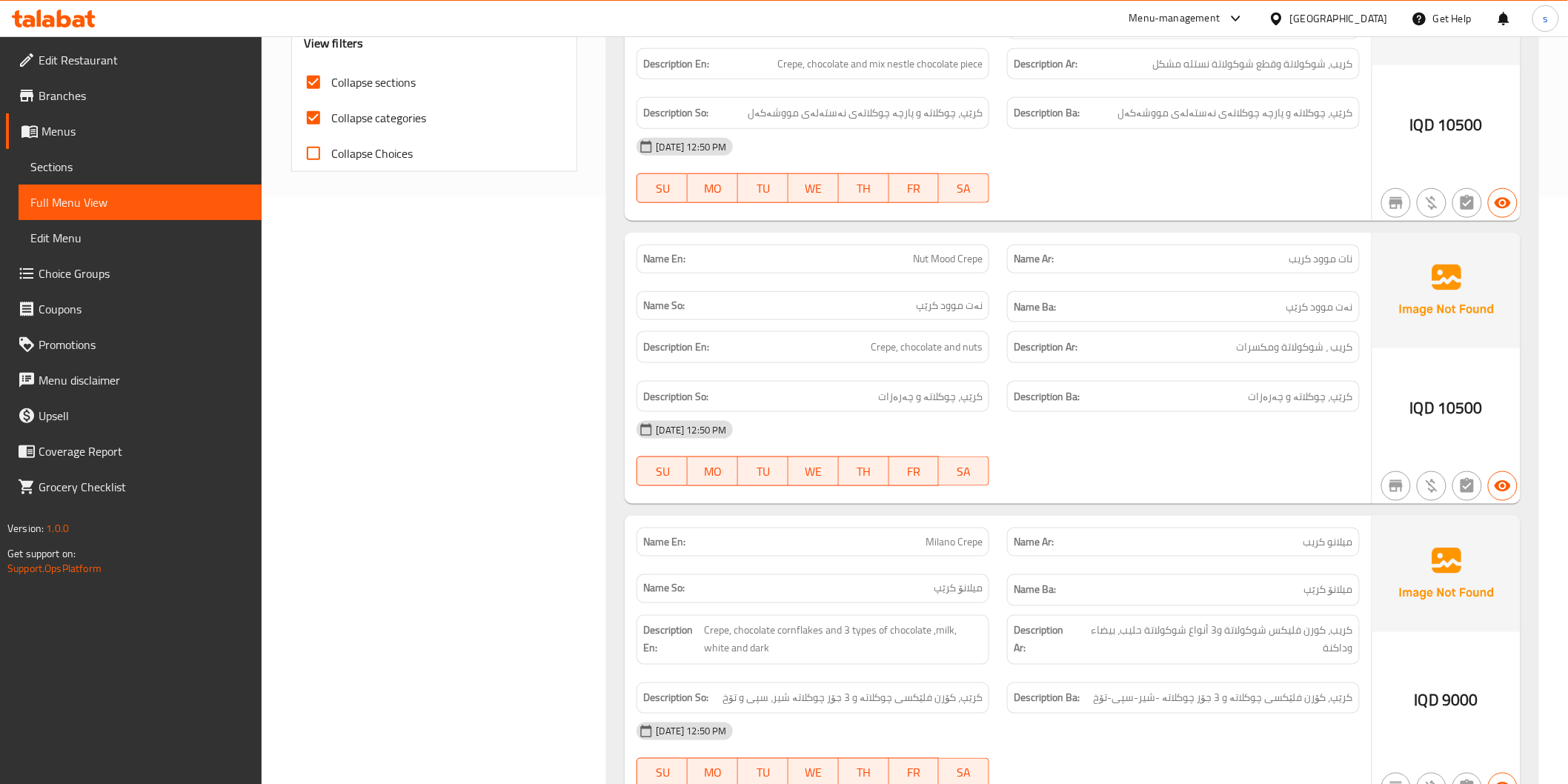
scroll to position [581, 0]
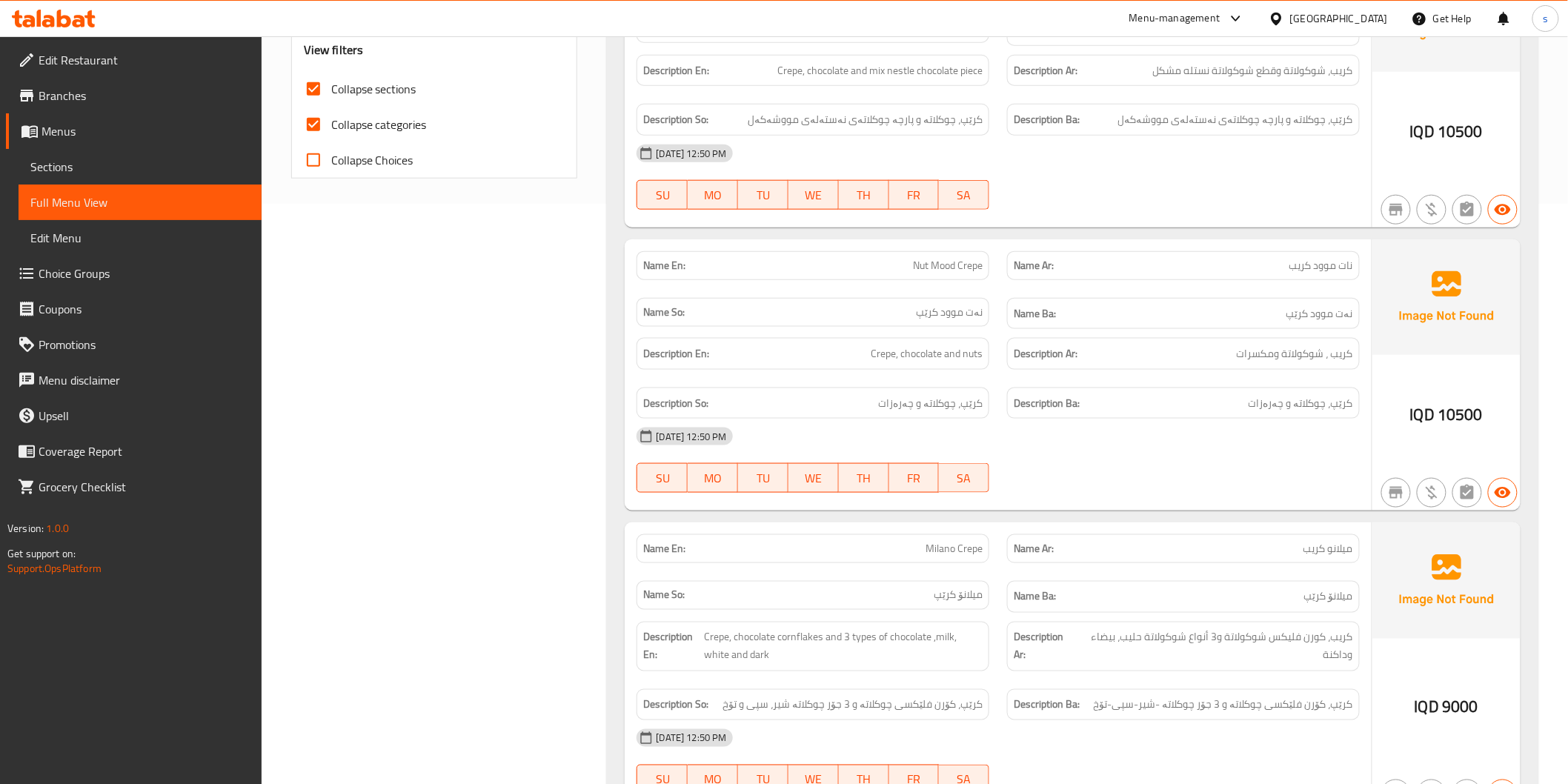
click at [332, 120] on span "Collapse categories" at bounding box center [379, 125] width 95 height 18
click at [331, 120] on input "Collapse categories" at bounding box center [313, 125] width 35 height 35
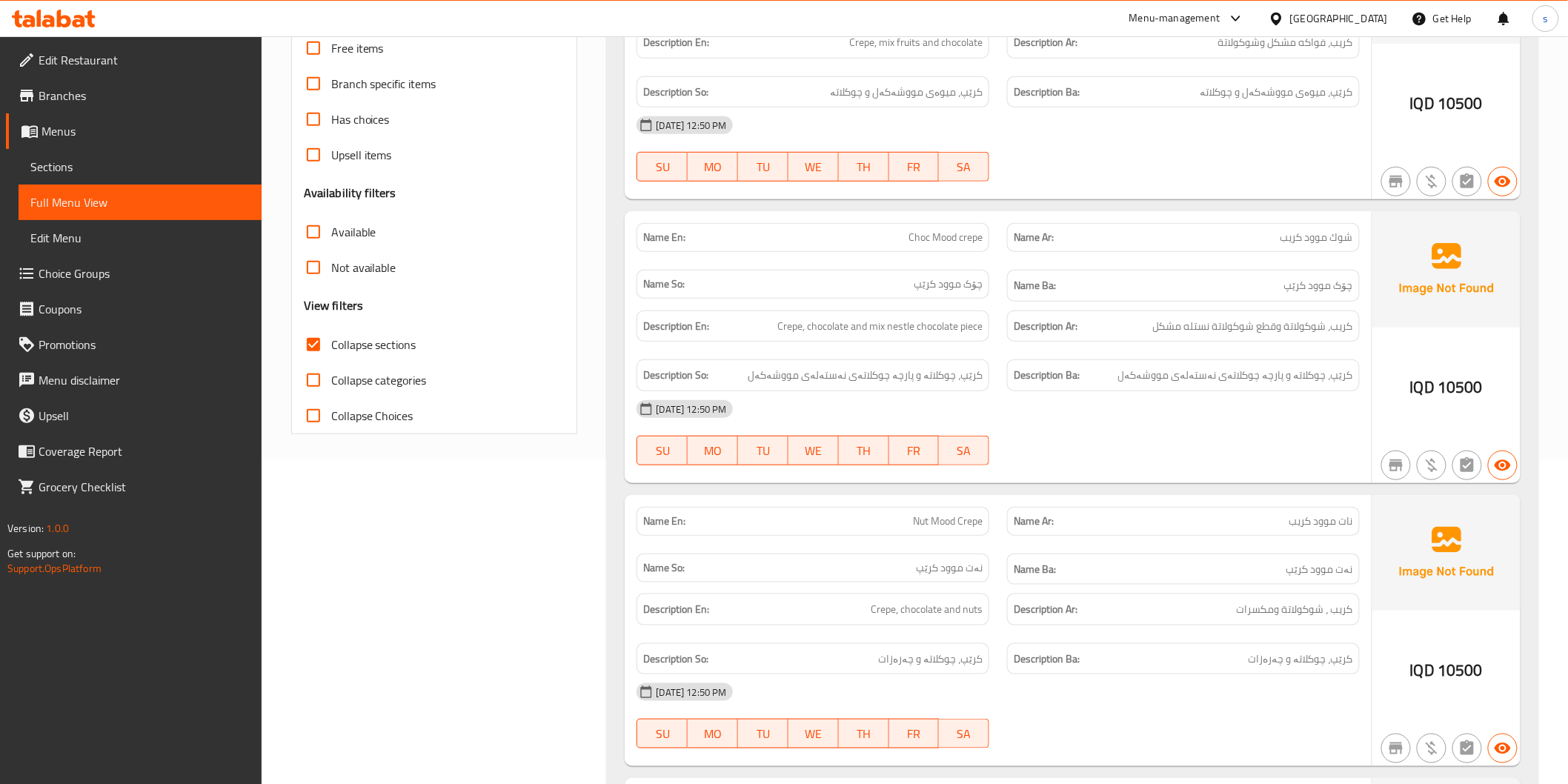
scroll to position [334, 0]
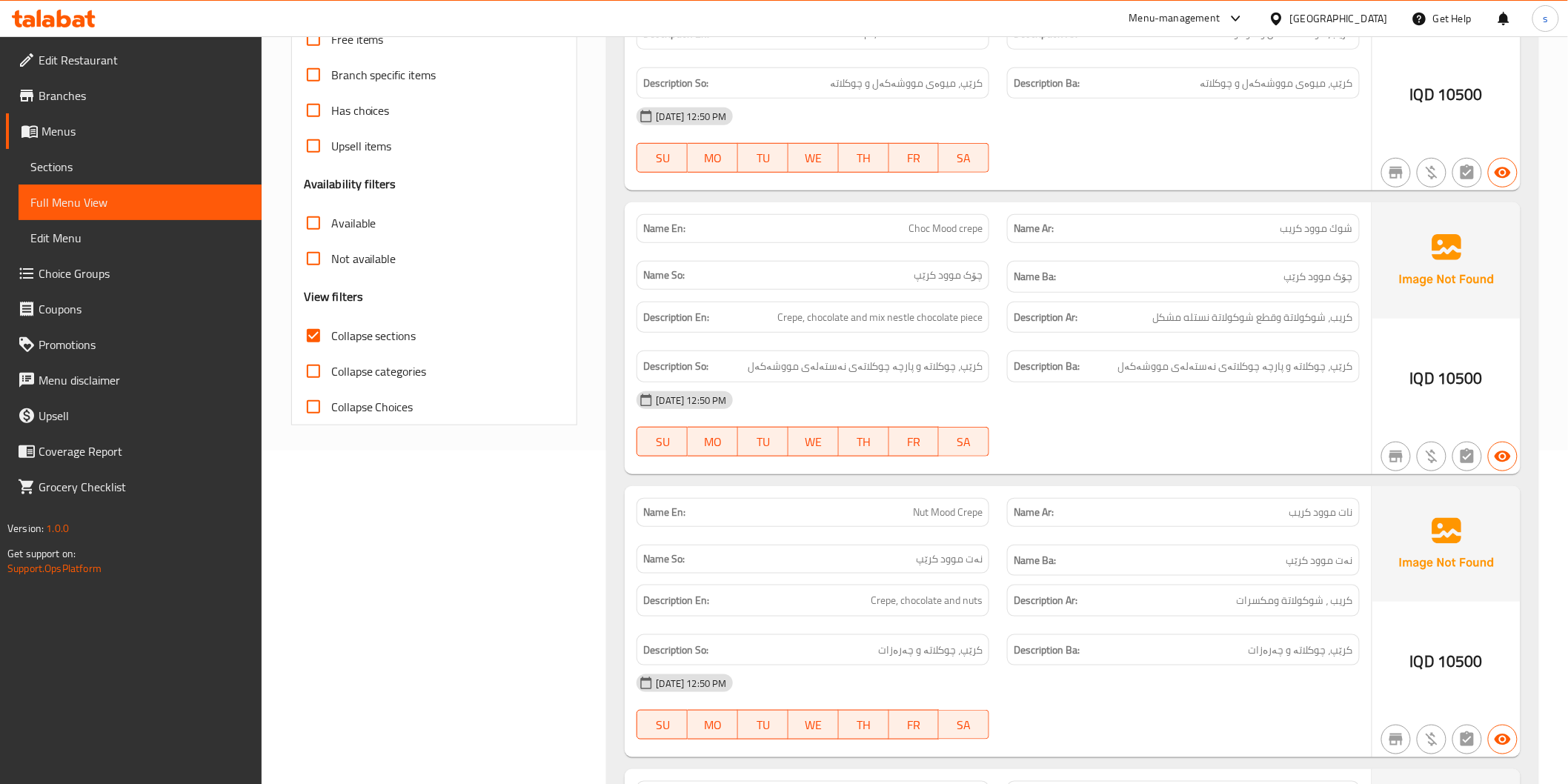
click at [356, 366] on span "Collapse categories" at bounding box center [379, 371] width 95 height 18
click at [331, 366] on input "Collapse categories" at bounding box center [313, 371] width 35 height 35
click at [335, 362] on span "Collapse categories" at bounding box center [379, 371] width 95 height 18
click at [331, 360] on input "Collapse categories" at bounding box center [313, 371] width 35 height 35
checkbox input "false"
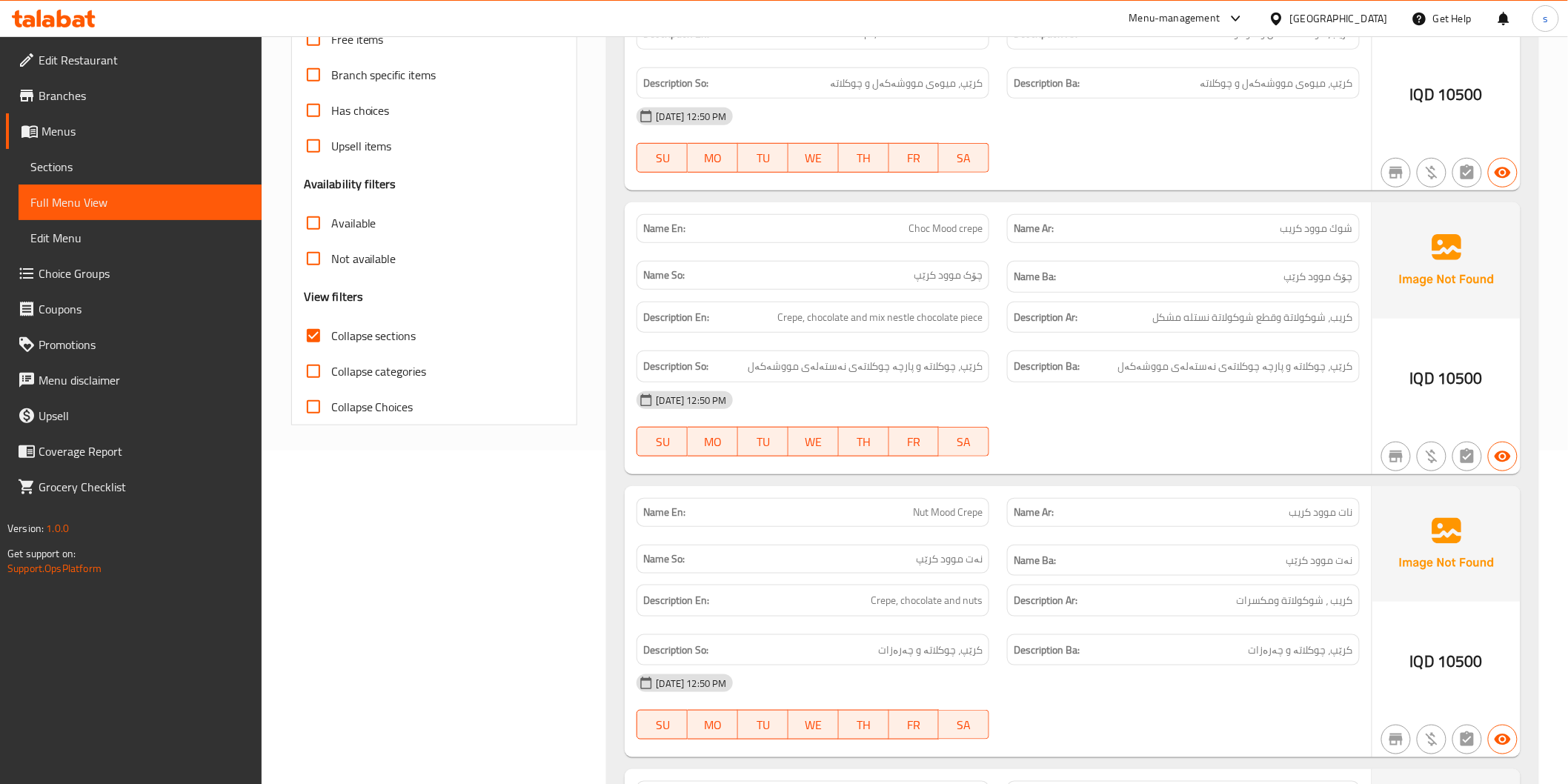
click at [356, 335] on span "Collapse sections" at bounding box center [374, 336] width 85 height 18
click at [331, 335] on input "Collapse sections" at bounding box center [313, 336] width 35 height 35
checkbox input "false"
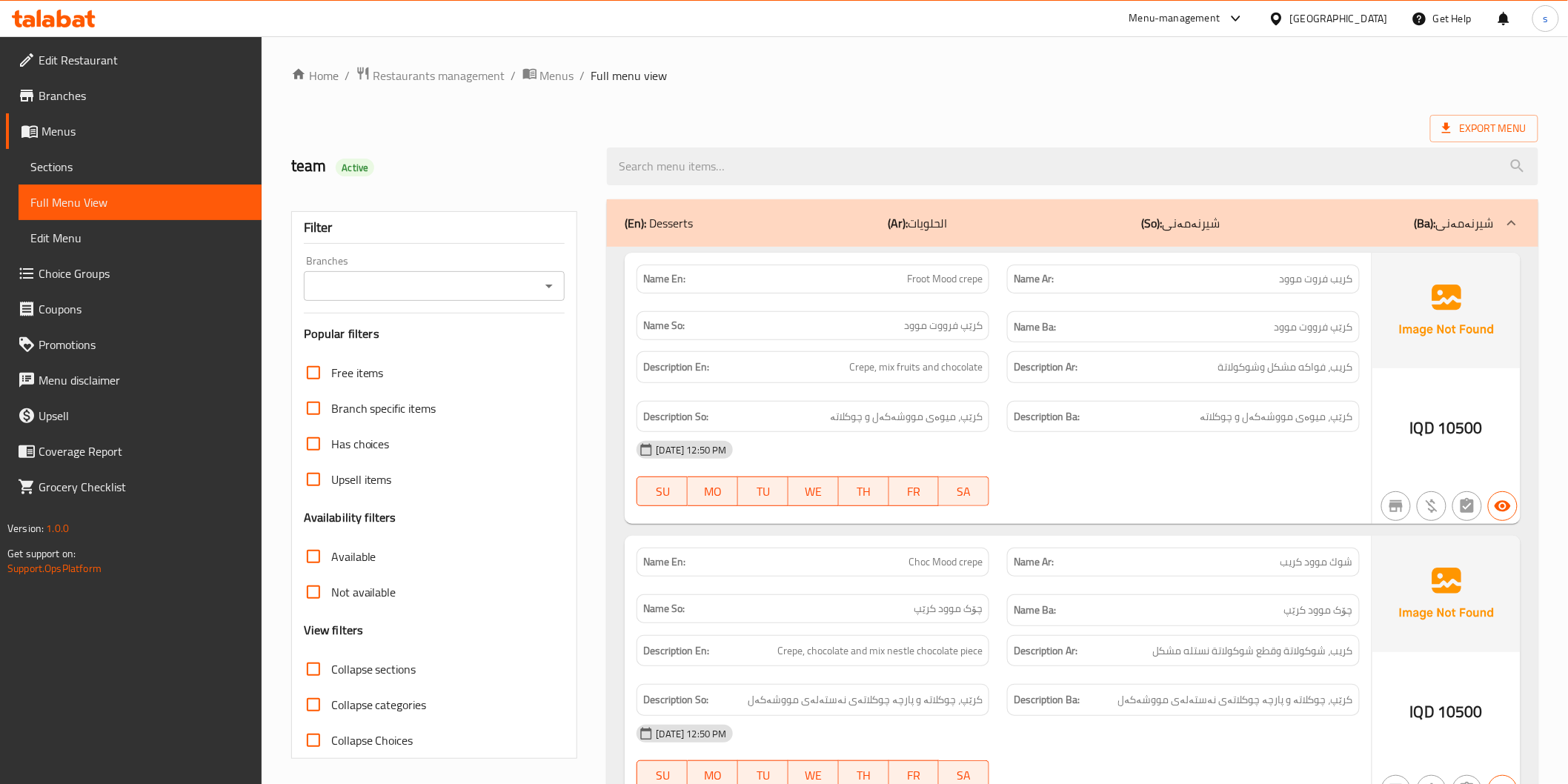
click at [428, 269] on div "Branches Branches" at bounding box center [434, 279] width 262 height 45
click at [428, 278] on input "Branches" at bounding box center [422, 286] width 228 height 21
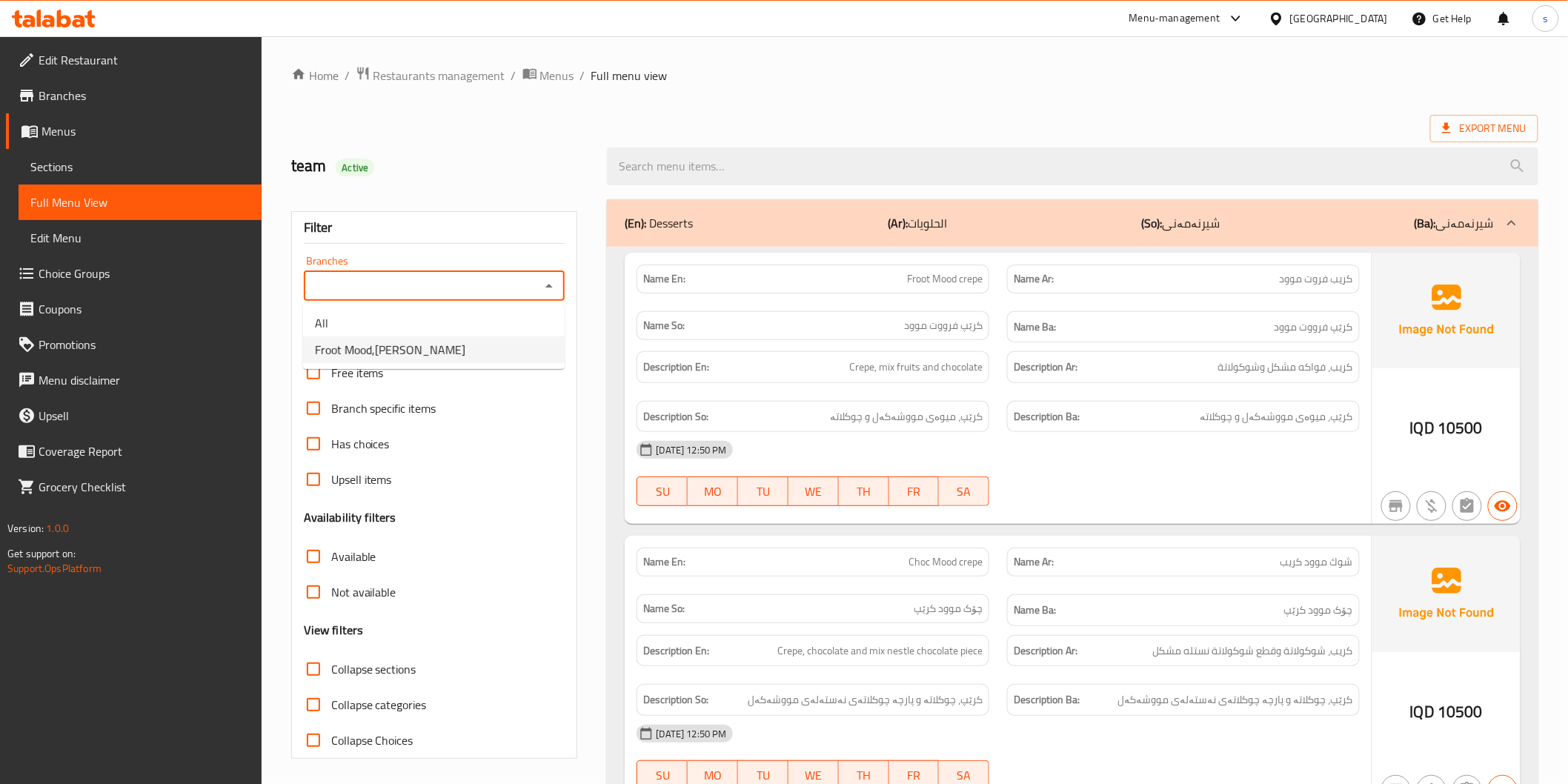
click at [432, 344] on li "Froot Mood,[PERSON_NAME]" at bounding box center [433, 349] width 262 height 26
type input "Froot Mood,[PERSON_NAME]"
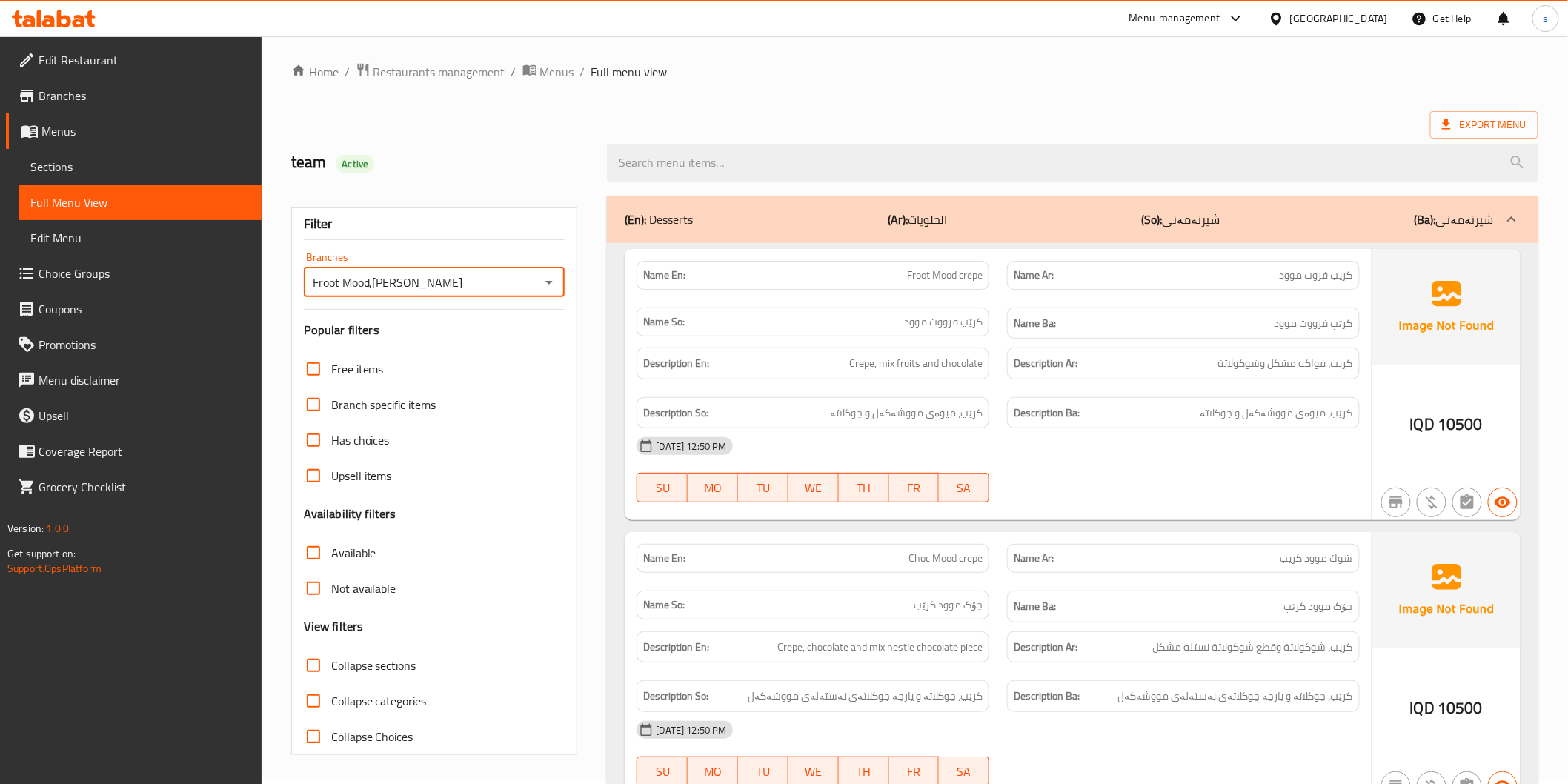
scroll to position [250, 0]
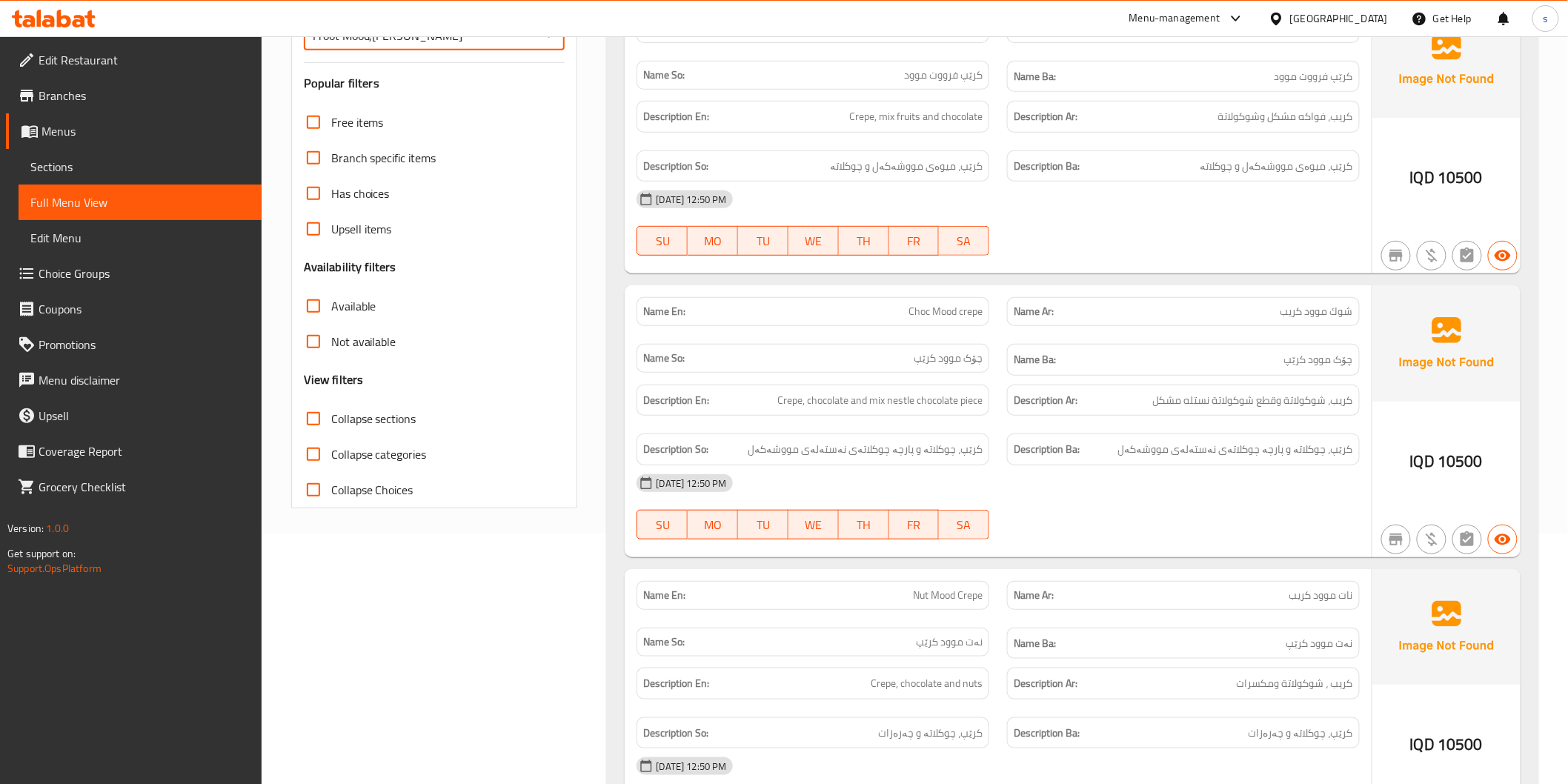
click at [390, 411] on span "Collapse sections" at bounding box center [374, 419] width 85 height 18
click at [331, 411] on input "Collapse sections" at bounding box center [313, 419] width 35 height 35
checkbox input "true"
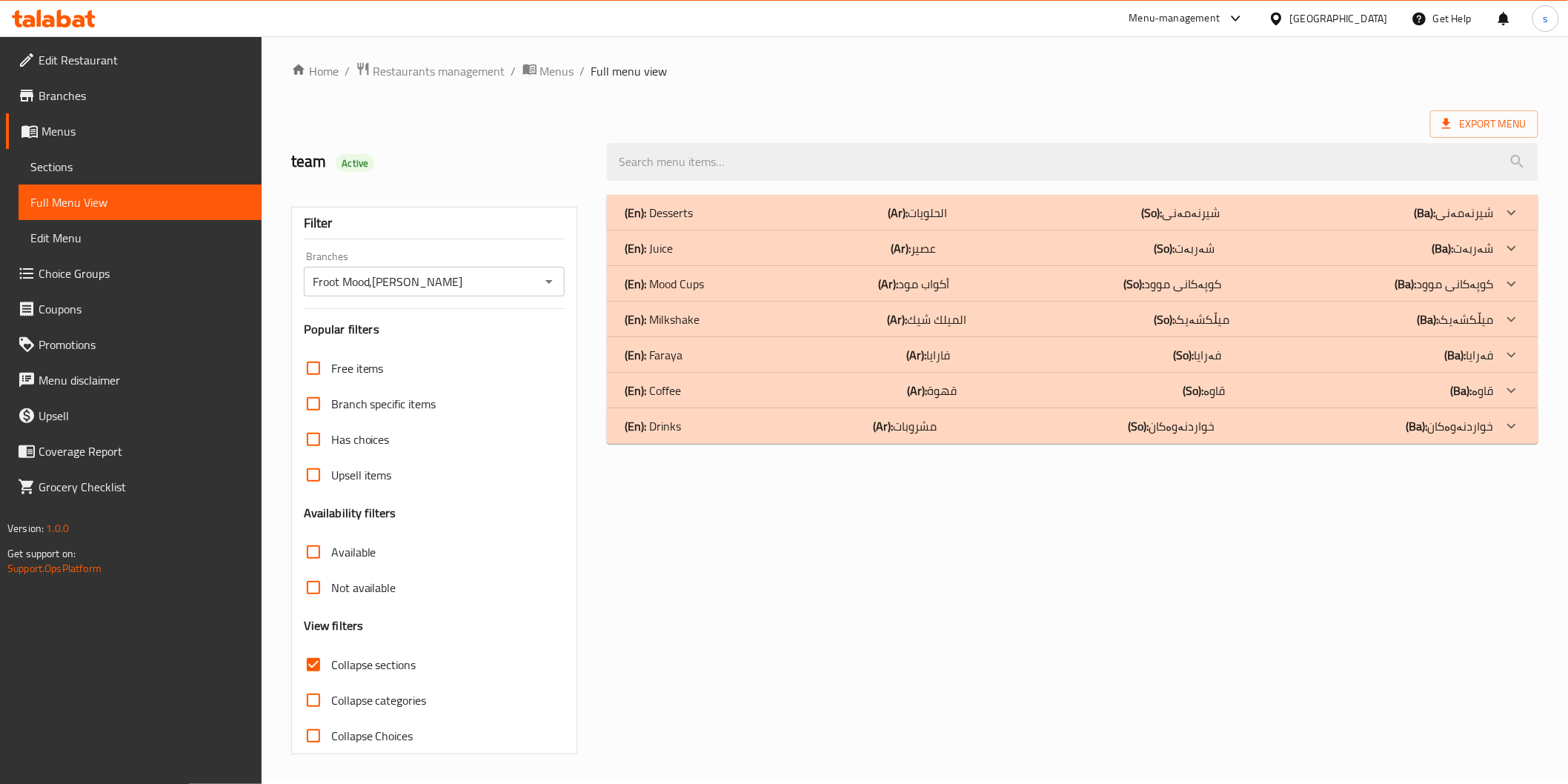
scroll to position [4, 0]
click at [925, 223] on p "(Ar): مشروبات" at bounding box center [917, 214] width 59 height 18
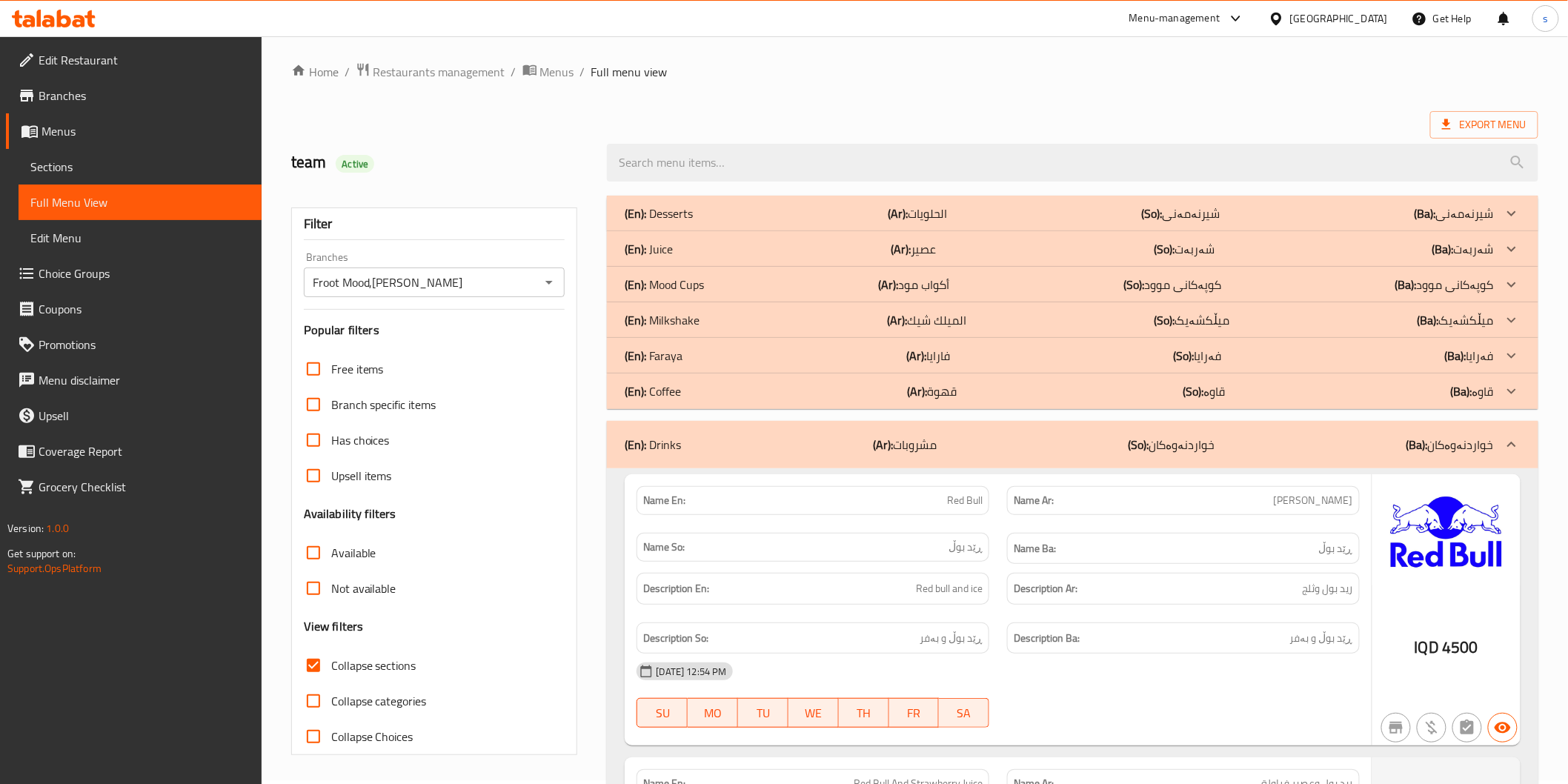
click at [908, 225] on b "(Ar):" at bounding box center [897, 213] width 20 height 23
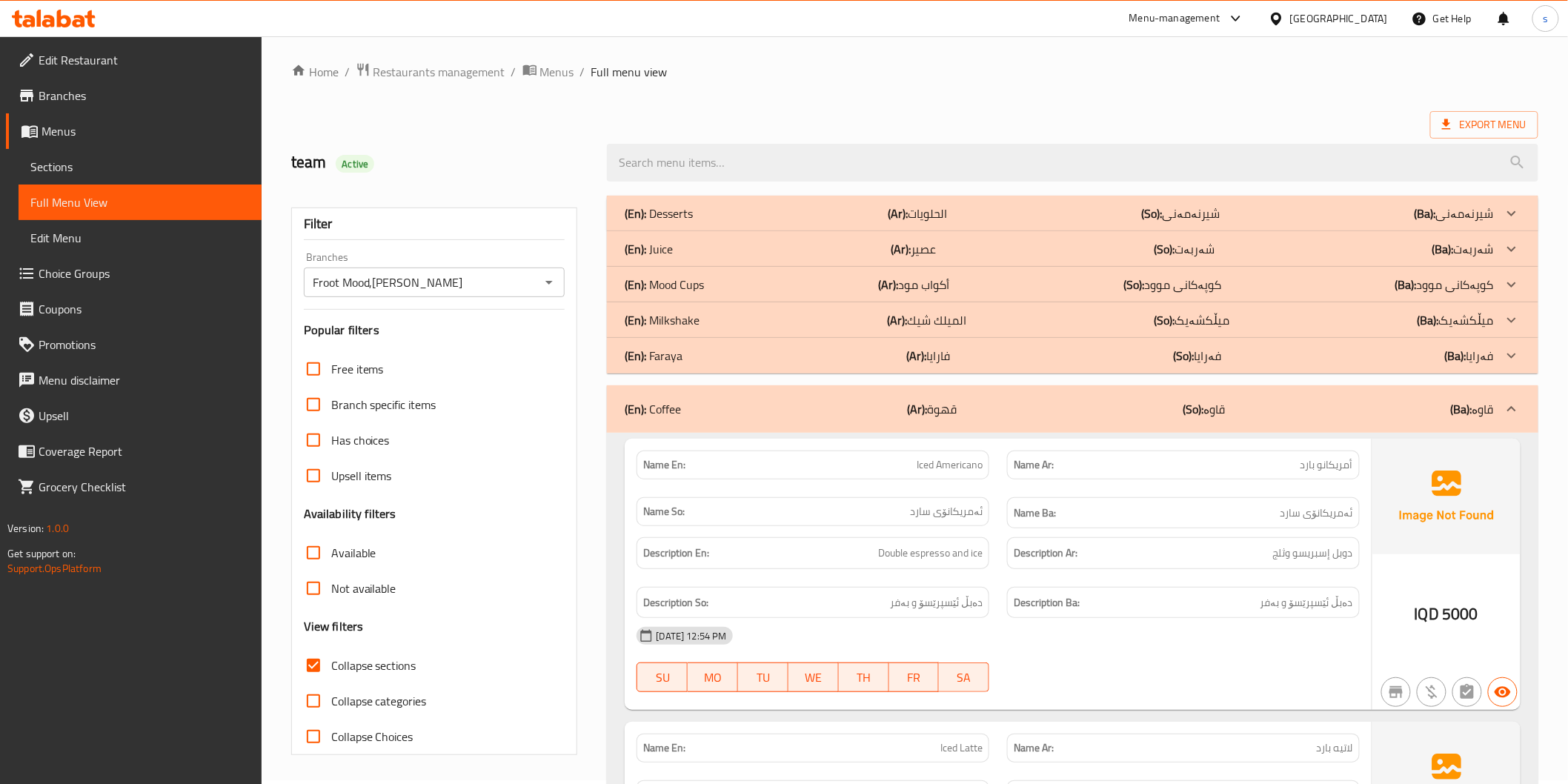
click at [908, 225] on b "(Ar):" at bounding box center [897, 213] width 20 height 23
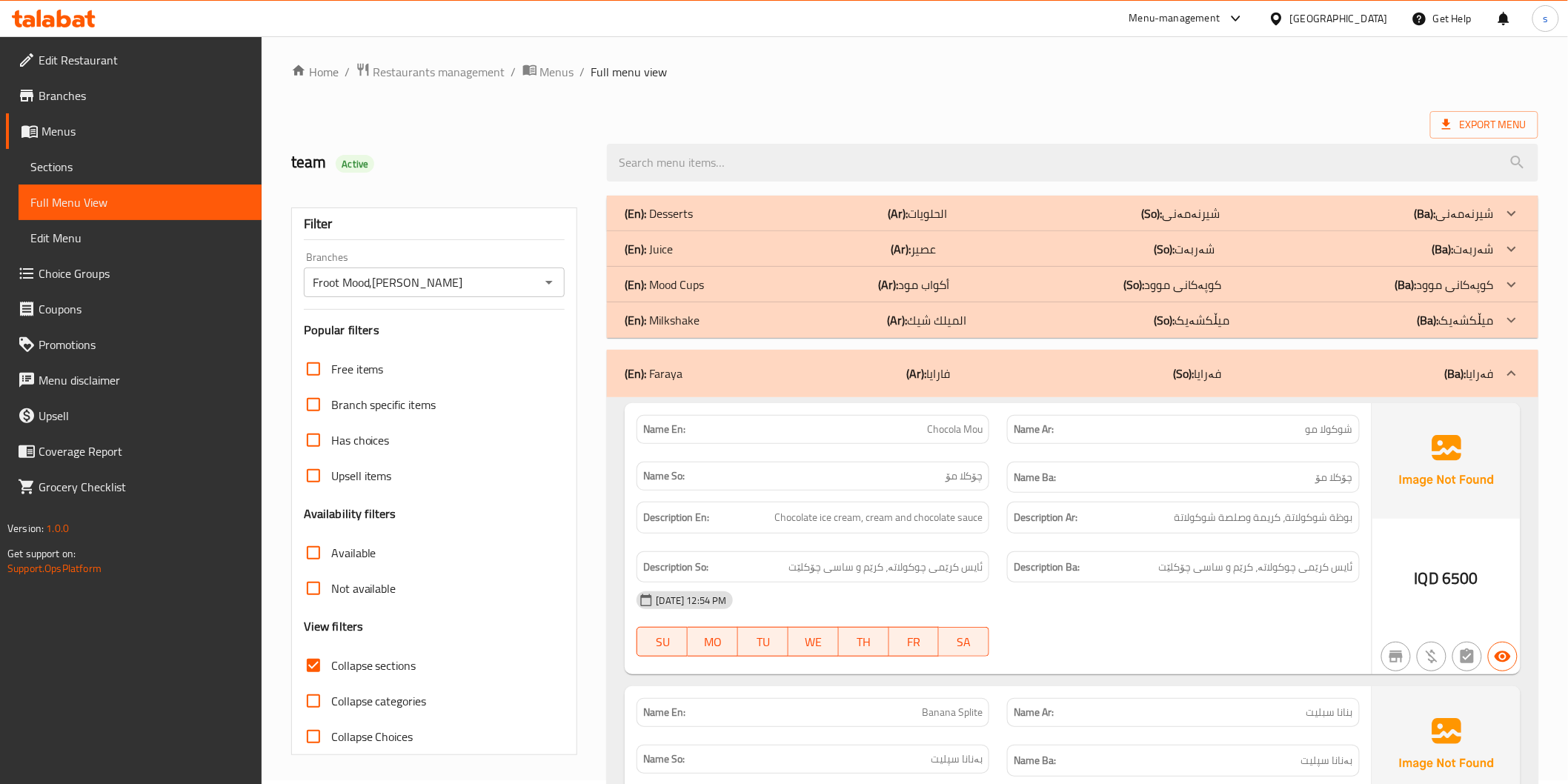
click at [920, 223] on p "(Ar): الميلك شيك" at bounding box center [917, 214] width 59 height 18
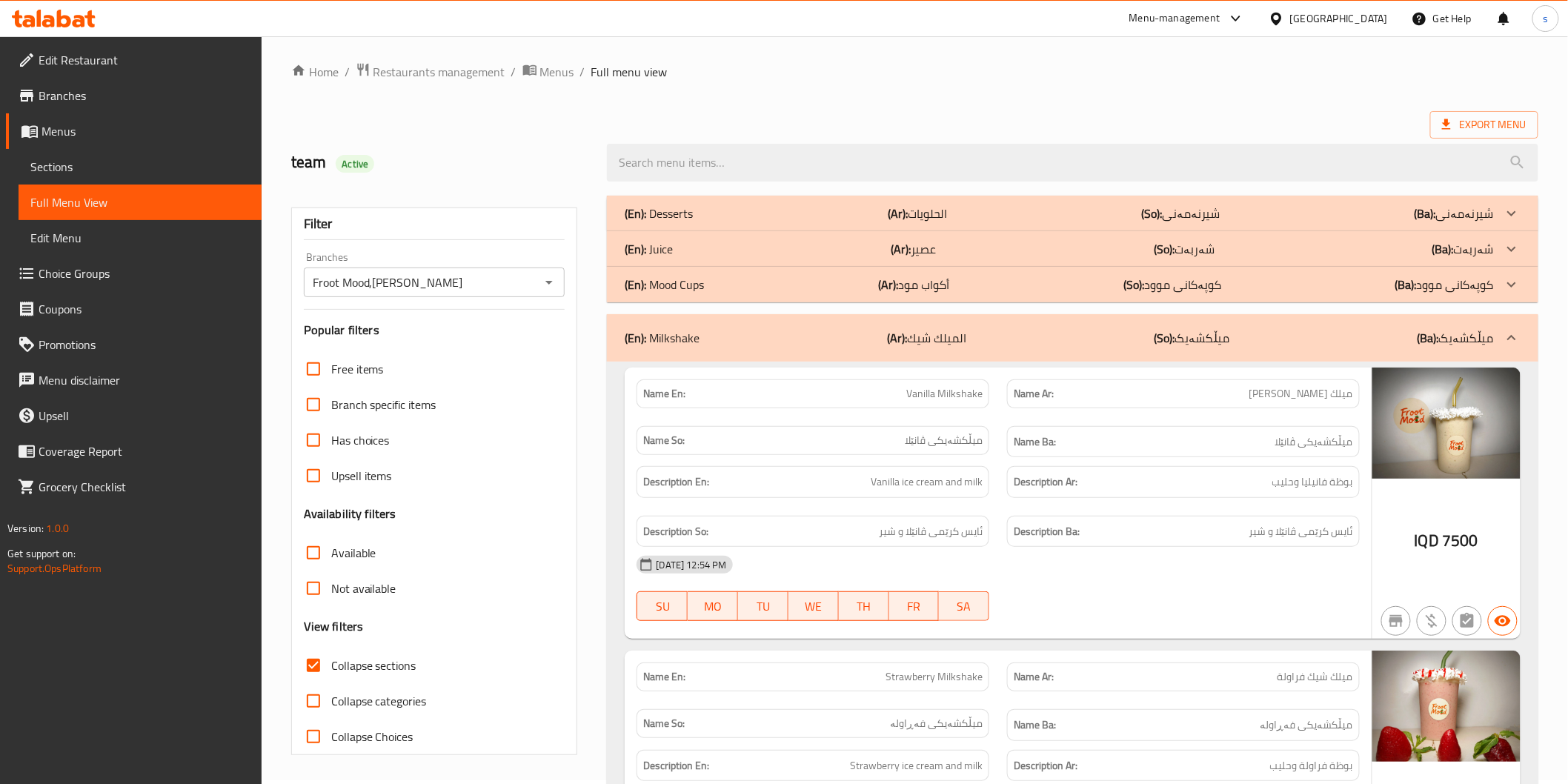
click at [914, 209] on p "(Ar): الحلويات" at bounding box center [917, 214] width 59 height 18
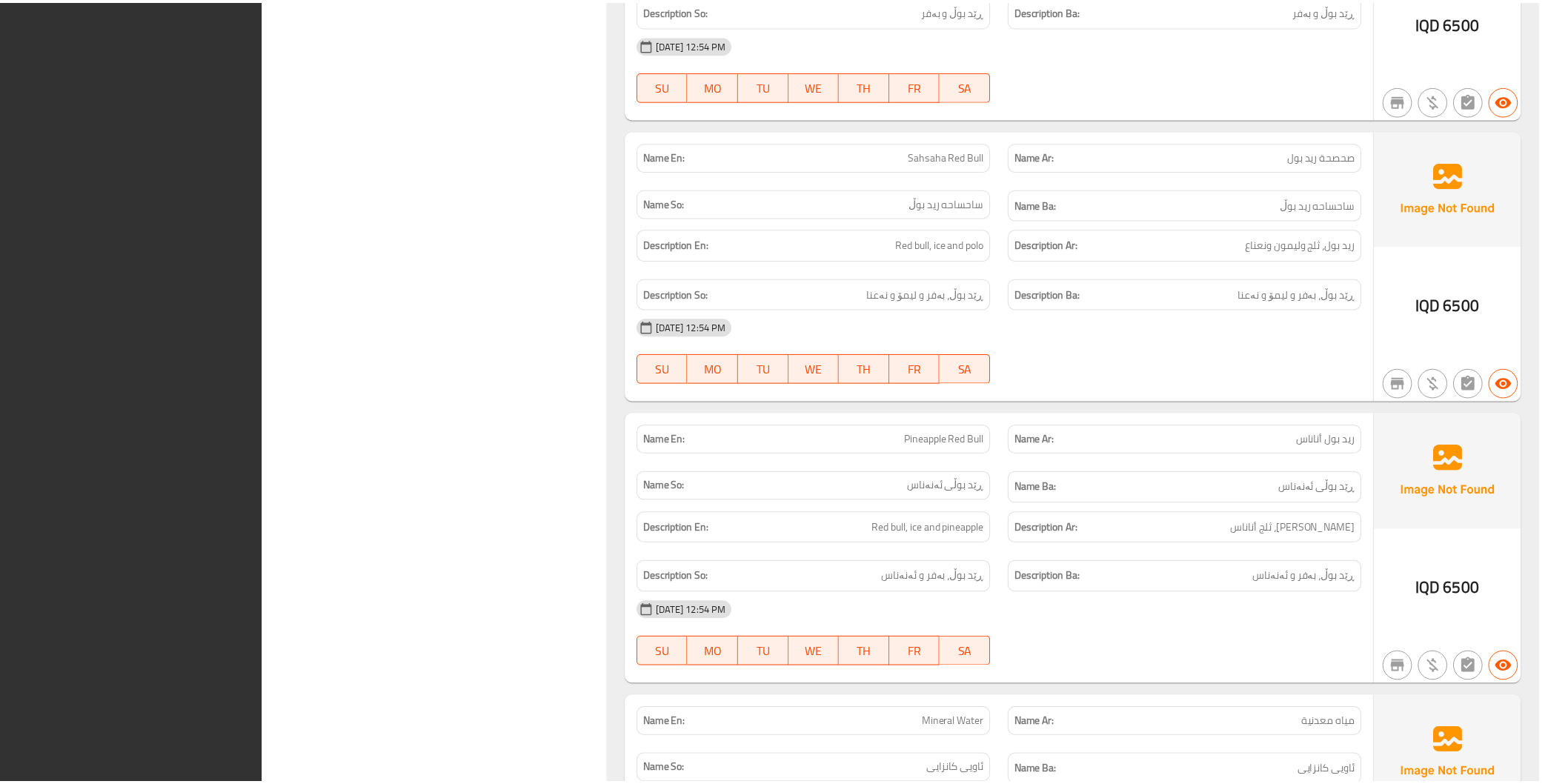
scroll to position [11668, 0]
